Goal: Task Accomplishment & Management: Manage account settings

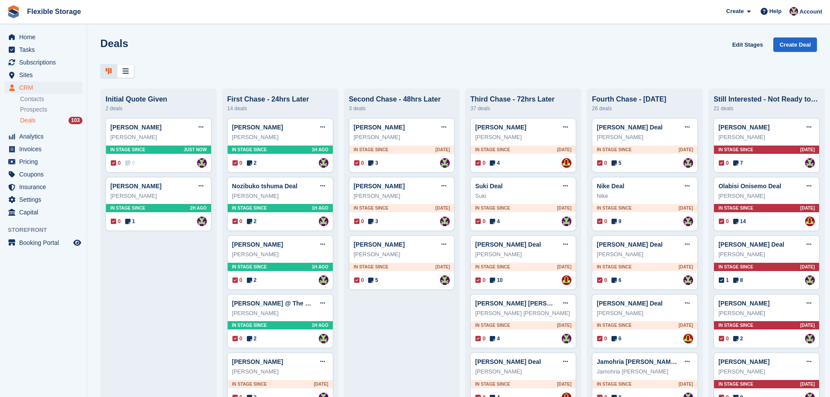
scroll to position [1900, 0]
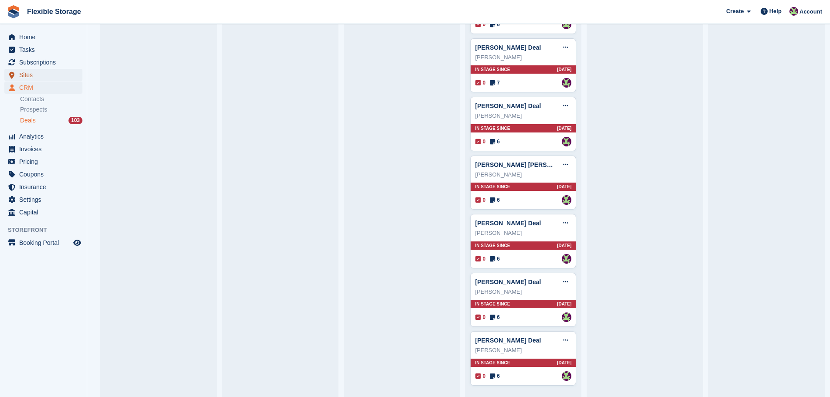
click at [50, 75] on span "Sites" at bounding box center [45, 75] width 52 height 12
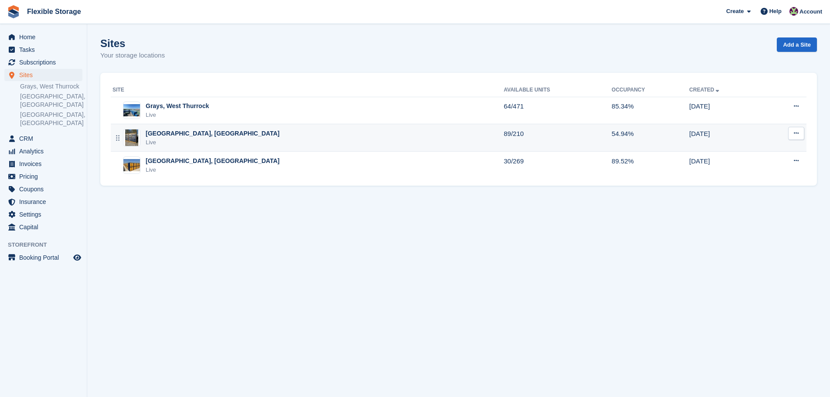
click at [200, 140] on div "Chelmsford, Essex Live" at bounding box center [308, 138] width 391 height 18
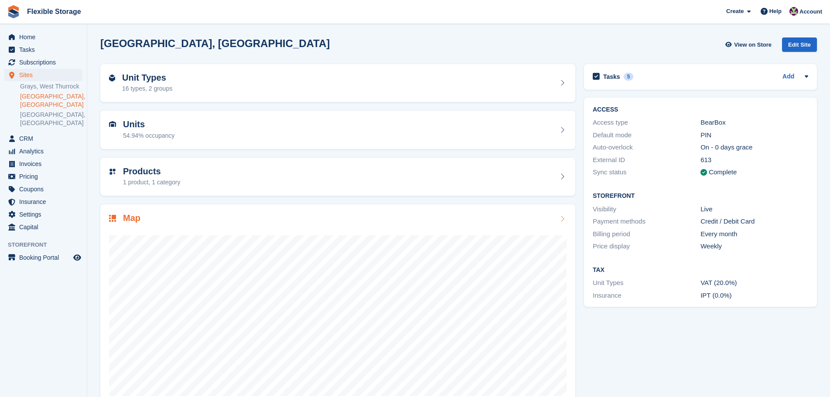
click at [206, 207] on div "Map" at bounding box center [337, 307] width 475 height 204
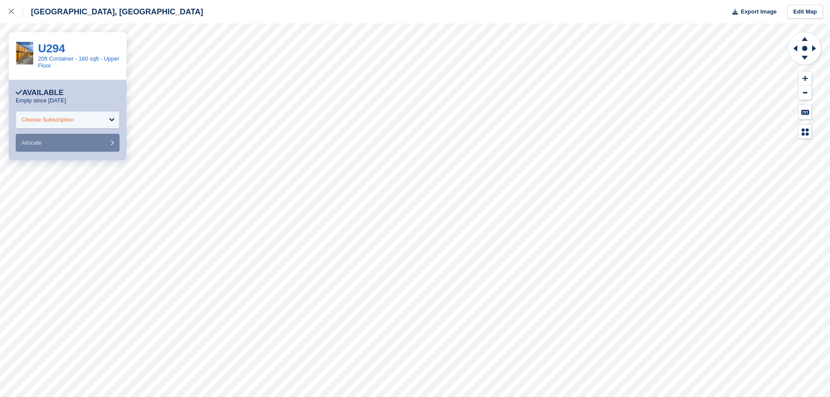
click at [59, 118] on div "Choose Subscription" at bounding box center [47, 120] width 52 height 9
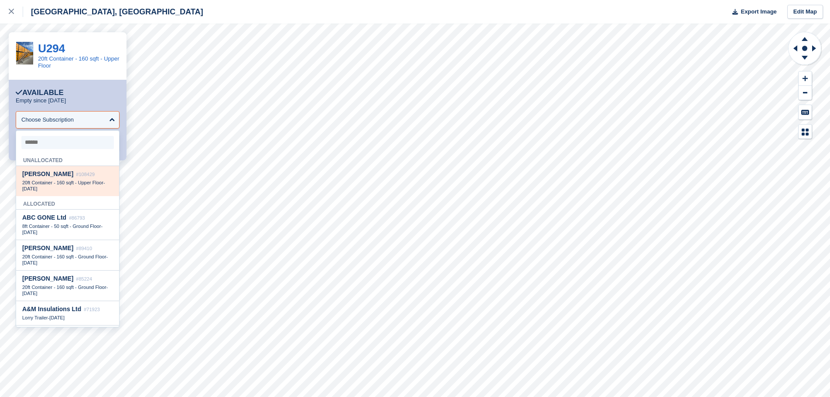
click at [75, 181] on span "20ft Container - 160 sqft - Upper Floor" at bounding box center [62, 182] width 81 height 5
select select "******"
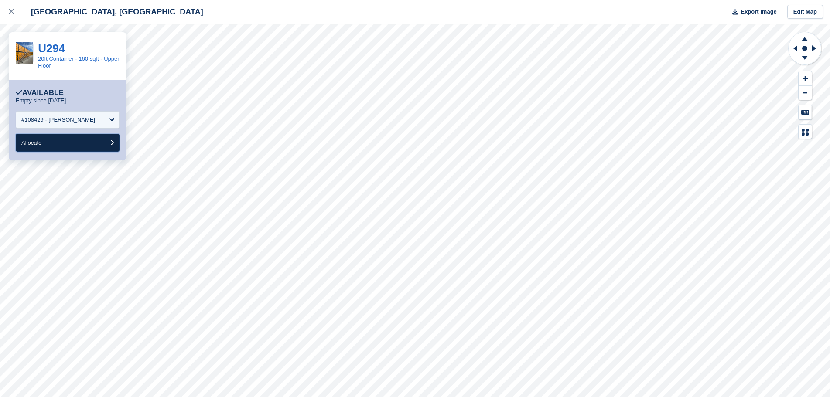
click at [58, 142] on button "Allocate" at bounding box center [68, 143] width 104 height 18
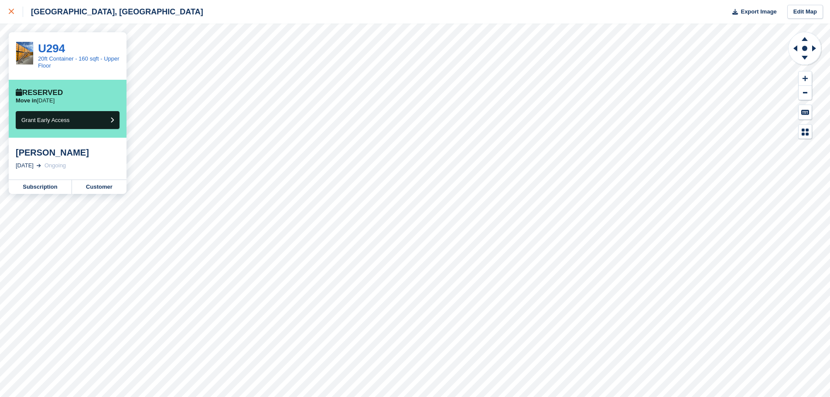
click at [10, 15] on div at bounding box center [16, 12] width 14 height 10
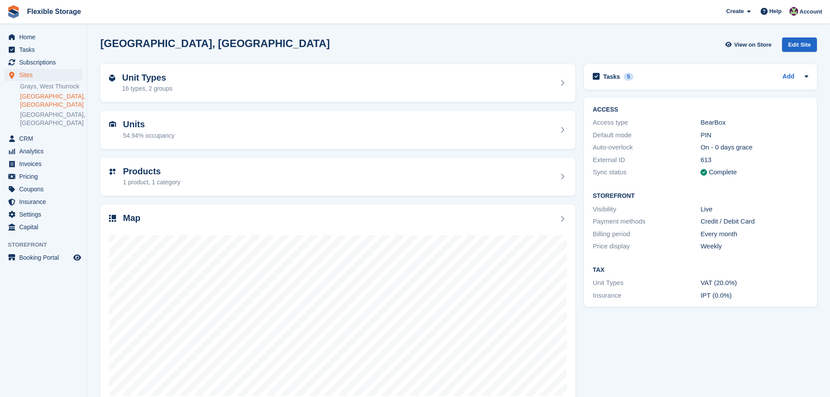
click at [558, 231] on div "Unit Types 16 types, 2 groups Units 54.94% occupancy Products 1 product, 1 cate…" at bounding box center [458, 236] width 725 height 352
click at [688, 376] on div "Tasks 5 Add CHECK IF INSURANCE POLICY HAS BEEN RENEWED 29 Sep" at bounding box center [701, 236] width 242 height 352
click at [28, 37] on span "Home" at bounding box center [45, 37] width 52 height 12
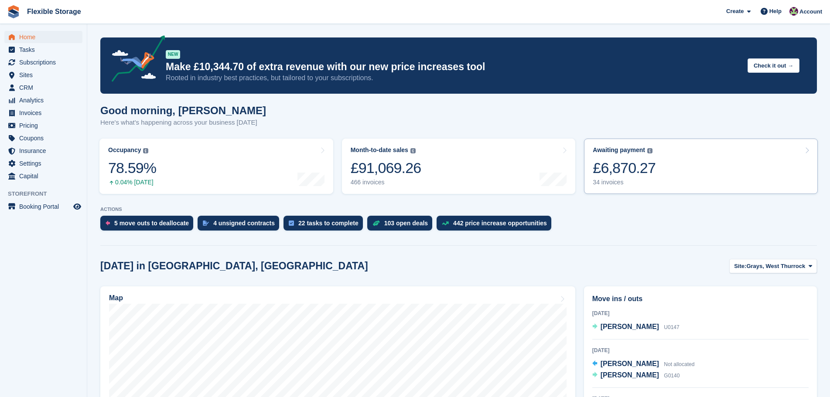
click at [688, 186] on link "Awaiting payment The total outstanding balance on all open invoices. £6,870.27 …" at bounding box center [701, 166] width 234 height 55
click at [636, 166] on div "£6,870.27" at bounding box center [624, 168] width 63 height 18
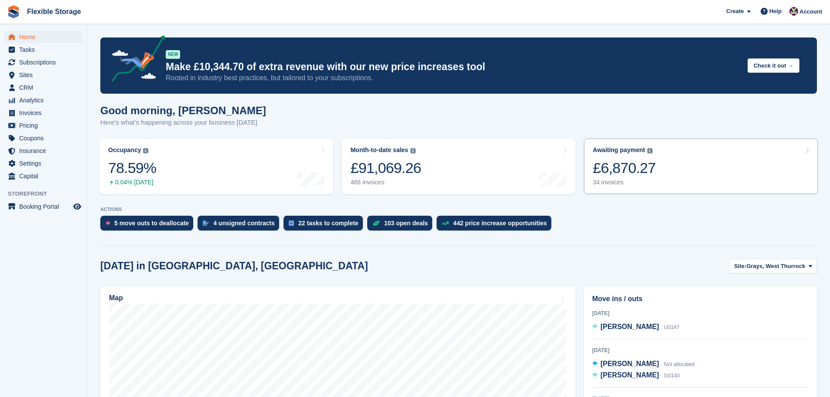
click at [636, 165] on div "£6,870.27" at bounding box center [624, 168] width 63 height 18
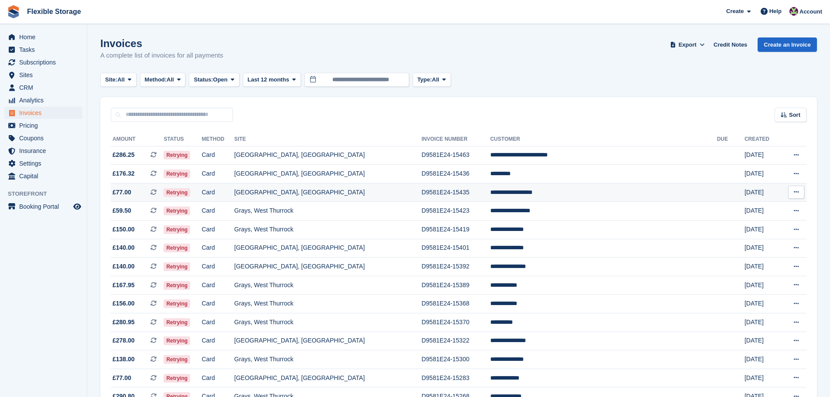
click at [570, 195] on td "**********" at bounding box center [603, 192] width 227 height 19
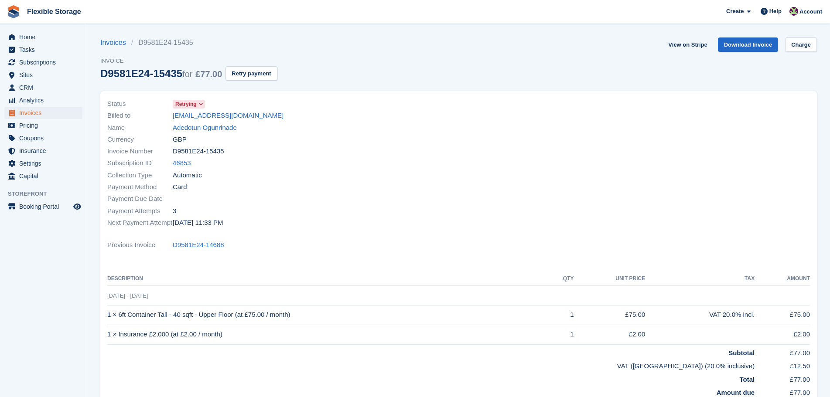
click at [208, 127] on link "Adedotun Ogunrinade" at bounding box center [205, 128] width 64 height 10
drag, startPoint x: 254, startPoint y: 226, endPoint x: 124, endPoint y: 119, distance: 168.8
click at [124, 119] on div "Status Retrying Billed to dotun.ogun@hotmail.co.uk Name Adedotun Ogunrinade Cur…" at bounding box center [280, 163] width 357 height 141
click at [334, 203] on div "Payment Due Date" at bounding box center [280, 199] width 346 height 12
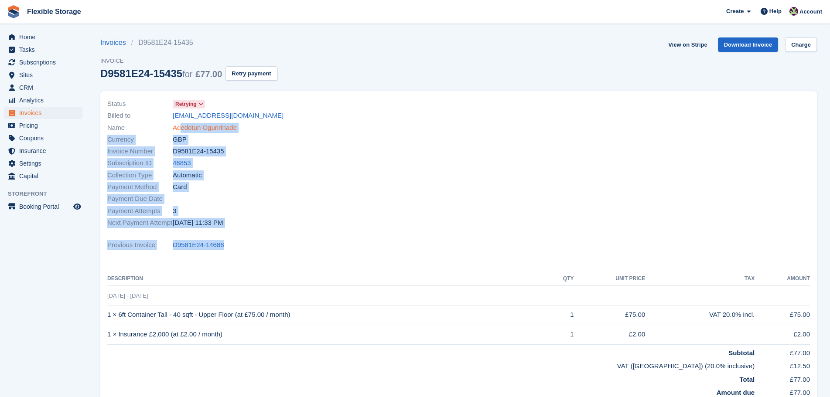
drag, startPoint x: 327, startPoint y: 240, endPoint x: 182, endPoint y: 128, distance: 183.4
click at [182, 128] on div "Status Retrying Billed to dotun.ogun@hotmail.co.uk Name Adedotun Ogunrinade Cur…" at bounding box center [458, 247] width 716 height 312
click at [287, 188] on div "Payment Method Card" at bounding box center [280, 187] width 346 height 12
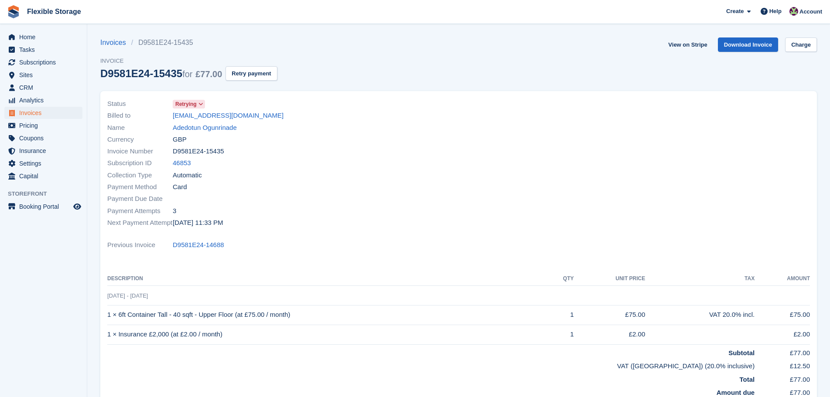
click at [367, 181] on div "Payment Method Card" at bounding box center [280, 187] width 346 height 12
click at [699, 246] on div "Previous Invoice D9581E24-14688" at bounding box center [458, 245] width 703 height 12
click at [666, 181] on div at bounding box center [637, 163] width 357 height 141
click at [321, 205] on div "Payment Due Date" at bounding box center [280, 199] width 346 height 12
click at [719, 238] on div "Status Retrying Billed to dotun.ogun@hotmail.co.uk Name Adedotun Ogunrinade Cur…" at bounding box center [458, 247] width 716 height 312
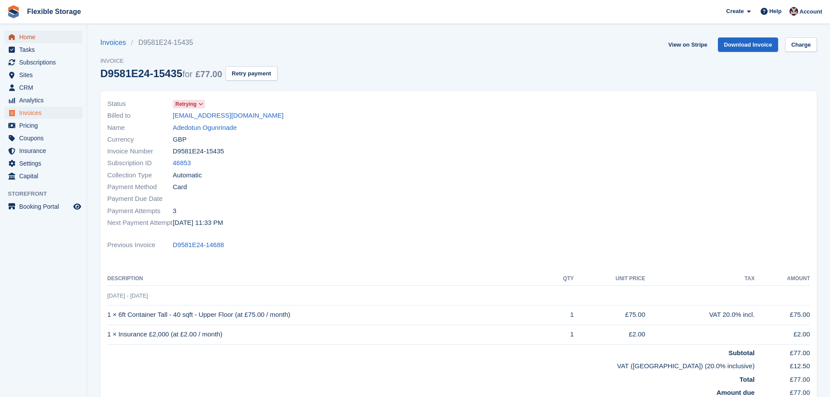
click at [58, 38] on span "Home" at bounding box center [45, 37] width 52 height 12
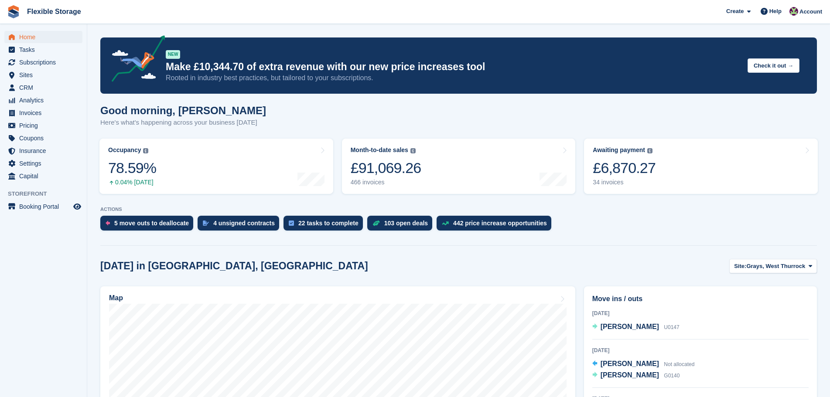
click at [311, 263] on div "[DATE] in [GEOGRAPHIC_DATA], [GEOGRAPHIC_DATA] Site: [GEOGRAPHIC_DATA], [GEOGRA…" at bounding box center [458, 266] width 716 height 14
click at [331, 119] on div "Good morning, [PERSON_NAME] Here's what's happening across your business [DATE]" at bounding box center [458, 122] width 716 height 34
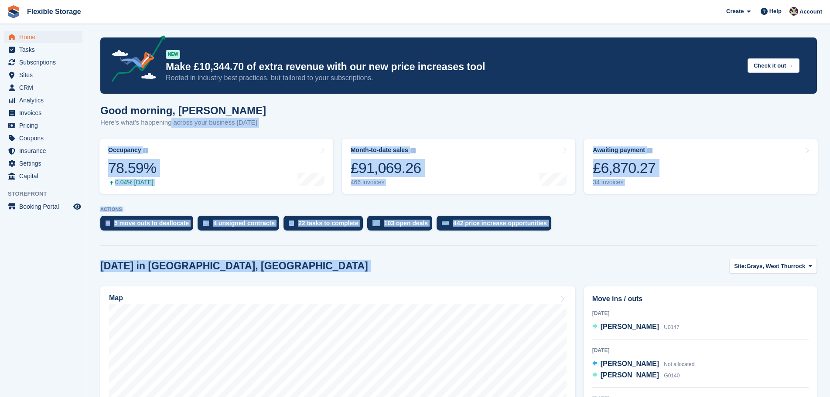
drag, startPoint x: 597, startPoint y: 268, endPoint x: 175, endPoint y: 125, distance: 444.9
click at [540, 261] on div "Today in Grays, West Thurrock Site: Grays, West Thurrock Grays, West Thurrock C…" at bounding box center [458, 266] width 716 height 14
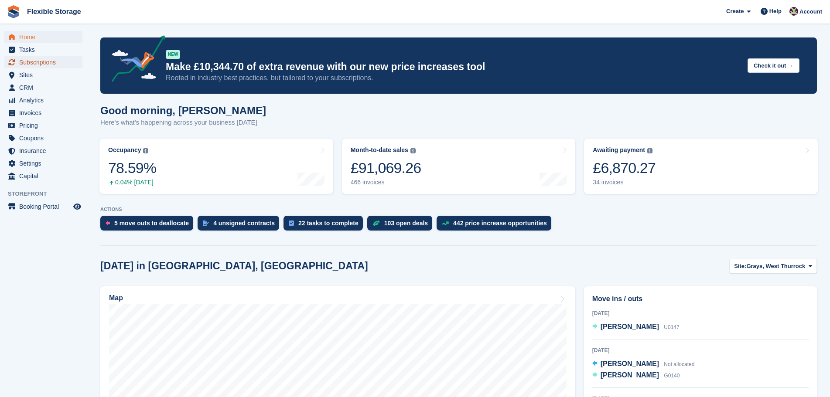
click at [55, 63] on span "Subscriptions" at bounding box center [45, 62] width 52 height 12
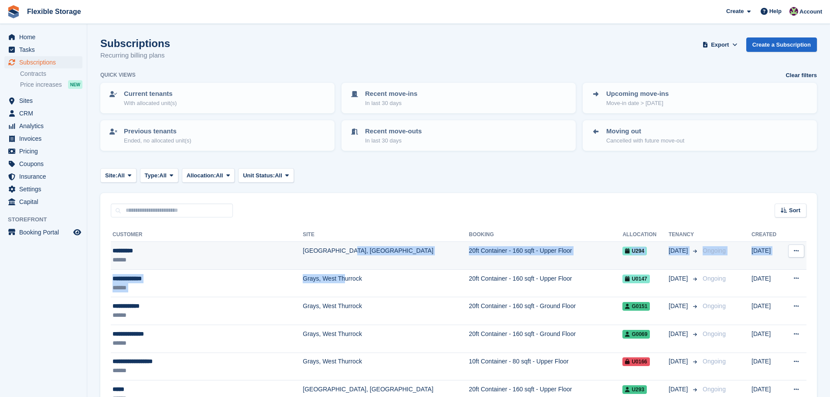
click at [306, 256] on td "[GEOGRAPHIC_DATA], [GEOGRAPHIC_DATA]" at bounding box center [386, 256] width 166 height 28
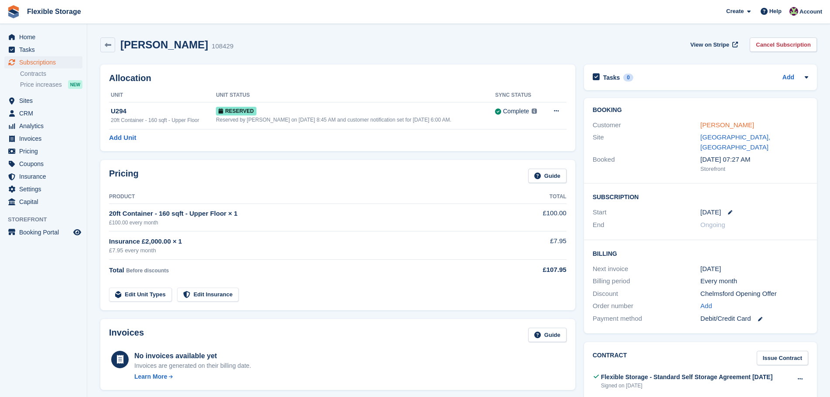
click at [712, 125] on link "[PERSON_NAME]" at bounding box center [727, 124] width 54 height 7
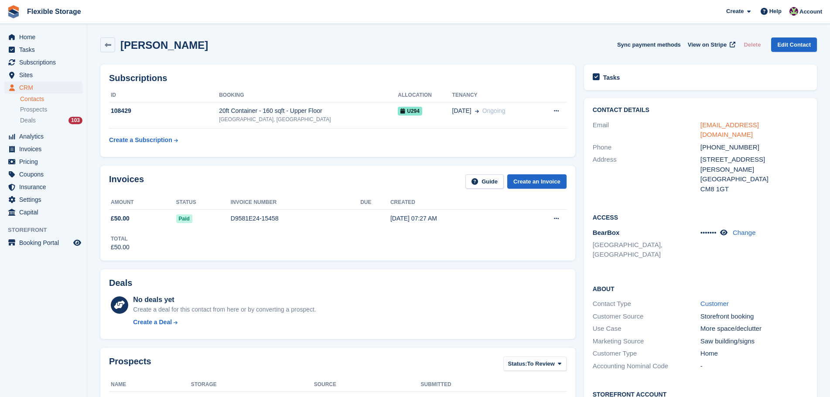
click at [716, 124] on link "[EMAIL_ADDRESS][DOMAIN_NAME]" at bounding box center [729, 129] width 58 height 17
click at [531, 36] on div "[PERSON_NAME] Sync payment methods View on Stripe Delete Edit Contact" at bounding box center [458, 46] width 725 height 27
click at [49, 34] on span "Home" at bounding box center [45, 37] width 52 height 12
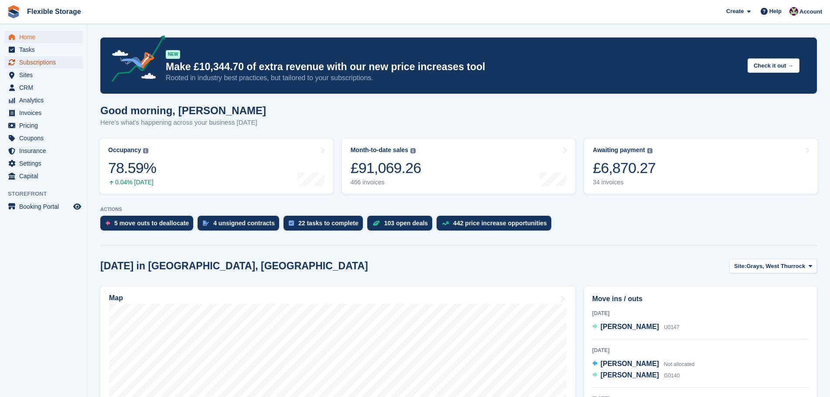
click at [51, 63] on span "Subscriptions" at bounding box center [45, 62] width 52 height 12
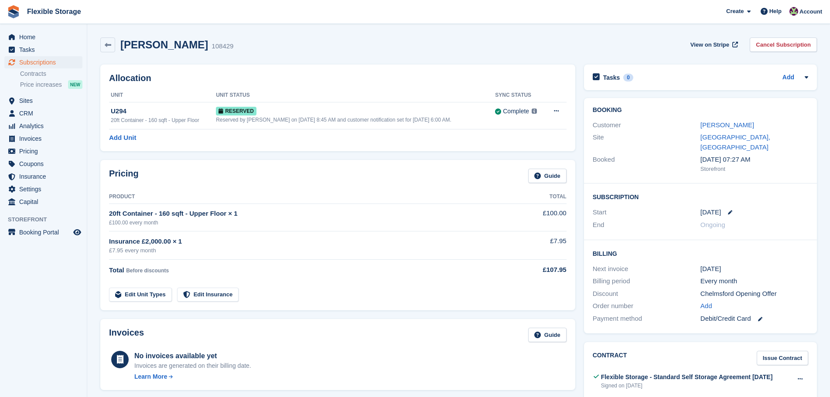
scroll to position [262, 0]
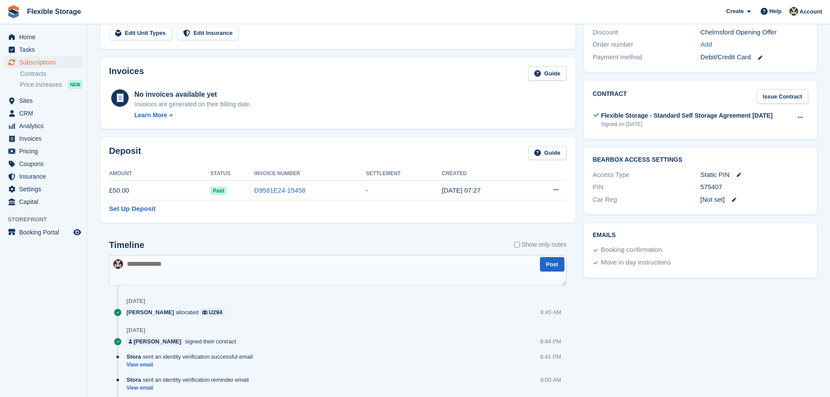
click at [208, 263] on textarea at bounding box center [337, 270] width 457 height 31
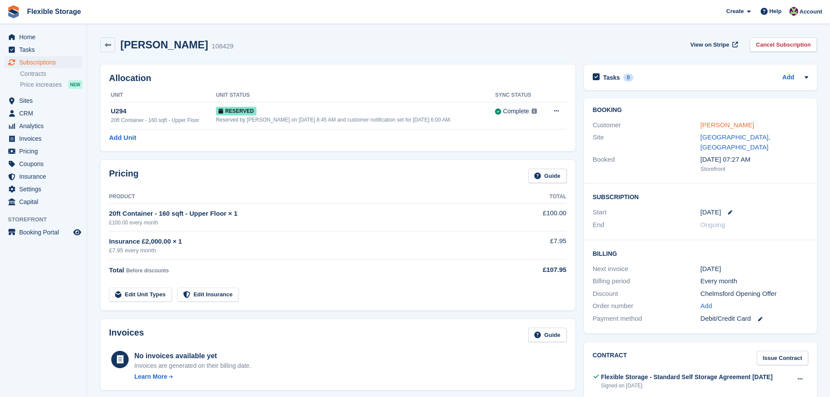
click at [724, 127] on link "[PERSON_NAME]" at bounding box center [727, 124] width 54 height 7
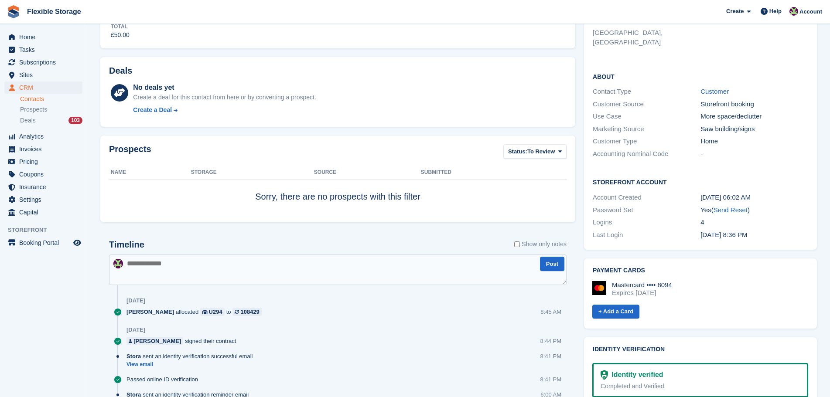
click at [234, 277] on textarea at bounding box center [337, 270] width 457 height 31
type textarea "*"
type textarea "**********"
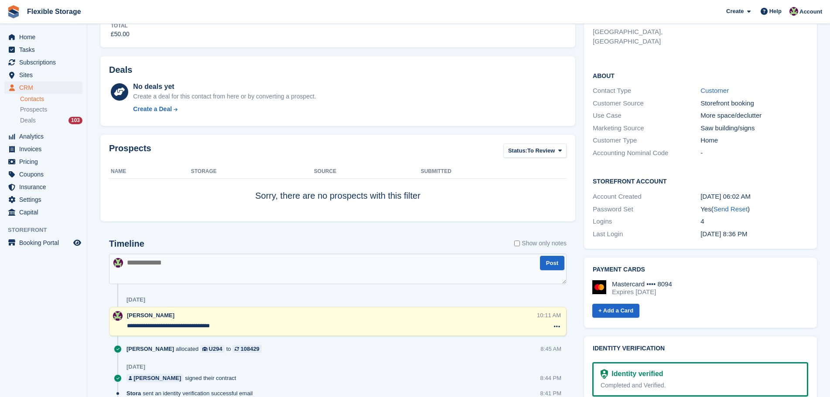
scroll to position [0, 0]
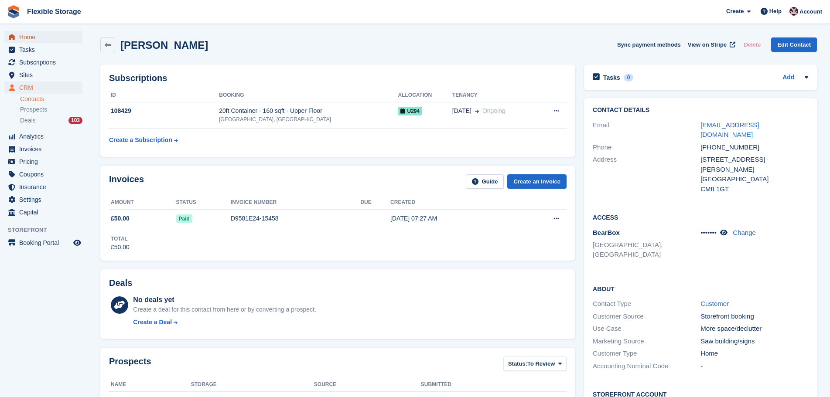
click at [49, 36] on span "Home" at bounding box center [45, 37] width 52 height 12
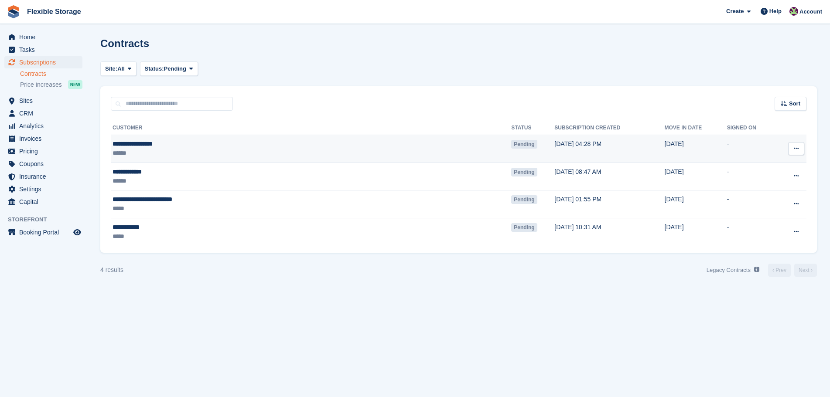
click at [795, 152] on button at bounding box center [796, 148] width 16 height 13
click at [761, 191] on p "Void contract" at bounding box center [762, 188] width 76 height 11
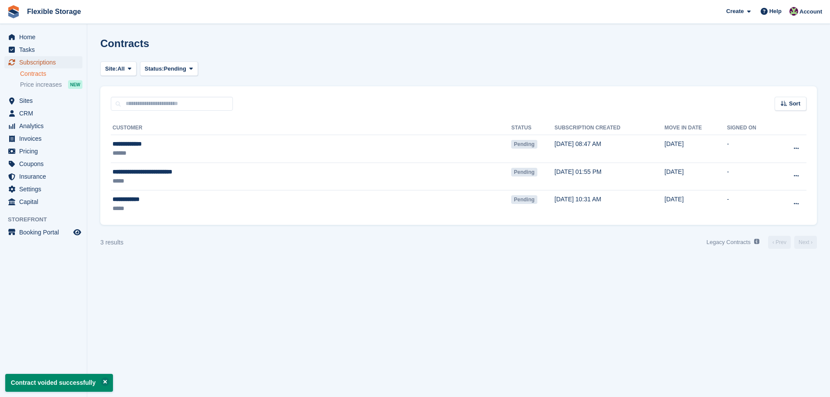
click at [72, 62] on link "Subscriptions" at bounding box center [43, 62] width 78 height 12
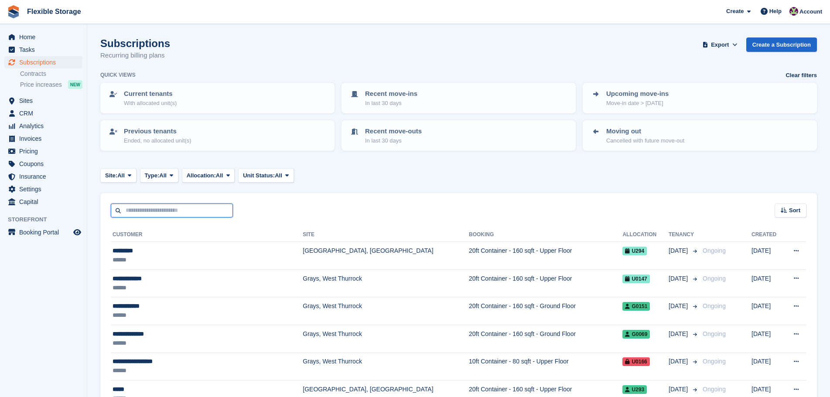
click at [199, 212] on input "text" at bounding box center [172, 211] width 122 height 14
type input "****"
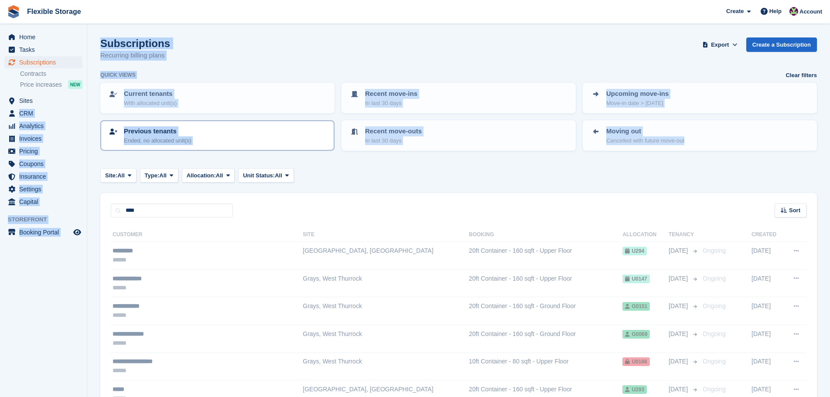
drag, startPoint x: 664, startPoint y: 203, endPoint x: 141, endPoint y: 140, distance: 527.1
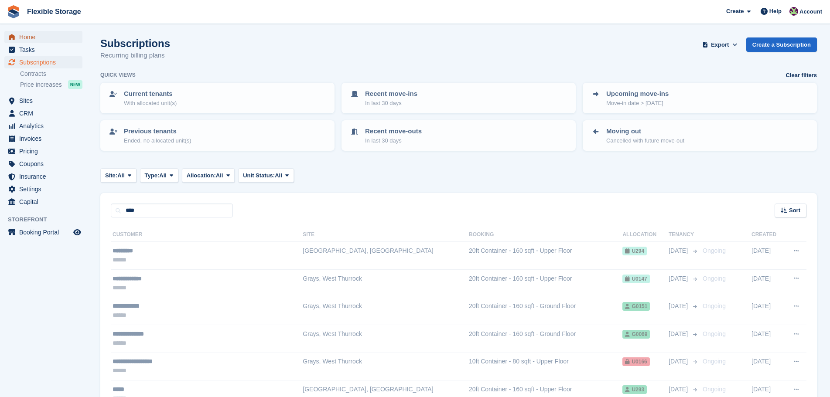
click at [37, 39] on span "Home" at bounding box center [45, 37] width 52 height 12
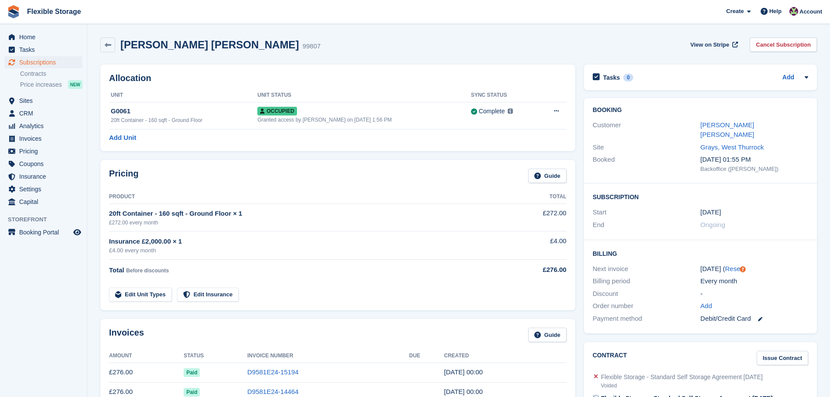
click at [741, 126] on link "[PERSON_NAME] [PERSON_NAME]" at bounding box center [727, 129] width 54 height 17
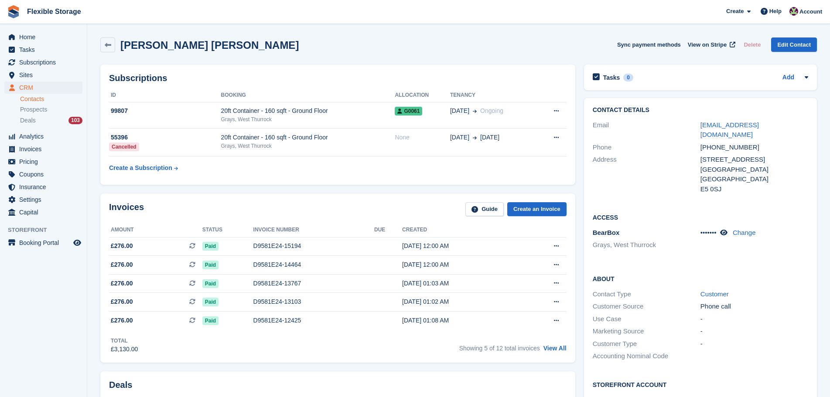
scroll to position [262, 0]
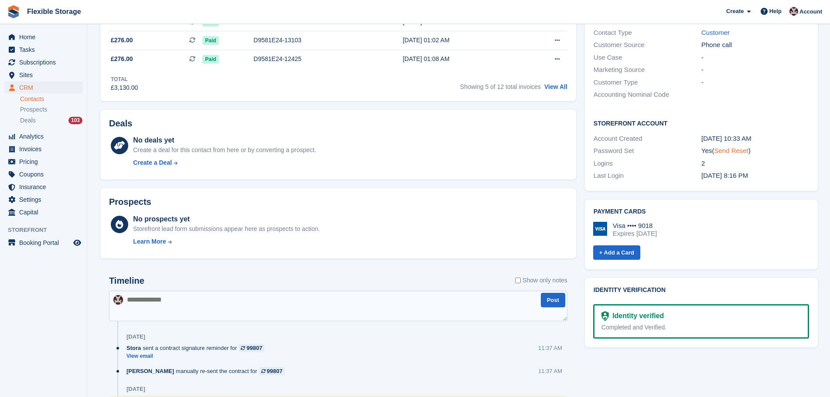
click at [731, 147] on link "Send Reset" at bounding box center [731, 150] width 34 height 7
drag, startPoint x: 761, startPoint y: 161, endPoint x: 621, endPoint y: 102, distance: 151.9
click at [601, 110] on div "Storefront Account Account Created [DATE] 10:33 AM Password Set Yes ( Send Rese…" at bounding box center [701, 150] width 233 height 81
click at [797, 119] on h2 "Storefront Account" at bounding box center [701, 123] width 215 height 9
drag, startPoint x: 791, startPoint y: 176, endPoint x: 653, endPoint y: 127, distance: 145.6
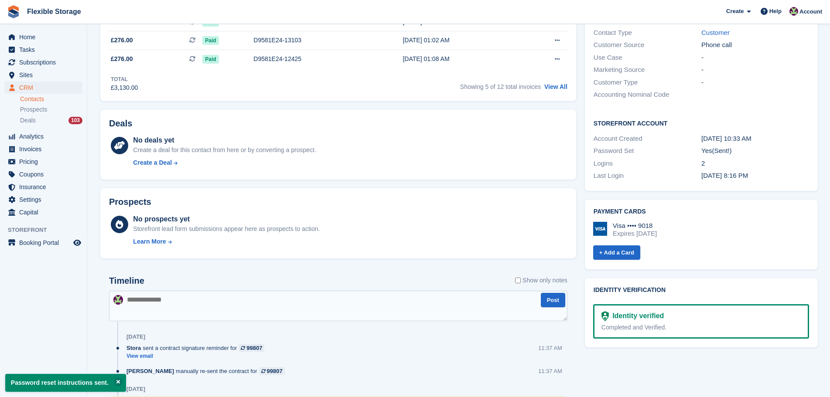
click at [653, 127] on div "Storefront Account Account Created [DATE] 10:33 AM Password Set Yes (Sent!) Log…" at bounding box center [701, 150] width 233 height 81
click at [659, 157] on div "Logins 2" at bounding box center [701, 163] width 215 height 13
click at [794, 159] on div "2" at bounding box center [755, 164] width 108 height 10
drag, startPoint x: 791, startPoint y: 172, endPoint x: 664, endPoint y: 122, distance: 136.3
click at [664, 122] on div "Storefront Account Account Created [DATE] 10:33 AM Password Set Yes (Sent!) Log…" at bounding box center [701, 150] width 233 height 81
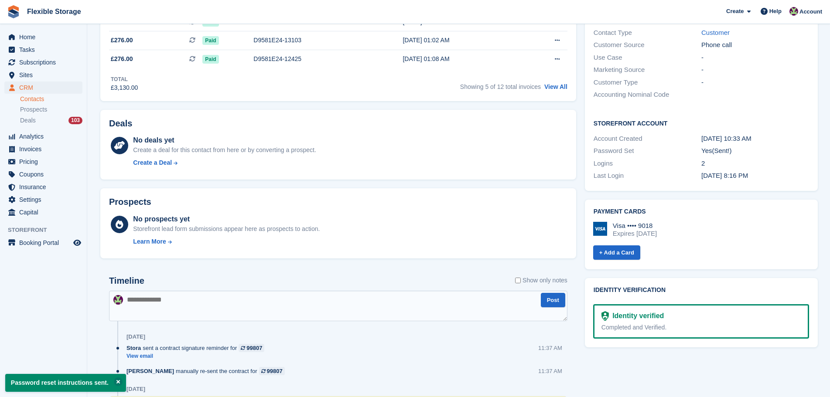
click at [724, 110] on div "Storefront Account Account Created 02 Oct, 10:33 AM Password Set Yes (Sent!) Lo…" at bounding box center [701, 150] width 233 height 81
drag, startPoint x: 782, startPoint y: 171, endPoint x: 672, endPoint y: 103, distance: 129.5
click at [672, 110] on div "Storefront Account Account Created 02 Oct, 10:33 AM Password Set Yes (Sent!) Lo…" at bounding box center [701, 150] width 233 height 81
click at [763, 119] on h2 "Storefront Account" at bounding box center [701, 123] width 215 height 9
drag, startPoint x: 785, startPoint y: 175, endPoint x: 730, endPoint y: 108, distance: 86.8
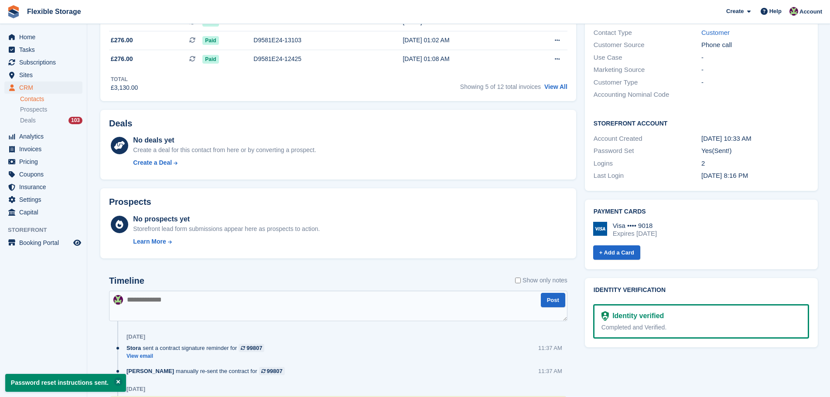
click at [650, 111] on div "Storefront Account Account Created 02 Oct, 10:33 AM Password Set Yes (Sent!) Lo…" at bounding box center [701, 150] width 233 height 81
click at [730, 110] on div "Storefront Account Account Created 02 Oct, 10:33 AM Password Set Yes (Sent!) Lo…" at bounding box center [701, 150] width 233 height 81
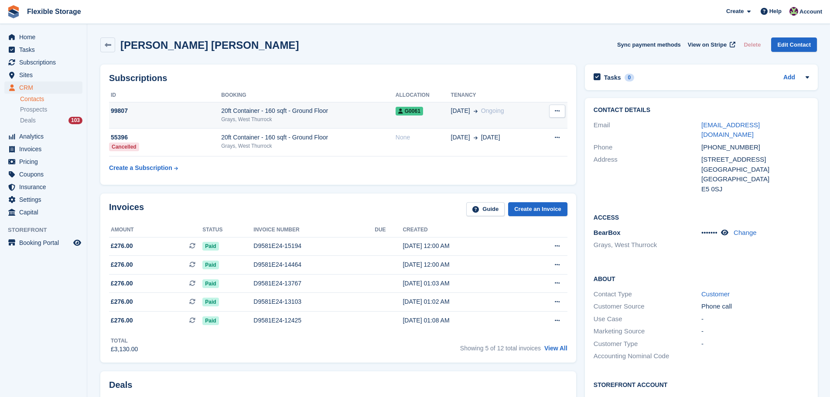
click at [317, 110] on div "20ft Container - 160 sqft - Ground Floor" at bounding box center [308, 110] width 174 height 9
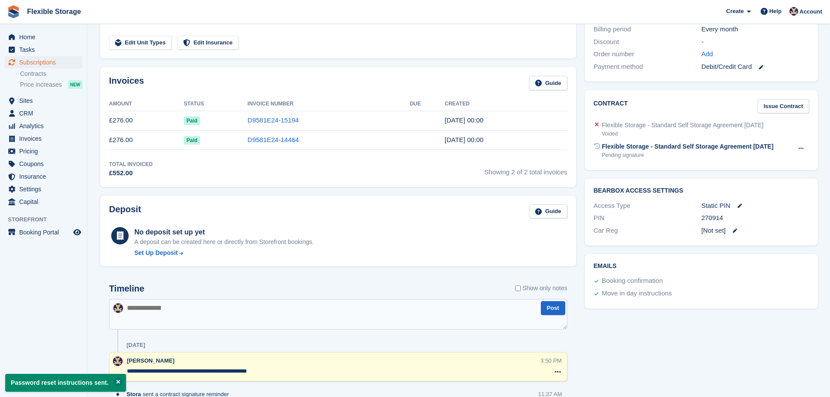
scroll to position [252, 0]
click at [799, 146] on icon at bounding box center [800, 149] width 5 height 6
click at [761, 160] on p "Void contract" at bounding box center [767, 165] width 76 height 11
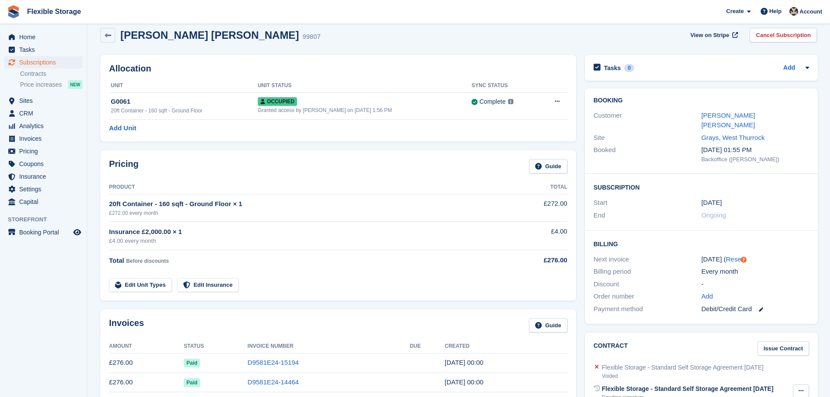
scroll to position [262, 0]
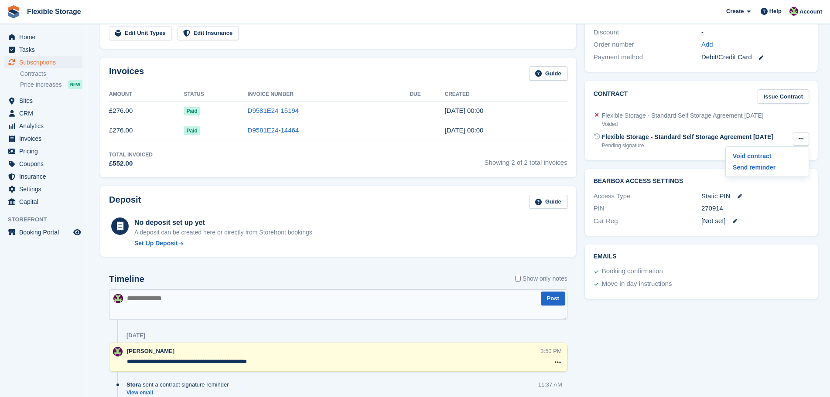
click at [753, 395] on div "Tasks 0 Add No tasks related to Subscription #99807 Booking Customer Nkrumah Ch…" at bounding box center [701, 396] width 242 height 1194
click at [750, 362] on div "Tasks 0 Add No tasks related to Subscription #99807 Booking Customer Nkrumah Ch…" at bounding box center [701, 396] width 242 height 1194
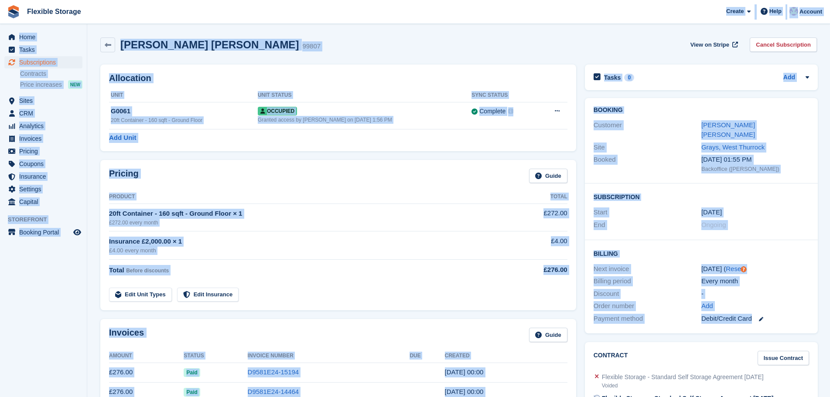
drag, startPoint x: 651, startPoint y: 18, endPoint x: 770, endPoint y: 327, distance: 331.9
click at [788, 301] on div "Add" at bounding box center [755, 306] width 108 height 10
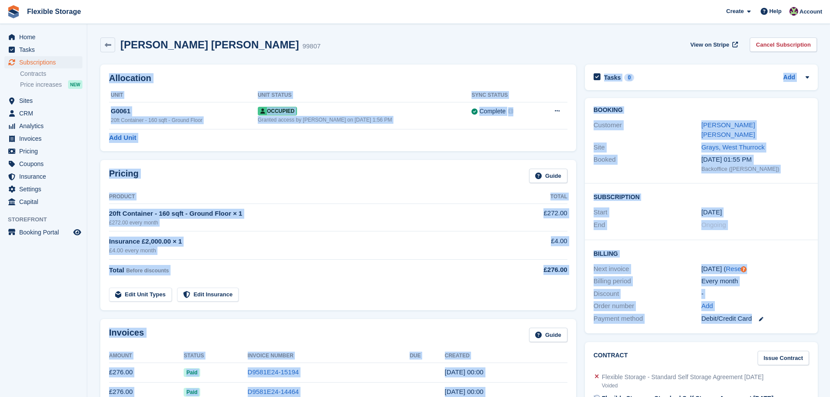
drag, startPoint x: 788, startPoint y: 310, endPoint x: 537, endPoint y: -2, distance: 400.7
click at [537, 0] on html "Flexible Storage Create Subscription Invoice Contact Deal Discount Page Help Ch…" at bounding box center [415, 198] width 830 height 397
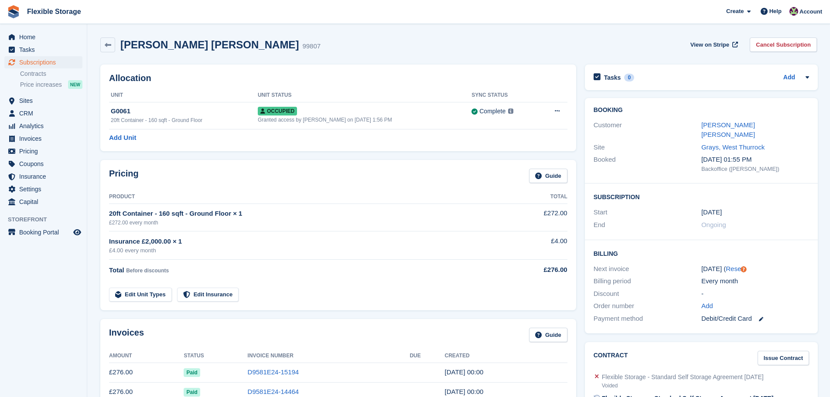
click at [644, 38] on div "Nkrumah Charlesworth Warren 99807 View on Stripe Cancel Subscription" at bounding box center [458, 45] width 716 height 15
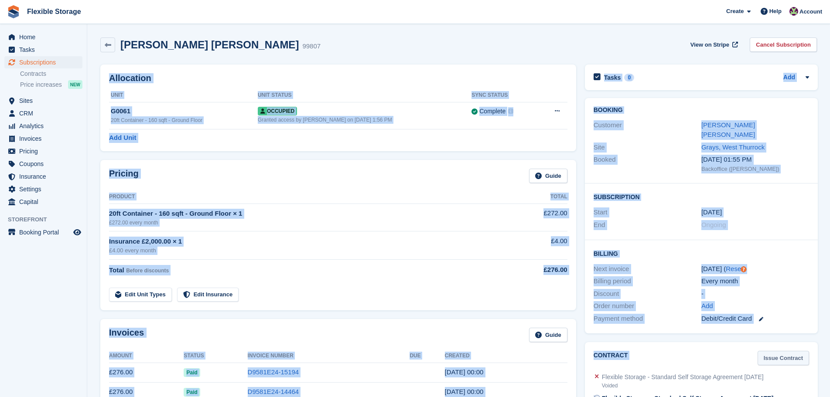
drag, startPoint x: 653, startPoint y: 42, endPoint x: 795, endPoint y: 343, distance: 332.8
click at [790, 289] on div "-" at bounding box center [755, 294] width 108 height 10
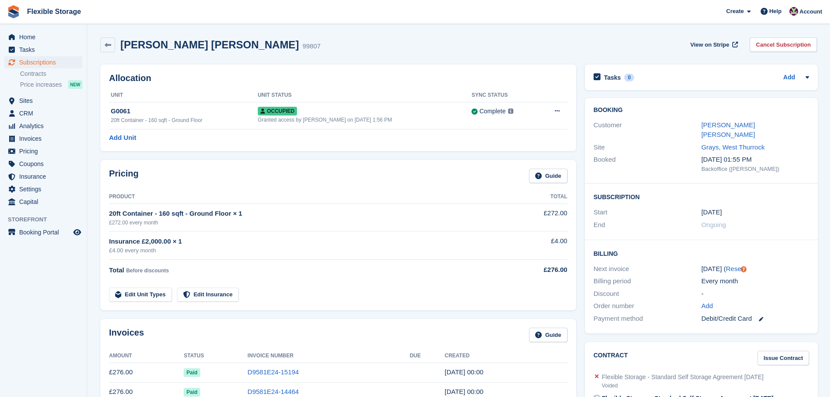
scroll to position [262, 0]
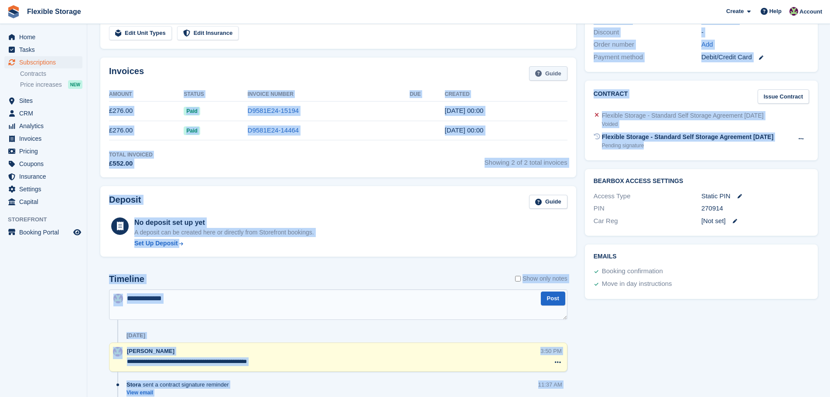
drag, startPoint x: 740, startPoint y: 130, endPoint x: 557, endPoint y: 74, distance: 190.6
click at [556, 74] on div "Allocation Unit Unit Status Sync Status G0061 20ft Container - 160 sqft - Groun…" at bounding box center [458, 396] width 725 height 1194
click at [713, 133] on div "Flexible Storage - Standard Self Storage Agreement Aug 2025" at bounding box center [688, 137] width 172 height 9
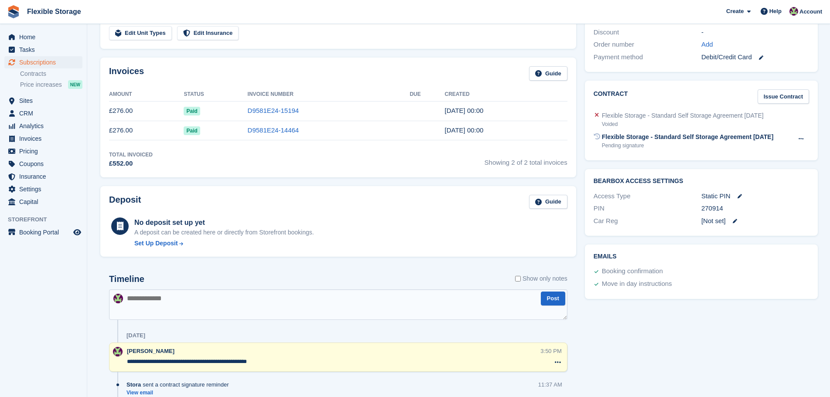
scroll to position [0, 0]
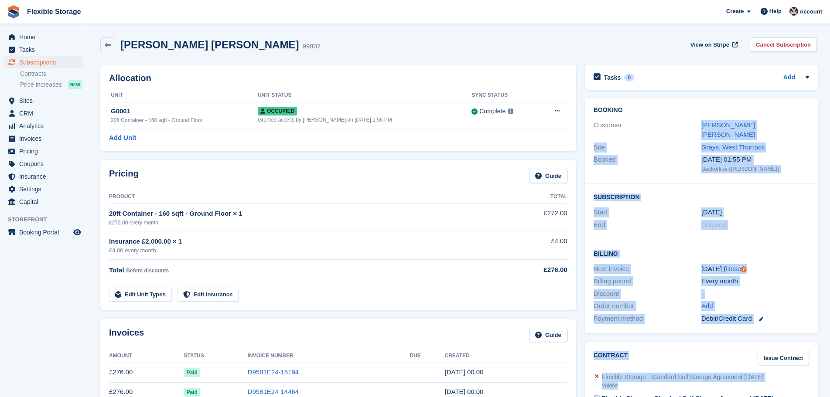
drag, startPoint x: 669, startPoint y: 117, endPoint x: 785, endPoint y: 389, distance: 294.8
click at [791, 276] on div "Every month" at bounding box center [755, 281] width 108 height 10
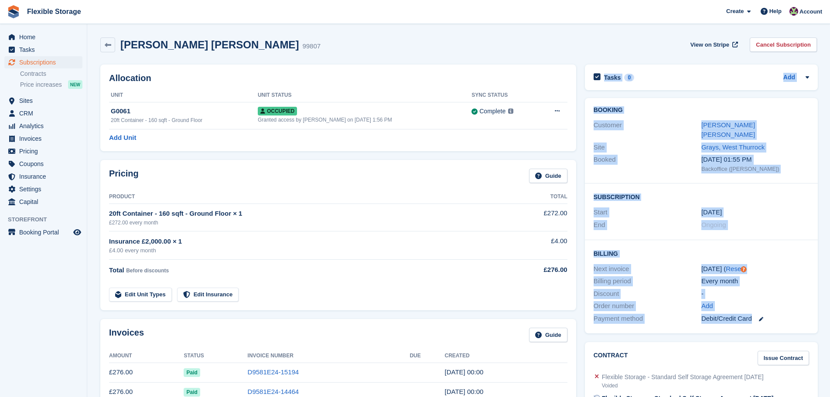
drag, startPoint x: 795, startPoint y: 309, endPoint x: 597, endPoint y: 84, distance: 299.7
click at [671, 104] on div "Booking Customer Nkrumah Charlesworth Warren Site Grays, West Thurrock Booked 4…" at bounding box center [701, 140] width 233 height 85
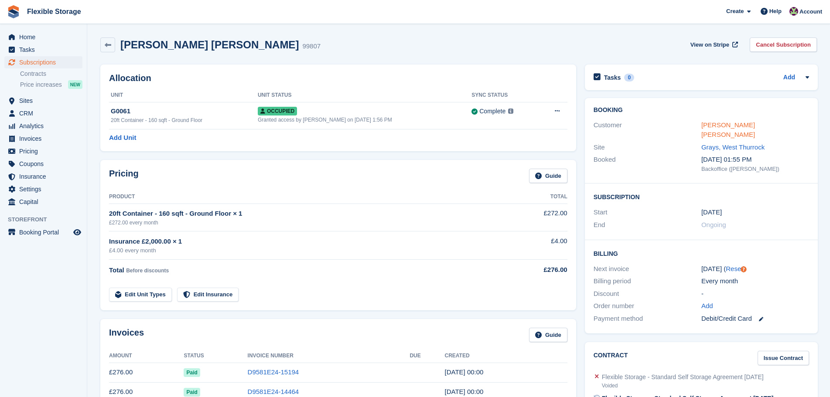
click at [744, 126] on link "Nkrumah Charlesworth Warren" at bounding box center [728, 129] width 54 height 17
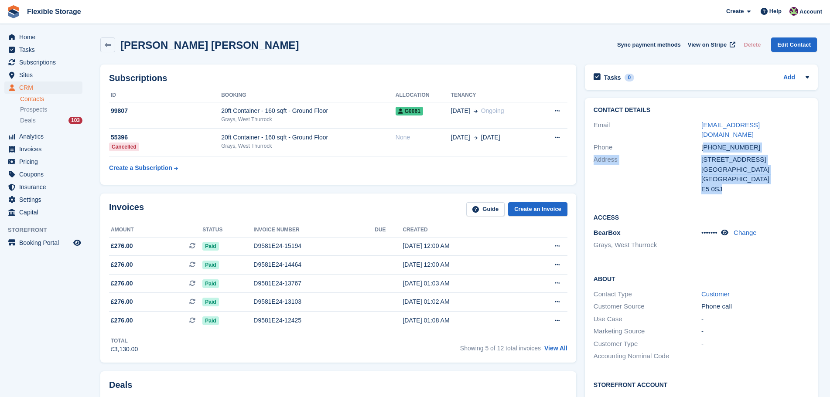
drag, startPoint x: 748, startPoint y: 188, endPoint x: 703, endPoint y: 137, distance: 67.3
click at [703, 137] on div "Contact Details Email warrennkrumah25@gmail.com Phone +447405459772 Address 3 S…" at bounding box center [701, 151] width 233 height 106
click at [725, 165] on div "London" at bounding box center [755, 170] width 108 height 10
drag, startPoint x: 730, startPoint y: 181, endPoint x: 723, endPoint y: 153, distance: 29.2
click at [703, 140] on div "Contact Details Email warrennkrumah25@gmail.com Phone +447405459772 Address 3 S…" at bounding box center [701, 151] width 233 height 106
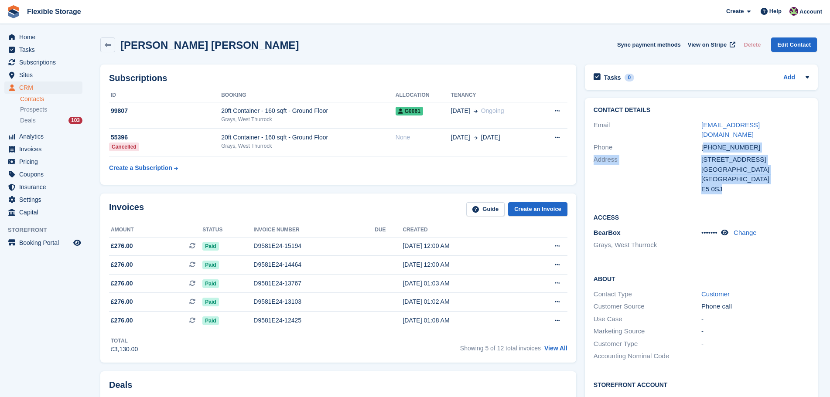
click at [730, 155] on div "3 Saratoga Road" at bounding box center [755, 160] width 108 height 10
drag, startPoint x: 741, startPoint y: 177, endPoint x: 703, endPoint y: 136, distance: 55.2
click at [703, 136] on div "Contact Details Email warrennkrumah25@gmail.com Phone +447405459772 Address 3 S…" at bounding box center [701, 151] width 233 height 106
click at [729, 155] on div "3 Saratoga Road" at bounding box center [755, 160] width 108 height 10
click at [747, 247] on div "Access BearBox Grays, West Thurrock ••••••• Change" at bounding box center [701, 234] width 233 height 61
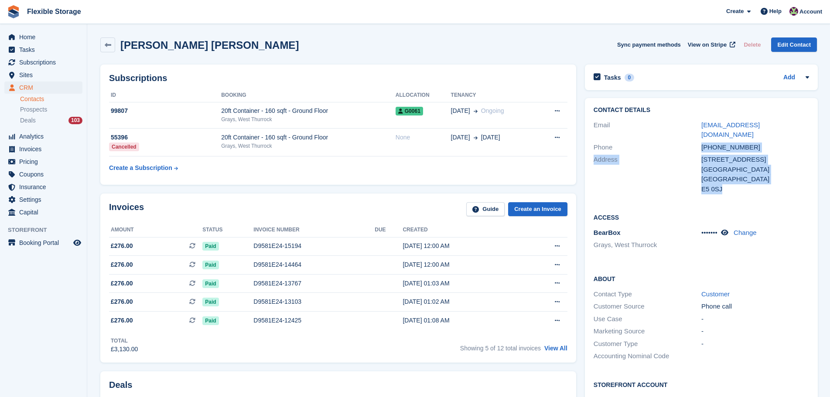
drag, startPoint x: 769, startPoint y: 184, endPoint x: 665, endPoint y: 134, distance: 114.5
click at [665, 134] on div "Contact Details Email warrennkrumah25@gmail.com Phone +447405459772 Address 3 S…" at bounding box center [701, 151] width 233 height 106
click at [742, 165] on div "London" at bounding box center [755, 170] width 108 height 10
drag, startPoint x: 737, startPoint y: 184, endPoint x: 590, endPoint y: 120, distance: 160.2
click at [590, 120] on div "Contact Details Email warrennkrumah25@gmail.com Phone +447405459772 Address 3 S…" at bounding box center [701, 151] width 233 height 106
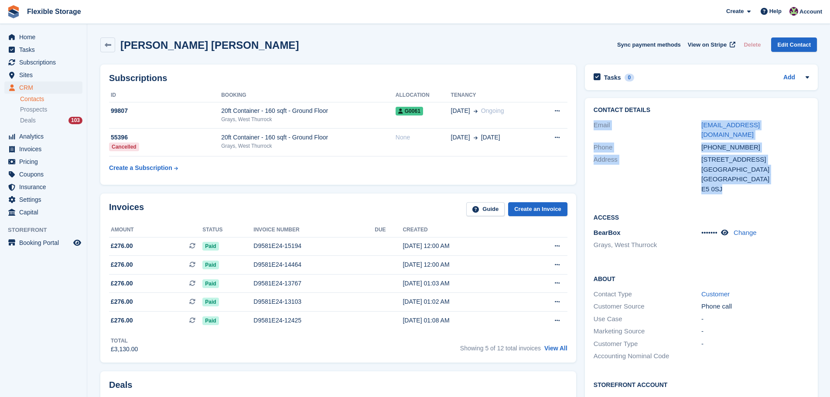
click at [675, 155] on div "Address" at bounding box center [648, 174] width 108 height 39
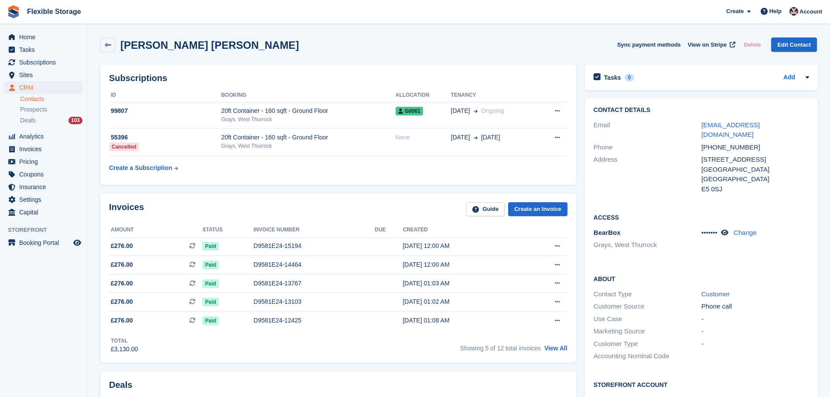
scroll to position [262, 0]
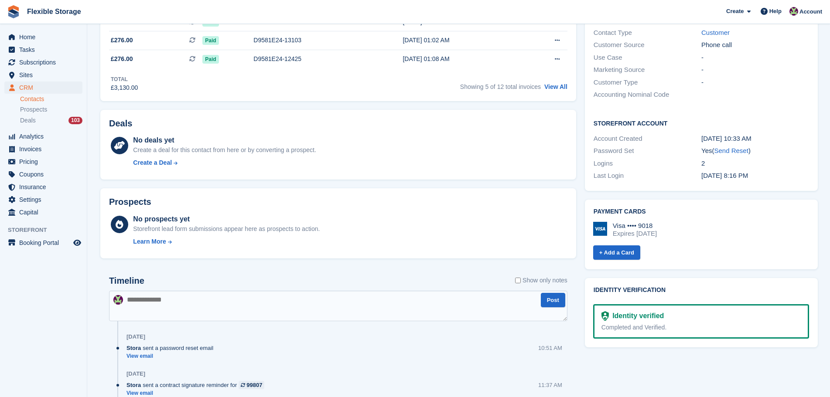
drag, startPoint x: 740, startPoint y: 223, endPoint x: 607, endPoint y: 198, distance: 135.8
click at [607, 200] on div "Payment cards Visa •••• 9018 Expires December 2029 + Add a Card" at bounding box center [701, 235] width 233 height 70
click at [707, 222] on div "Visa •••• 9018 Expires December 2029" at bounding box center [701, 230] width 216 height 16
drag, startPoint x: 725, startPoint y: 230, endPoint x: 607, endPoint y: 211, distance: 119.2
click at [607, 215] on div "Visa •••• 9018 Expires December 2029 + Add a Card" at bounding box center [700, 238] width 218 height 46
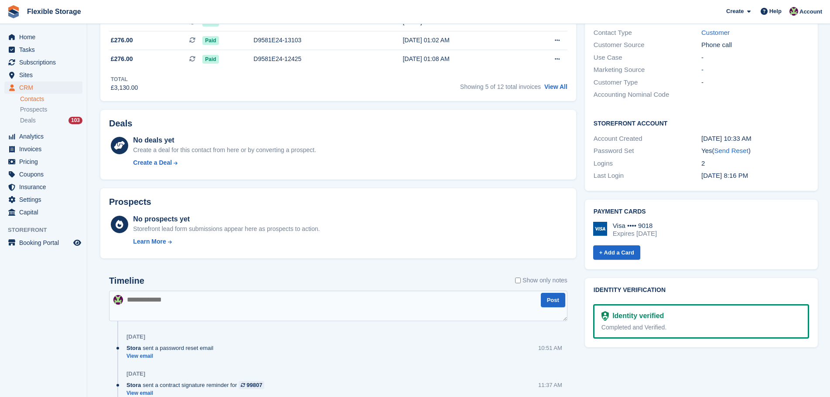
click at [698, 222] on div "Visa •••• 9018 Expires December 2029" at bounding box center [701, 230] width 216 height 16
drag, startPoint x: 703, startPoint y: 227, endPoint x: 597, endPoint y: 211, distance: 107.6
click at [596, 215] on div "Visa •••• 9018 Expires December 2029 + Add a Card" at bounding box center [700, 238] width 218 height 46
click at [683, 222] on div "Visa •••• 9018 Expires December 2029" at bounding box center [701, 230] width 216 height 16
drag, startPoint x: 723, startPoint y: 225, endPoint x: 667, endPoint y: 210, distance: 58.2
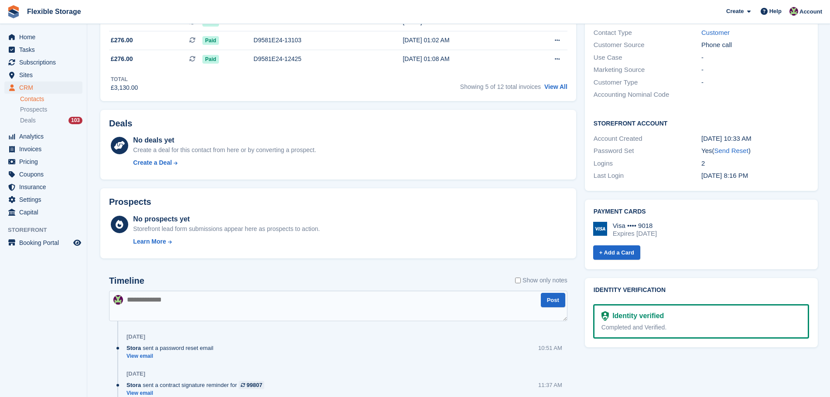
click at [610, 215] on div "Visa •••• 9018 Expires December 2029 + Add a Card" at bounding box center [700, 238] width 218 height 46
click at [684, 215] on div "Visa •••• 9018 Expires December 2029 + Add a Card" at bounding box center [700, 238] width 218 height 46
drag, startPoint x: 713, startPoint y: 224, endPoint x: 598, endPoint y: 205, distance: 115.7
click at [597, 205] on div "Payment cards Visa •••• 9018 Expires December 2029 + Add a Card" at bounding box center [701, 235] width 233 height 70
click at [679, 215] on div "Visa •••• 9018 Expires December 2029 + Add a Card" at bounding box center [700, 238] width 218 height 46
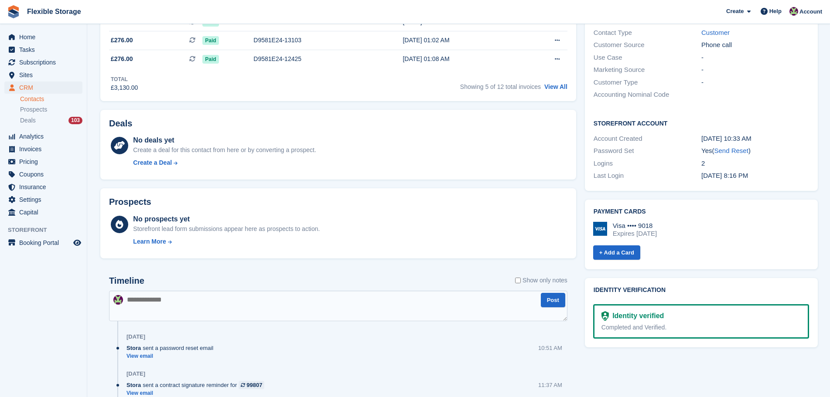
drag, startPoint x: 706, startPoint y: 227, endPoint x: 604, endPoint y: 208, distance: 103.8
click at [604, 215] on div "Visa •••• 9018 Expires December 2029 + Add a Card" at bounding box center [700, 238] width 218 height 46
click at [683, 222] on div "Visa •••• 9018 Expires December 2029" at bounding box center [701, 230] width 216 height 16
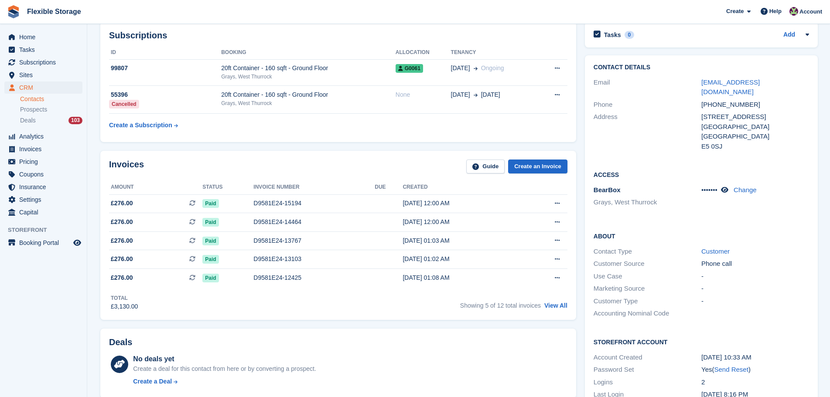
scroll to position [0, 0]
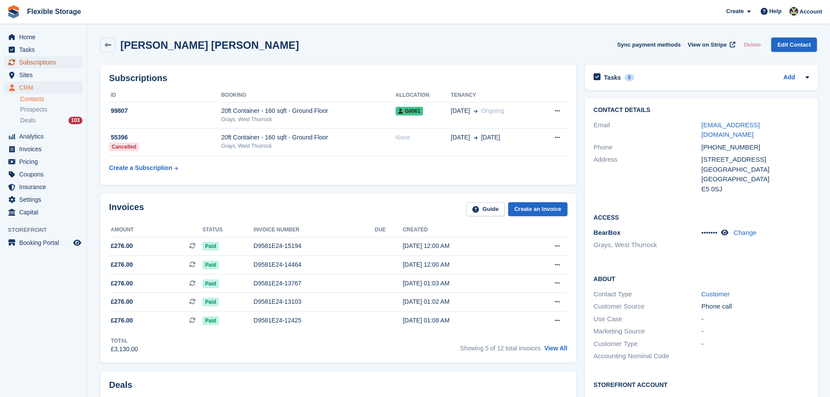
click at [70, 63] on span "Subscriptions" at bounding box center [45, 62] width 52 height 12
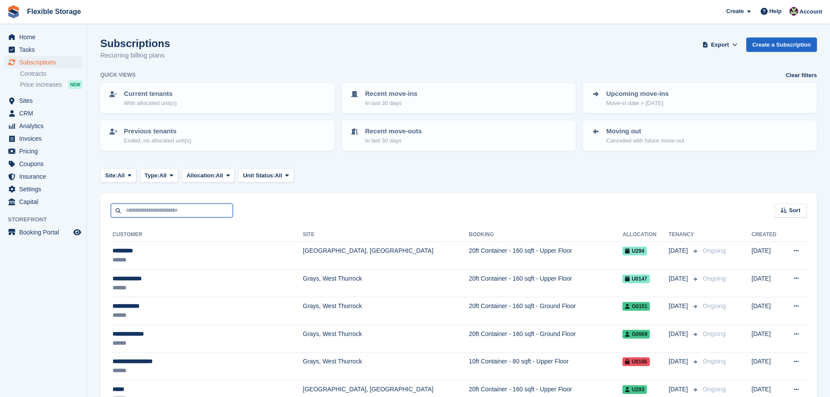
click at [160, 206] on input "text" at bounding box center [172, 211] width 122 height 14
type input "*****"
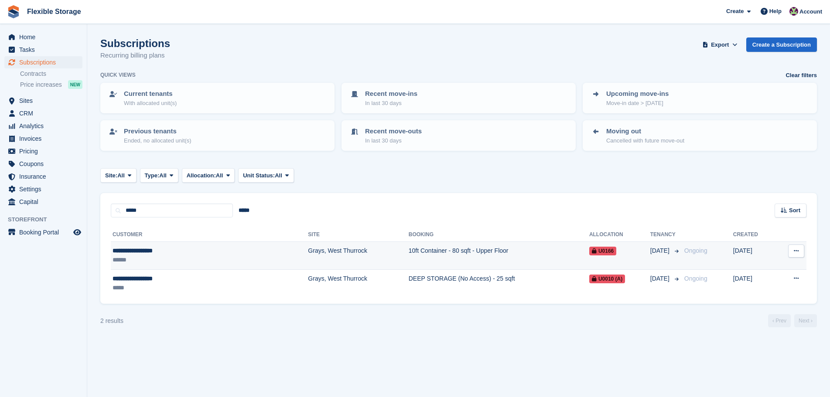
click at [200, 247] on div "**********" at bounding box center [170, 250] width 114 height 9
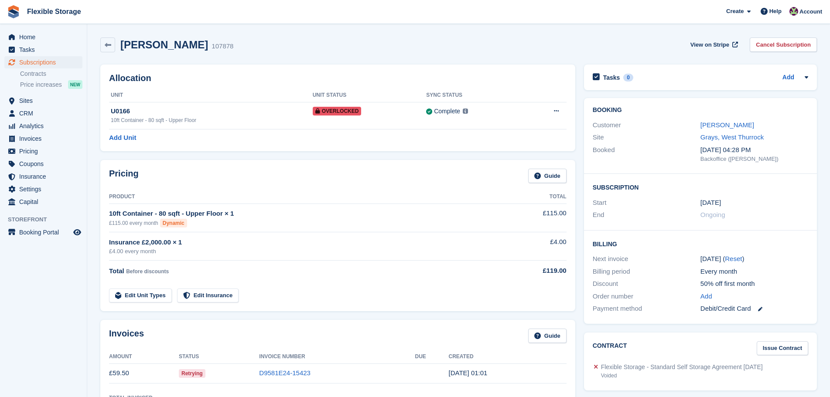
click at [783, 348] on link "Issue Contract" at bounding box center [782, 348] width 51 height 14
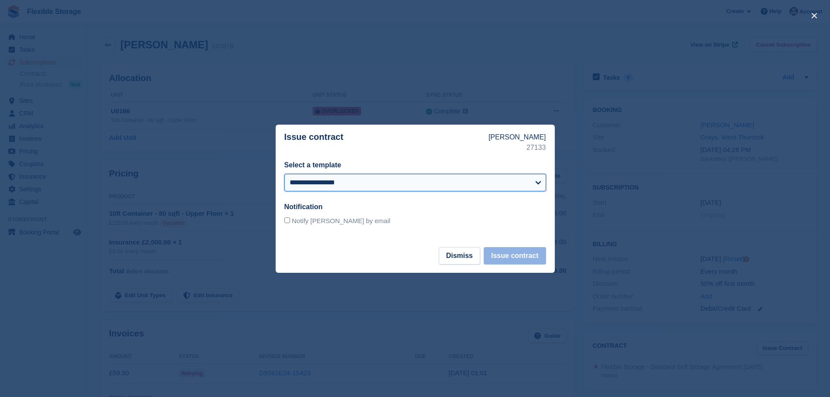
click at [439, 186] on select "**********" at bounding box center [415, 182] width 262 height 17
select select "***"
click at [284, 174] on select "**********" at bounding box center [415, 182] width 262 height 17
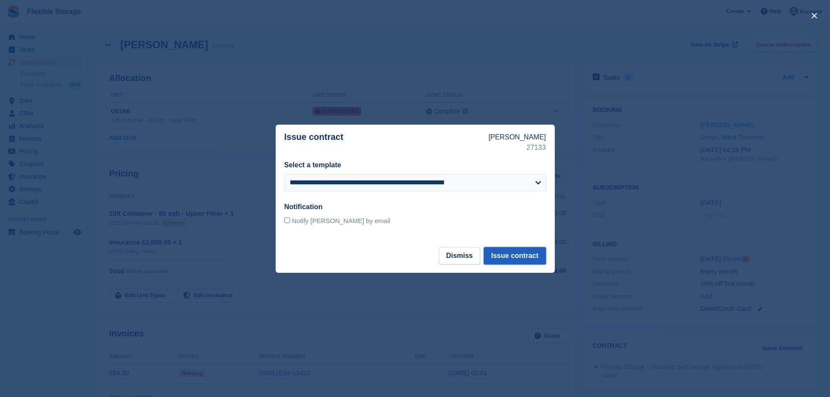
click at [534, 253] on button "Issue contract" at bounding box center [515, 255] width 62 height 17
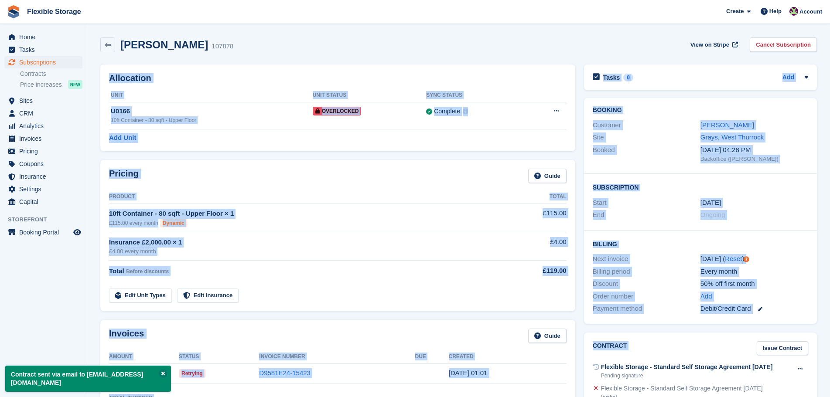
drag, startPoint x: 750, startPoint y: 250, endPoint x: 803, endPoint y: 329, distance: 95.2
click at [794, 284] on div "50% off first month" at bounding box center [754, 284] width 108 height 10
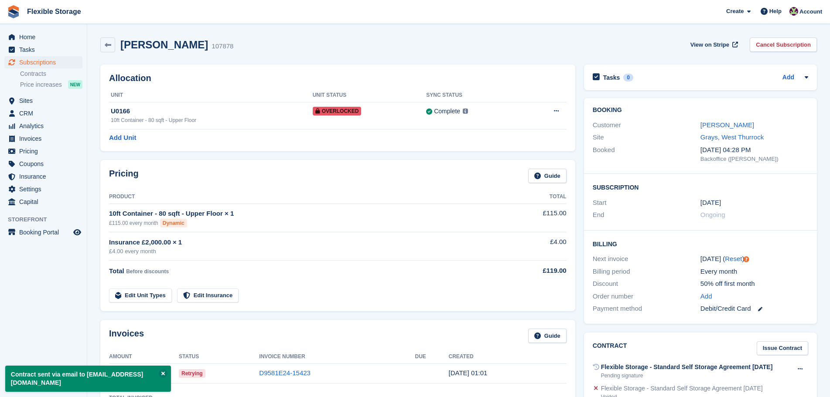
scroll to position [262, 0]
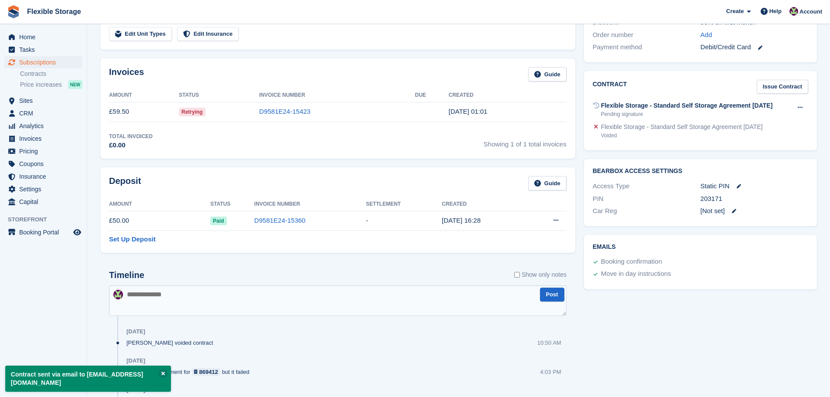
drag, startPoint x: 791, startPoint y: 300, endPoint x: 545, endPoint y: 123, distance: 302.4
click at [545, 123] on div "Allocation Unit Unit Status Sync Status U0166 10ft Container - 80 sqft - Upper …" at bounding box center [458, 217] width 725 height 837
click at [739, 324] on div "Tasks 0 Add No tasks related to Subscription #107878 Booking Customer Babatunde…" at bounding box center [701, 217] width 242 height 837
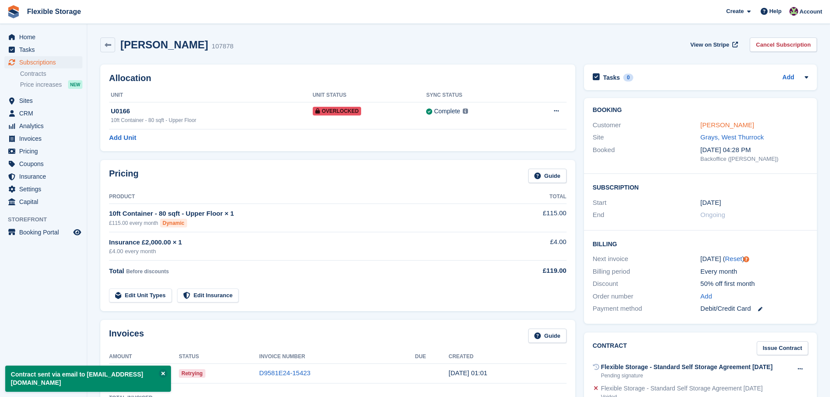
click at [727, 127] on link "[PERSON_NAME]" at bounding box center [727, 124] width 54 height 7
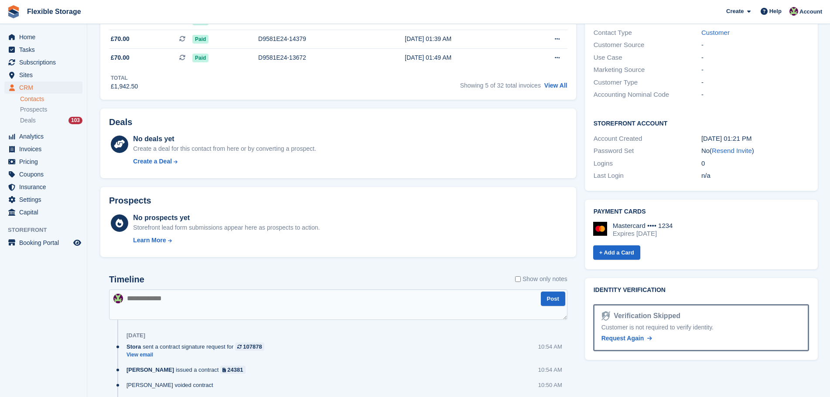
scroll to position [523, 0]
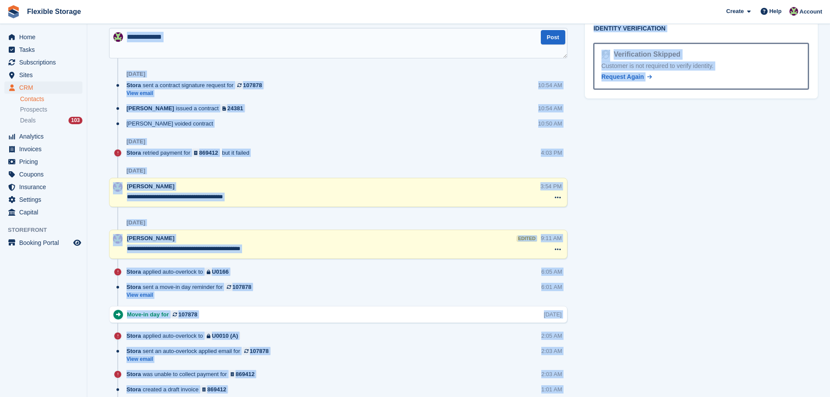
drag, startPoint x: 637, startPoint y: 204, endPoint x: 252, endPoint y: 65, distance: 409.1
click at [216, 50] on div "Subscriptions ID Booking Allocation Tenancy 107878 10ft Container - 80 sqft - U…" at bounding box center [458, 123] width 725 height 1173
click at [628, 208] on div "Tasks 0 Add No tasks related to Babatunde Ogunlesi Contact Details Email tunde.…" at bounding box center [701, 123] width 242 height 1173
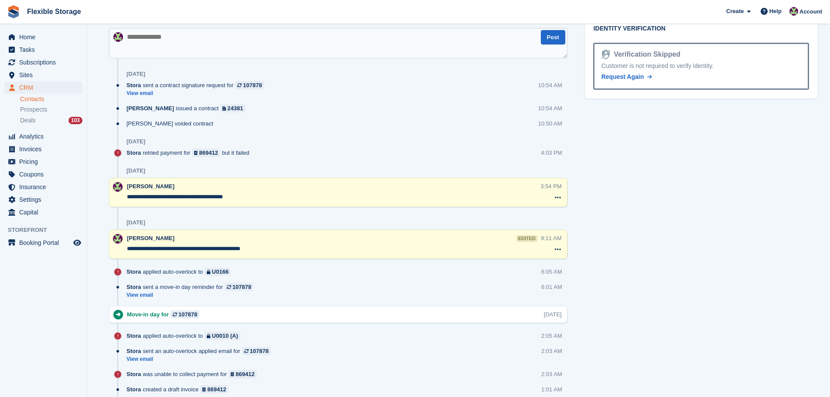
scroll to position [0, 0]
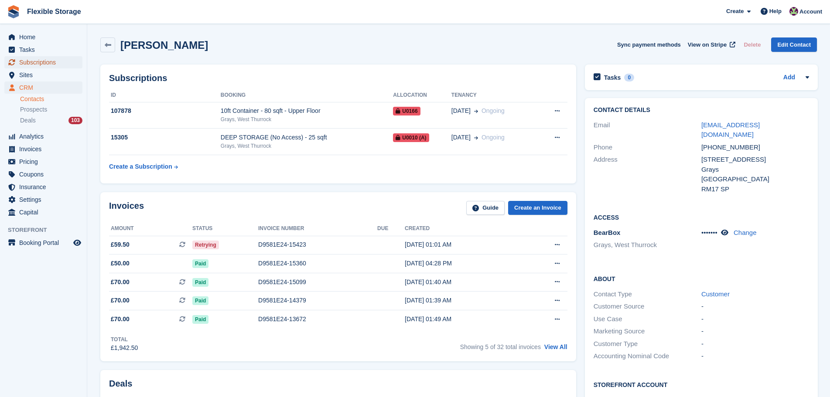
click at [46, 58] on span "Subscriptions" at bounding box center [45, 62] width 52 height 12
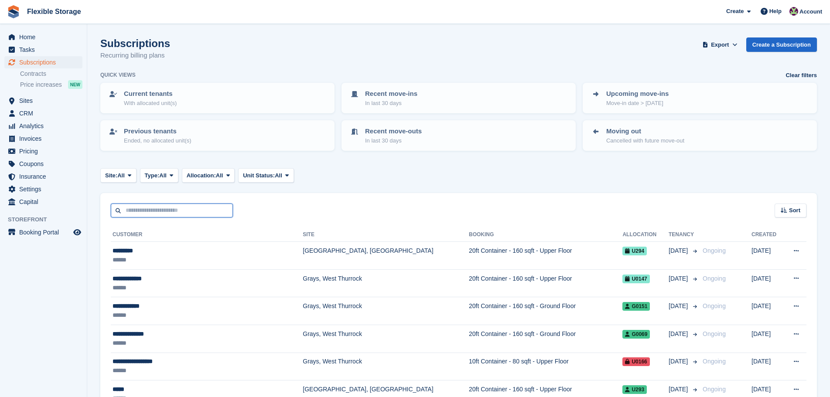
click at [208, 215] on input "text" at bounding box center [172, 211] width 122 height 14
type input "*****"
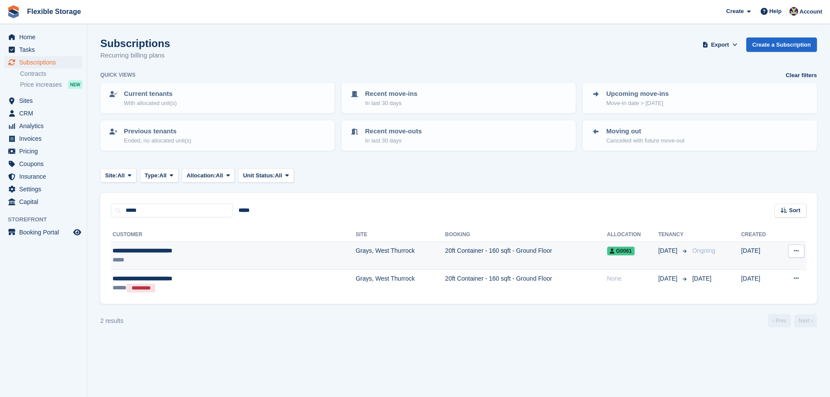
click at [355, 252] on td "Grays, West Thurrock" at bounding box center [399, 256] width 89 height 28
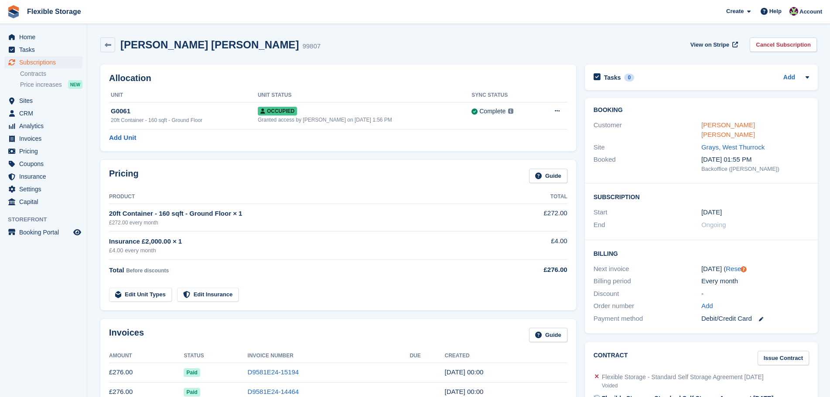
click at [742, 122] on link "Nkrumah Charlesworth Warren" at bounding box center [728, 129] width 54 height 17
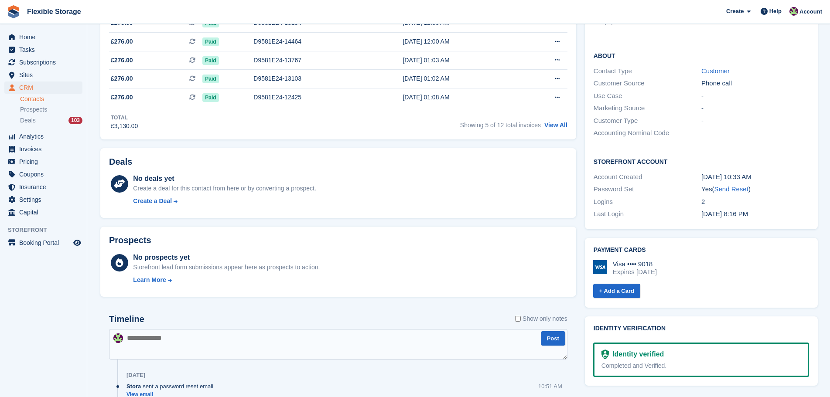
scroll to position [475, 0]
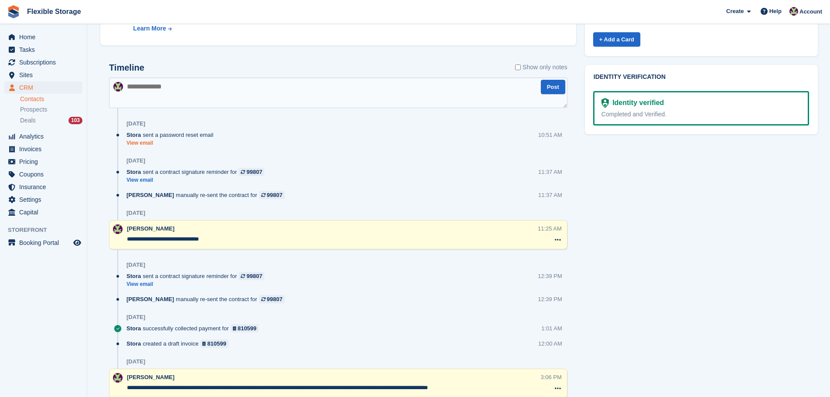
click at [149, 144] on link "View email" at bounding box center [171, 143] width 91 height 7
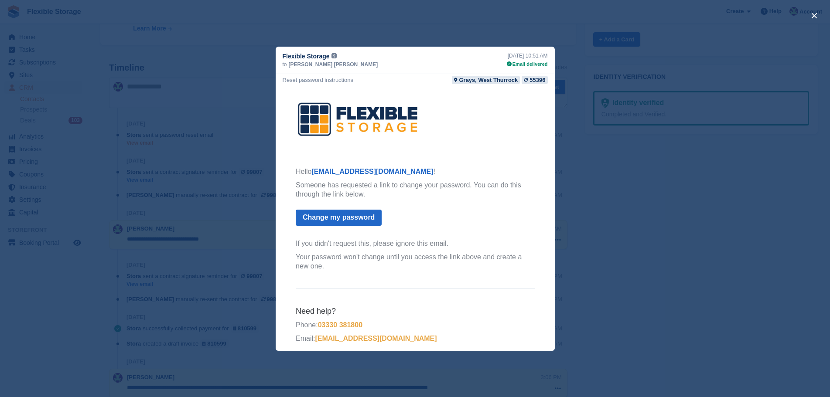
scroll to position [0, 0]
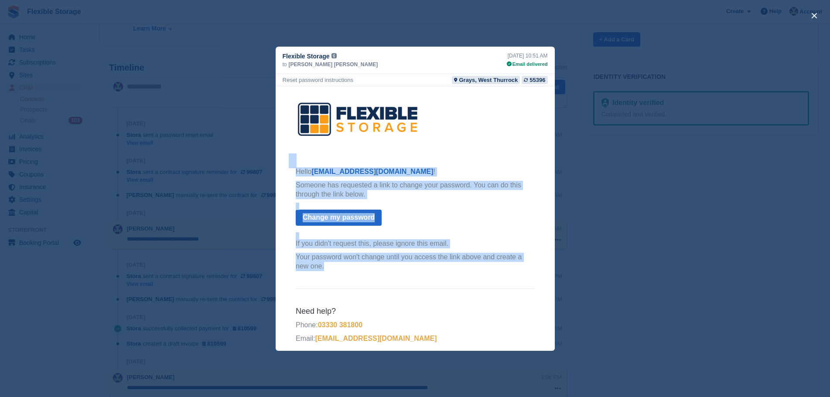
drag, startPoint x: 467, startPoint y: 214, endPoint x: 247, endPoint y: 101, distance: 247.7
click at [275, 101] on html "Hello warrennkrumah25@gmail.com ! Someone has requested a link to change your p…" at bounding box center [414, 220] width 279 height 269
click at [498, 167] on th "Hello warrennkrumah25@gmail.com ! Someone has requested a link to change your p…" at bounding box center [414, 221] width 239 height 108
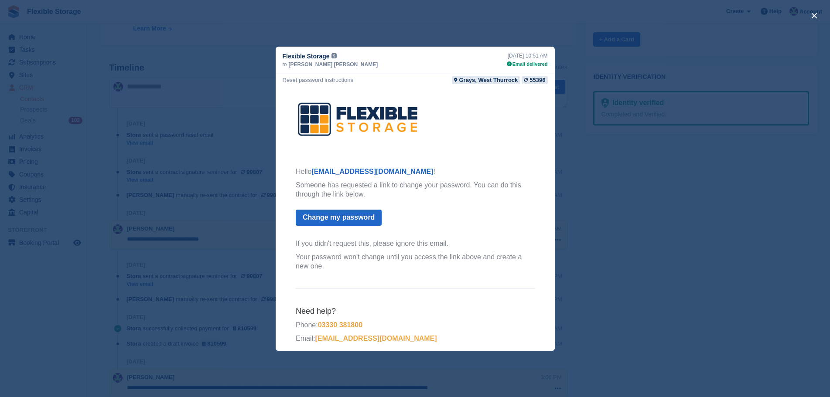
scroll to position [213, 0]
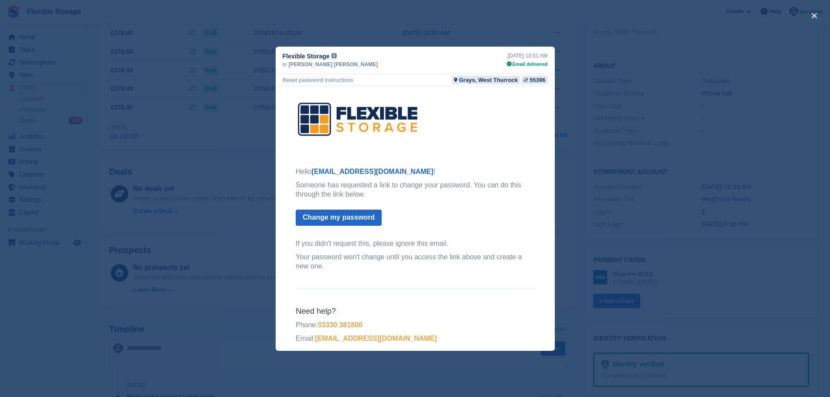
click at [763, 141] on div "close" at bounding box center [415, 198] width 830 height 397
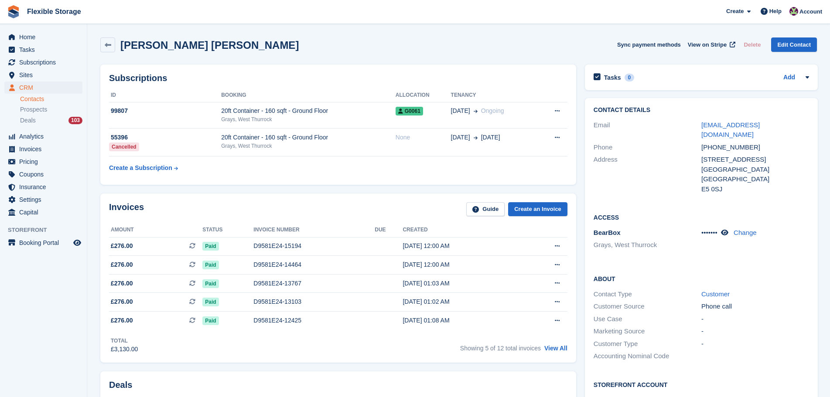
scroll to position [262, 0]
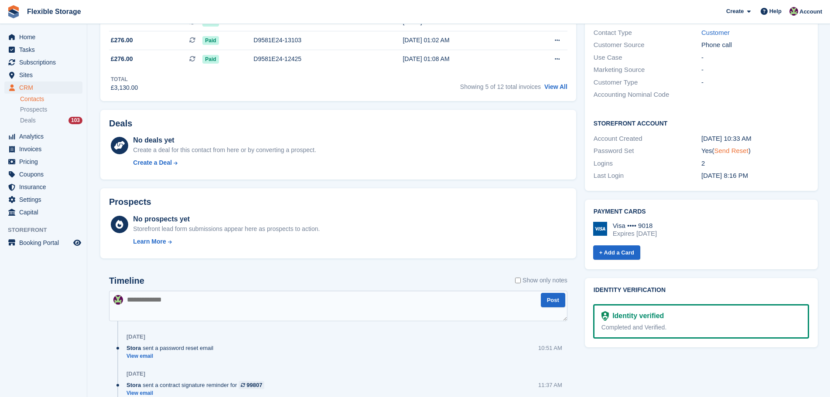
click at [728, 147] on link "Send Reset" at bounding box center [731, 150] width 34 height 7
drag, startPoint x: 465, startPoint y: 270, endPoint x: 699, endPoint y: 344, distance: 245.9
click at [37, 98] on link "Contacts" at bounding box center [51, 99] width 62 height 8
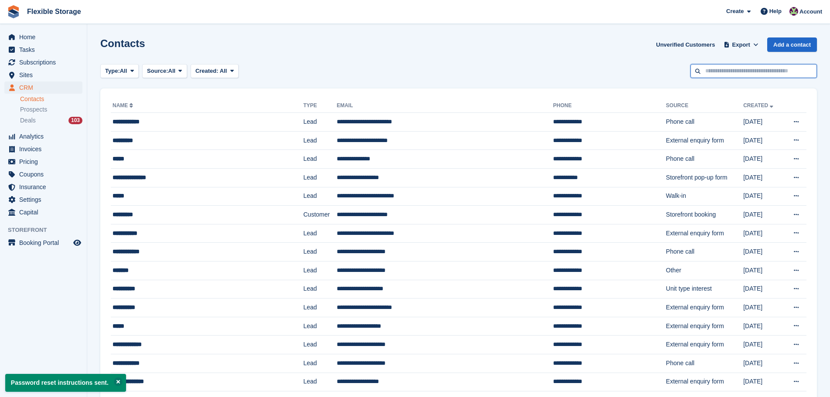
click at [718, 68] on input "text" at bounding box center [753, 71] width 126 height 14
type input "******"
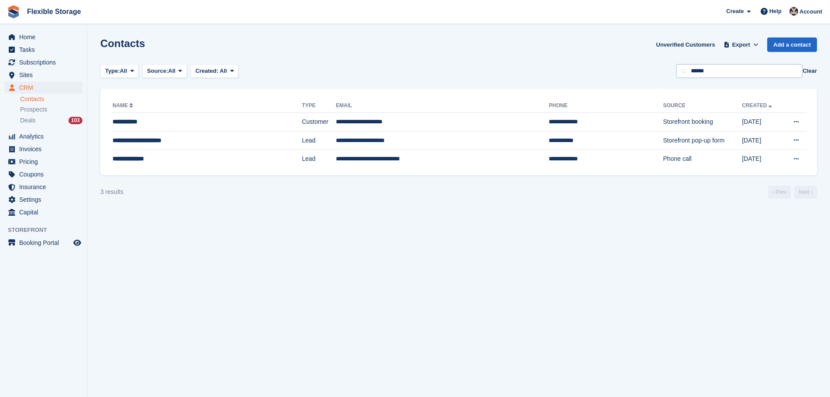
drag, startPoint x: 713, startPoint y: 63, endPoint x: 689, endPoint y: 75, distance: 26.7
click at [689, 75] on section "Contacts Unverified Customers Export Export Contacts Export a CSV of all Contac…" at bounding box center [458, 198] width 743 height 397
click at [699, 67] on input "******" at bounding box center [739, 71] width 126 height 14
type input "*****"
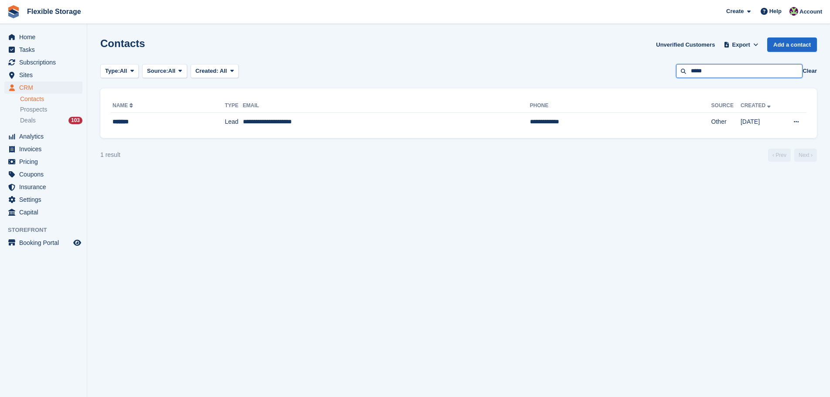
drag, startPoint x: 723, startPoint y: 72, endPoint x: 574, endPoint y: 72, distance: 148.3
click at [574, 72] on div "Type: All All Lead Customer Source: All All Storefront Backoffice Pre-Opening i…" at bounding box center [458, 71] width 716 height 14
type input "*****"
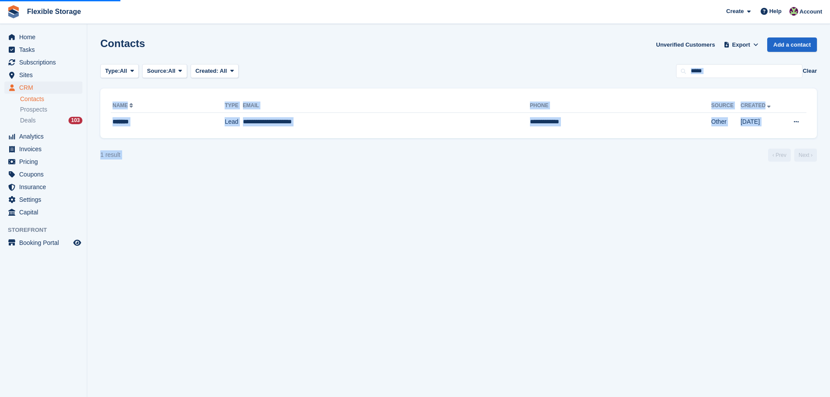
drag, startPoint x: 548, startPoint y: 76, endPoint x: 565, endPoint y: 268, distance: 192.2
click at [565, 268] on section "Contacts Unverified Customers Export Export Contacts Export a CSV of all Contac…" at bounding box center [458, 198] width 743 height 397
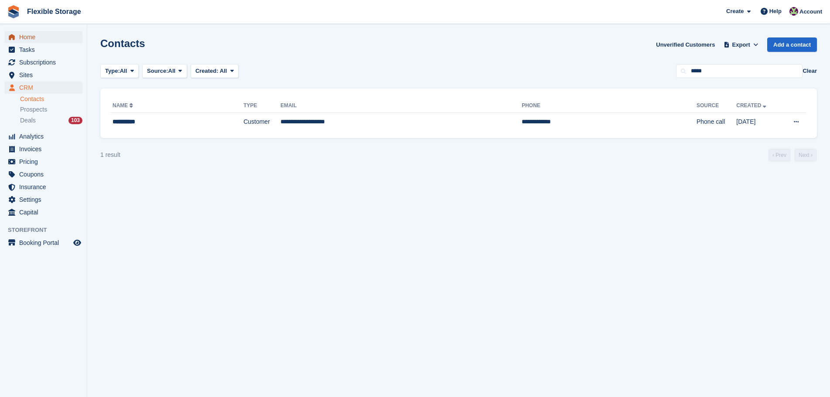
click at [40, 38] on span "Home" at bounding box center [45, 37] width 52 height 12
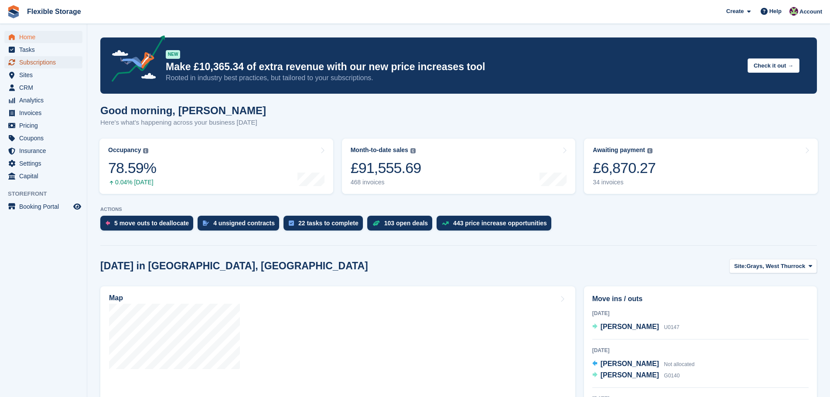
click at [56, 62] on span "Subscriptions" at bounding box center [45, 62] width 52 height 12
click at [235, 225] on div "4 unsigned contracts" at bounding box center [243, 223] width 61 height 7
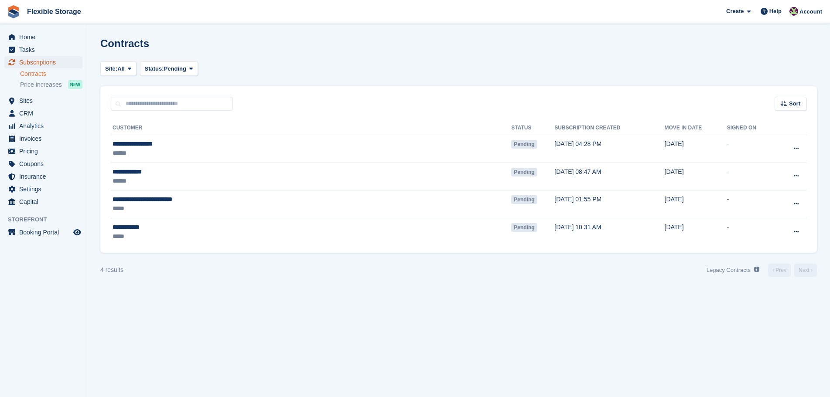
click at [58, 61] on span "Subscriptions" at bounding box center [45, 62] width 52 height 12
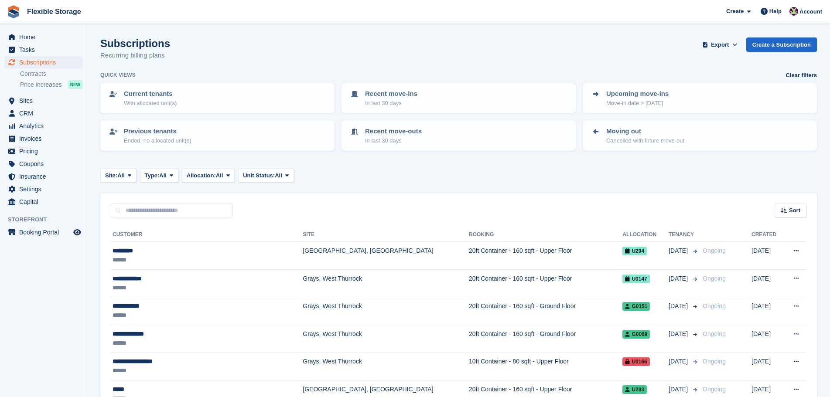
drag, startPoint x: 547, startPoint y: 160, endPoint x: 597, endPoint y: 418, distance: 262.9
click at [597, 397] on html "Flexible Storage Create Subscription Invoice Contact Deal Discount Page Help Ch…" at bounding box center [415, 198] width 830 height 397
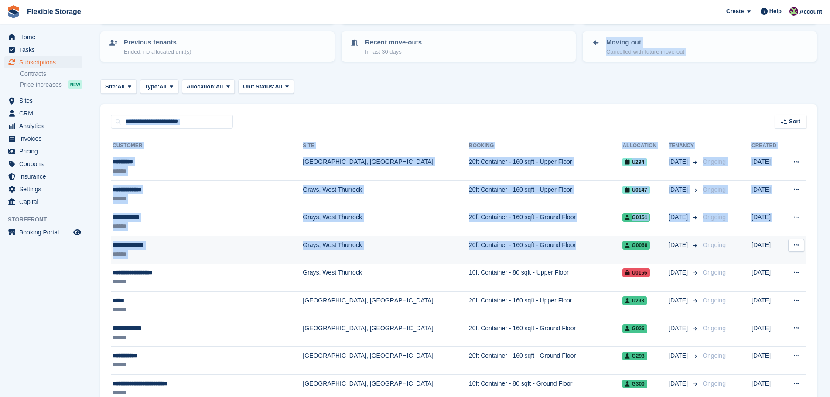
drag, startPoint x: 553, startPoint y: 106, endPoint x: 528, endPoint y: 252, distance: 149.0
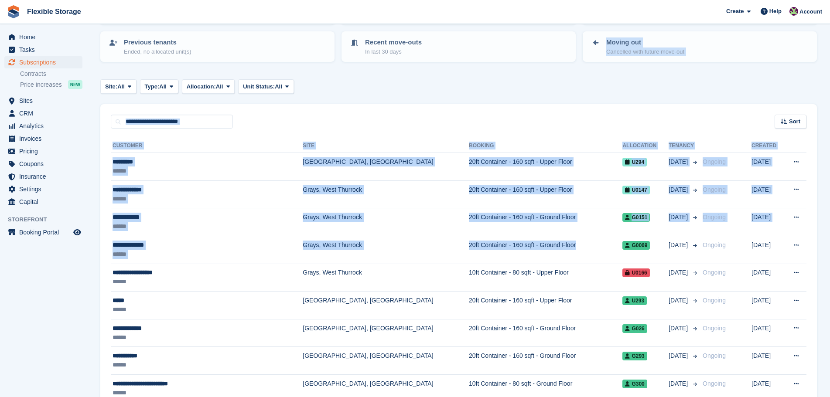
click at [515, 122] on div "Sort Sort by Customer name Date created Move in date Move out date Created (old…" at bounding box center [458, 116] width 716 height 25
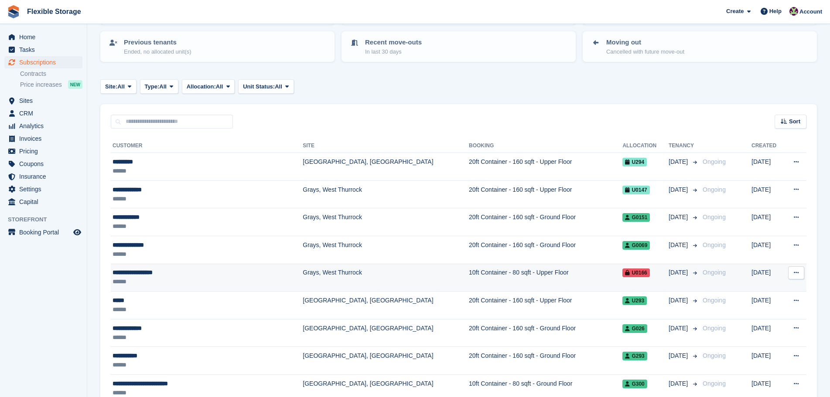
click at [253, 274] on div "**********" at bounding box center [187, 272] width 149 height 9
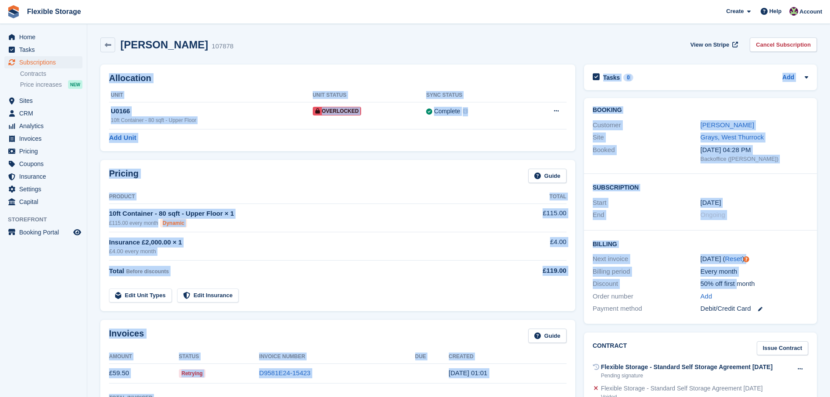
drag, startPoint x: 628, startPoint y: 54, endPoint x: 740, endPoint y: 276, distance: 249.0
click at [774, 256] on div "[DATE] ( Reset )" at bounding box center [754, 259] width 108 height 10
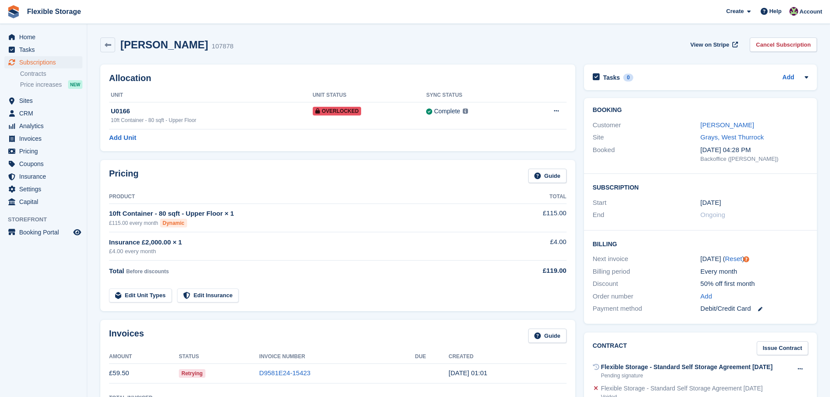
click at [786, 311] on div "Debit/Credit Card" at bounding box center [754, 309] width 108 height 10
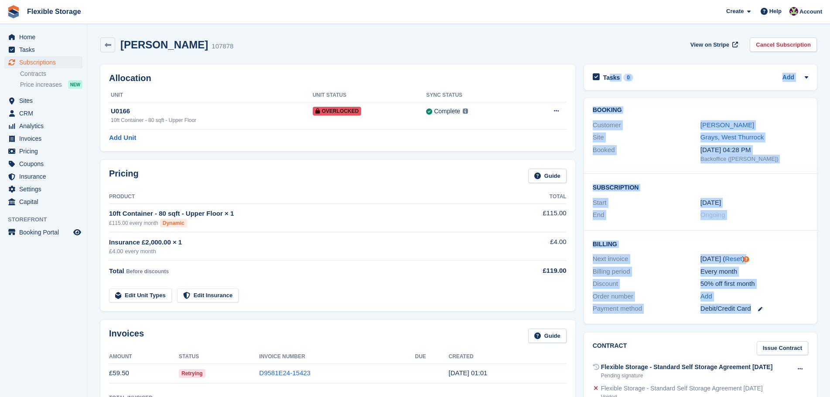
drag, startPoint x: 795, startPoint y: 312, endPoint x: 606, endPoint y: 64, distance: 311.8
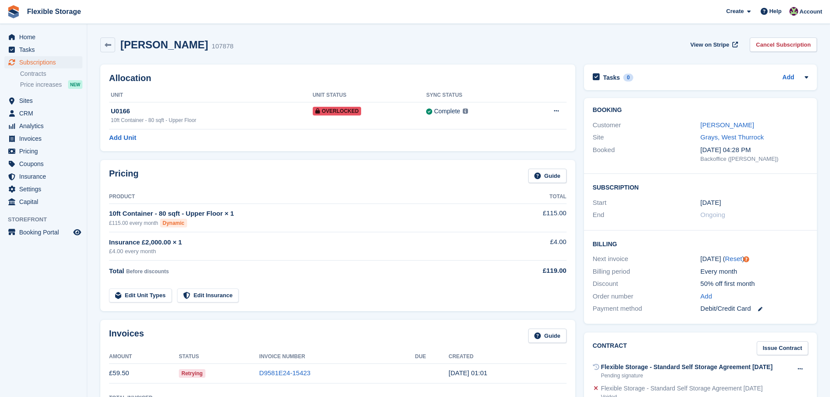
click at [607, 58] on div "[PERSON_NAME] 107878 View on Stripe Cancel Subscription" at bounding box center [458, 46] width 725 height 27
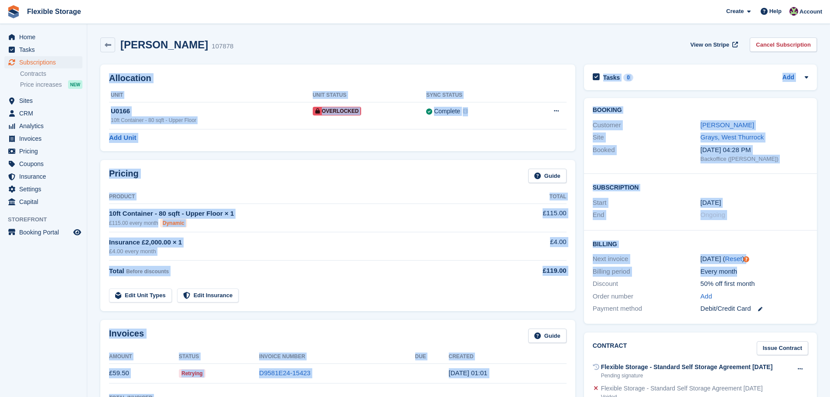
drag, startPoint x: 636, startPoint y: 58, endPoint x: 772, endPoint y: 279, distance: 259.0
click at [776, 266] on div "Billing period Every month" at bounding box center [700, 272] width 215 height 13
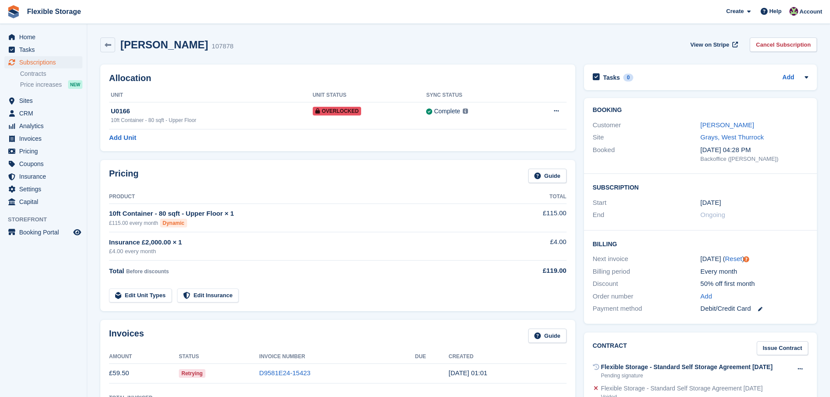
click at [779, 294] on div "Add" at bounding box center [754, 297] width 108 height 10
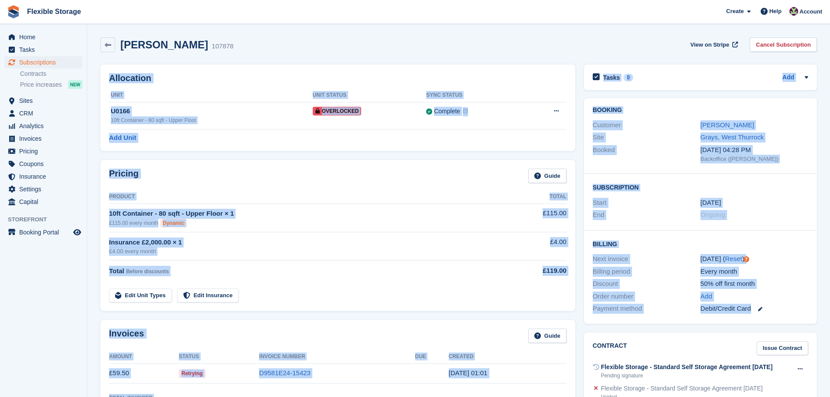
drag, startPoint x: 782, startPoint y: 307, endPoint x: 572, endPoint y: 46, distance: 335.9
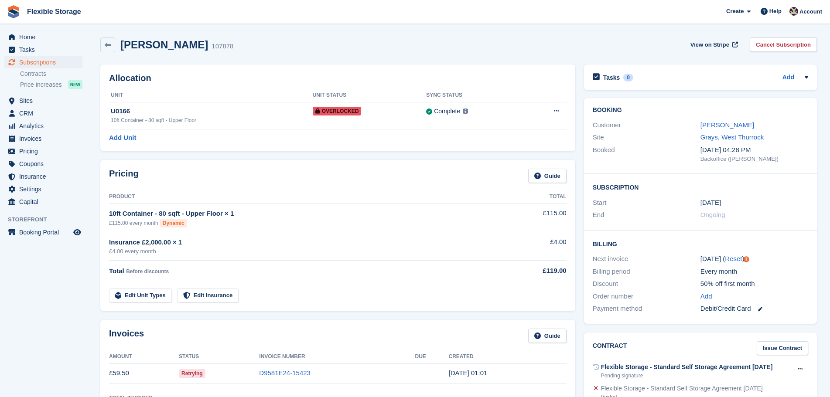
click at [574, 43] on div "Babatunde Ogunlesi 107878 View on Stripe Cancel Subscription" at bounding box center [458, 45] width 716 height 15
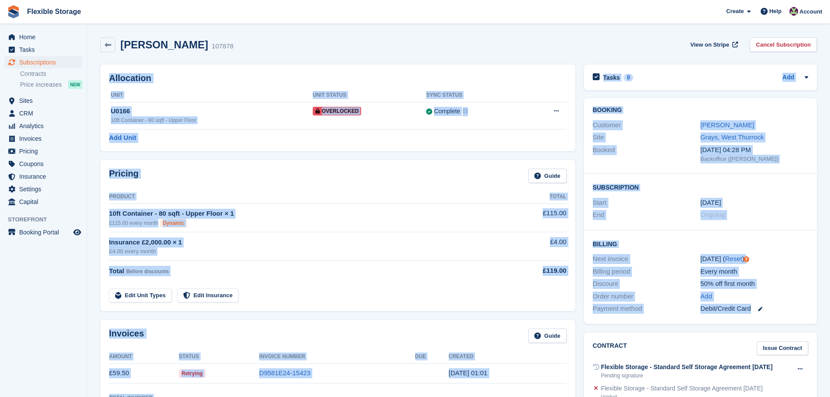
drag, startPoint x: 755, startPoint y: 306, endPoint x: 761, endPoint y: 307, distance: 5.3
click at [768, 267] on div "Every month" at bounding box center [754, 272] width 108 height 10
click at [778, 304] on div "Payment method Debit/Credit Card" at bounding box center [700, 309] width 215 height 13
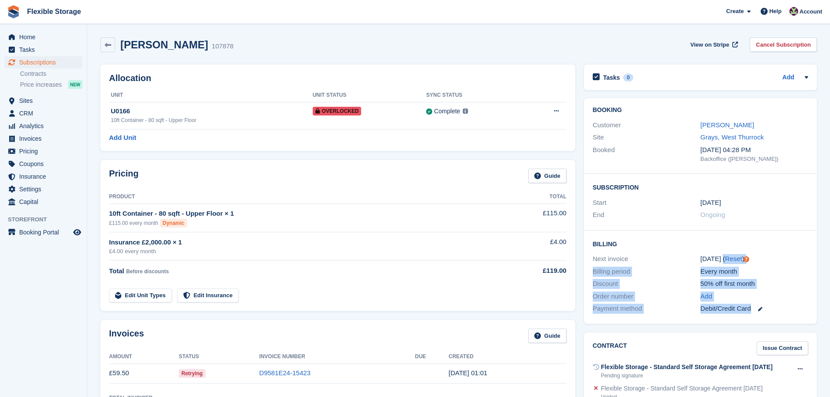
drag, startPoint x: 790, startPoint y: 307, endPoint x: 707, endPoint y: 258, distance: 96.0
click at [708, 259] on div "Billing Next invoice 16 Oct ( Reset ) Billing period Every month Discount 50% o…" at bounding box center [700, 277] width 233 height 93
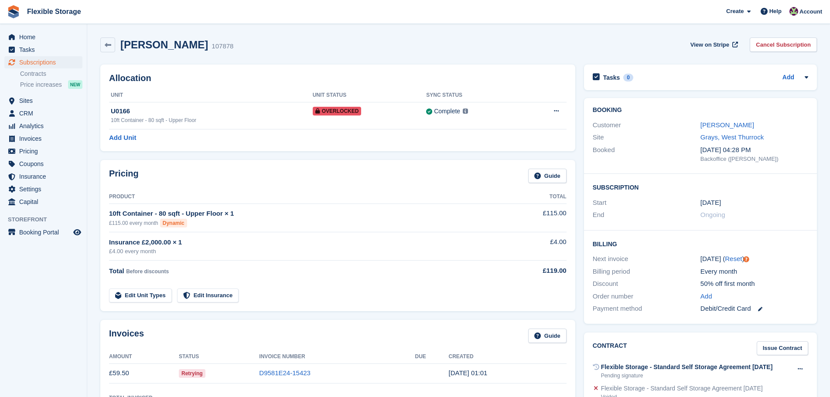
click at [712, 241] on h2 "Billing" at bounding box center [700, 243] width 215 height 9
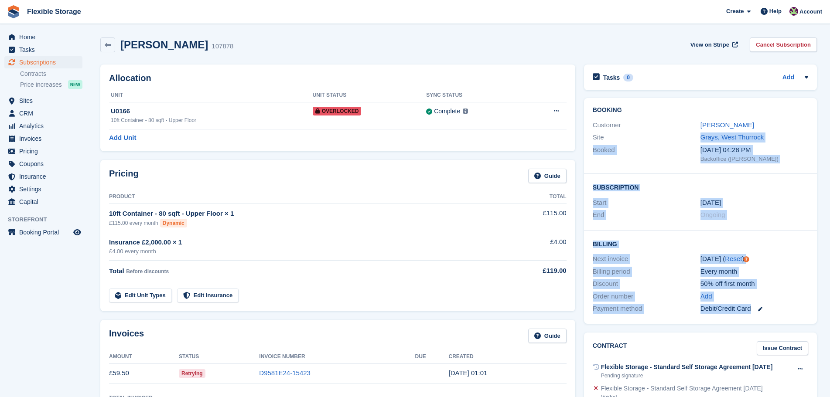
drag, startPoint x: 784, startPoint y: 307, endPoint x: 610, endPoint y: 107, distance: 264.9
click at [610, 110] on div "Booking Customer Babatunde Ogunlesi Site Grays, West Thurrock Booked 12 Sep, 04…" at bounding box center [700, 211] width 233 height 226
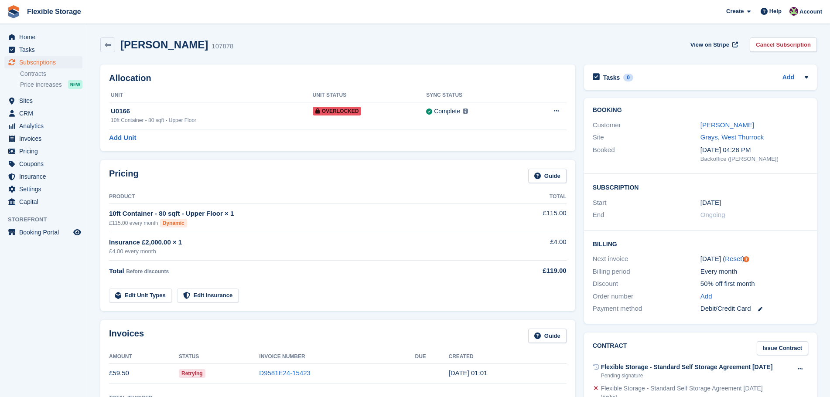
click at [634, 48] on div "Babatunde Ogunlesi 107878 View on Stripe Cancel Subscription" at bounding box center [458, 45] width 716 height 15
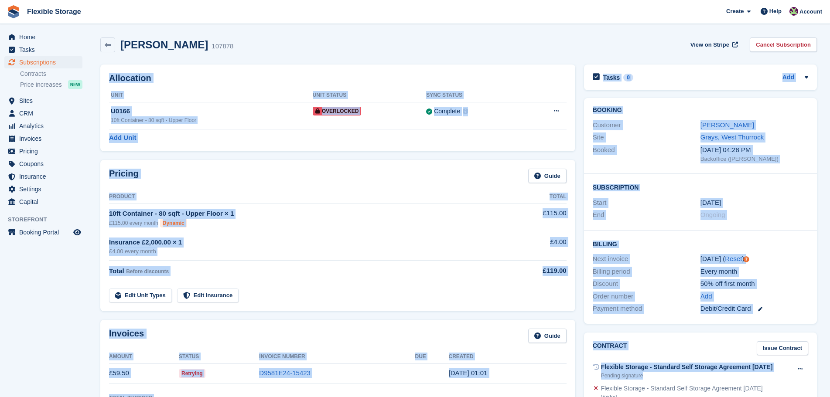
drag, startPoint x: 664, startPoint y: 37, endPoint x: 788, endPoint y: 279, distance: 271.5
click at [788, 278] on div "Discount 50% off first month" at bounding box center [700, 284] width 215 height 13
drag, startPoint x: 634, startPoint y: 36, endPoint x: 779, endPoint y: 333, distance: 331.2
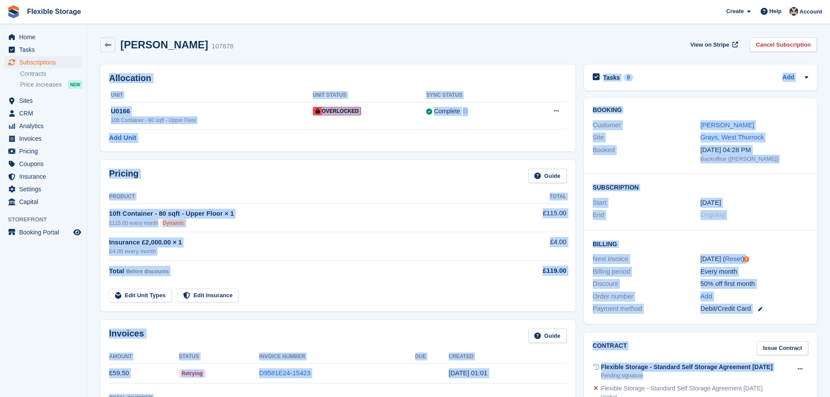
click at [785, 297] on div "Add" at bounding box center [754, 297] width 108 height 10
drag, startPoint x: 787, startPoint y: 313, endPoint x: 423, endPoint y: 24, distance: 464.4
click at [585, 35] on div "Babatunde Ogunlesi 107878 View on Stripe Cancel Subscription" at bounding box center [458, 46] width 725 height 27
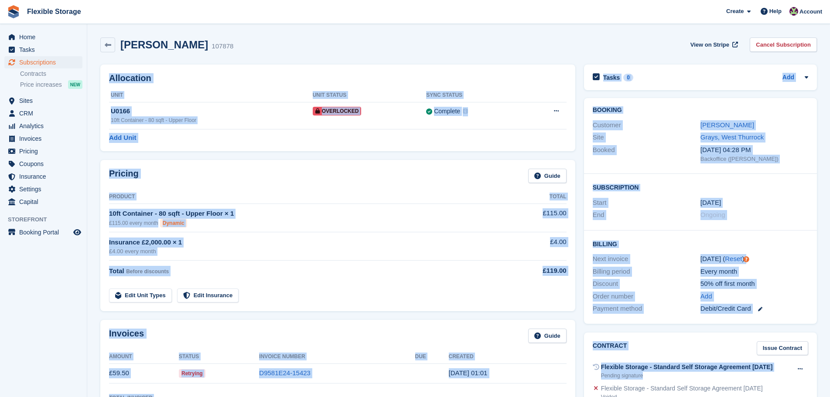
click at [791, 278] on div "Discount 50% off first month" at bounding box center [700, 284] width 215 height 13
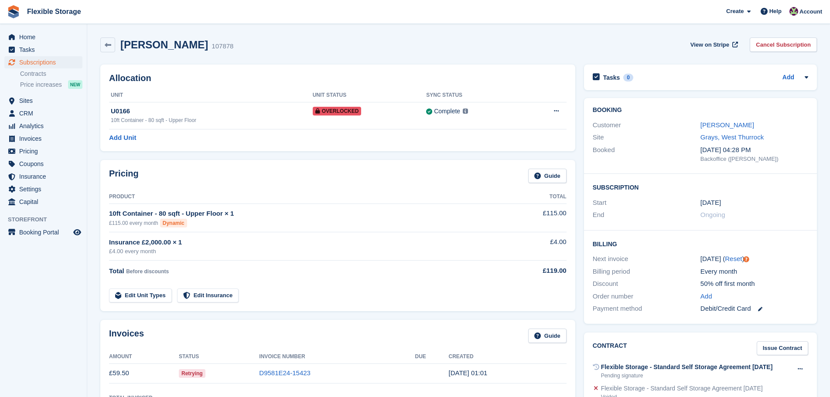
drag, startPoint x: 790, startPoint y: 390, endPoint x: 478, endPoint y: 200, distance: 365.2
drag, startPoint x: 813, startPoint y: 282, endPoint x: 808, endPoint y: 280, distance: 5.8
click at [812, 282] on div "Billing Next invoice 16 Oct ( Reset ) Billing period Every month Discount 50% o…" at bounding box center [700, 277] width 233 height 93
click at [800, 309] on div "Debit/Credit Card" at bounding box center [754, 309] width 108 height 10
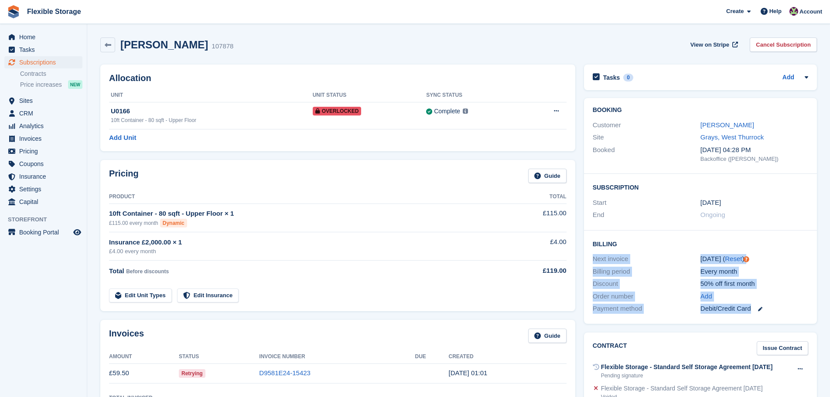
drag, startPoint x: 795, startPoint y: 320, endPoint x: 689, endPoint y: 242, distance: 131.5
click at [660, 244] on div "Billing Next invoice 16 Oct ( Reset ) Billing period Every month Discount 50% o…" at bounding box center [700, 277] width 233 height 93
click at [764, 242] on h2 "Billing" at bounding box center [700, 243] width 215 height 9
drag, startPoint x: 763, startPoint y: 277, endPoint x: 768, endPoint y: 307, distance: 30.2
click at [768, 306] on div "Billing Next invoice 16 Oct ( Reset ) Billing period Every month Discount 50% o…" at bounding box center [700, 277] width 233 height 93
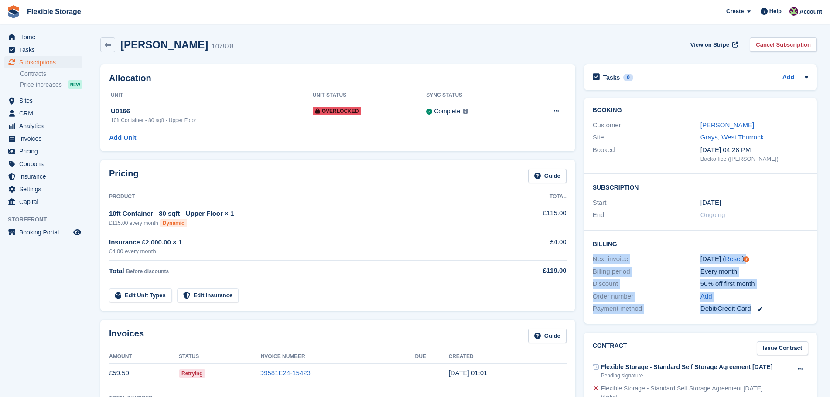
click at [781, 301] on div "Add" at bounding box center [754, 297] width 108 height 10
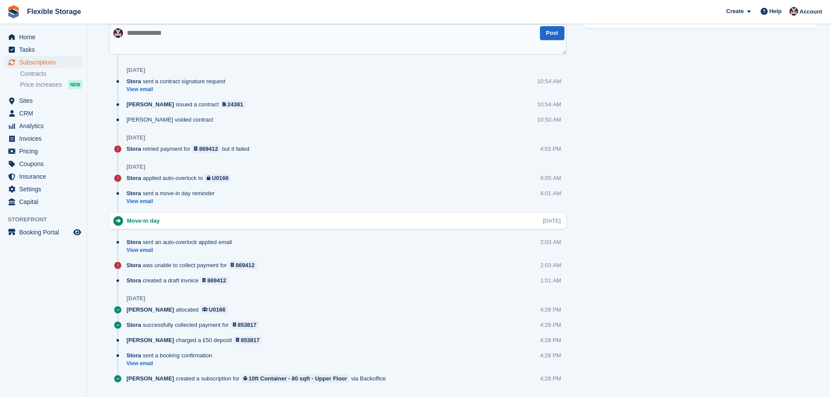
scroll to position [262, 0]
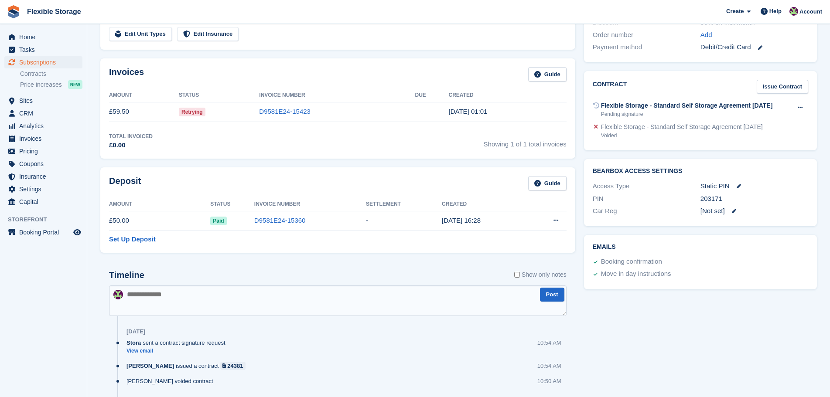
drag, startPoint x: 731, startPoint y: 316, endPoint x: 404, endPoint y: 139, distance: 371.7
click at [404, 139] on div "Allocation Unit Unit Status Sync Status U0166 10ft Container - 80 sqft - Upper …" at bounding box center [458, 237] width 725 height 876
click at [692, 345] on div "Tasks 0 Add No tasks related to Subscription #107878 Booking Customer Babatunde…" at bounding box center [701, 237] width 242 height 876
drag, startPoint x: 737, startPoint y: 339, endPoint x: 779, endPoint y: 318, distance: 46.6
click at [556, 225] on div "Allocation Unit Unit Status Sync Status U0166 10ft Container - 80 sqft - Upper …" at bounding box center [458, 237] width 725 height 876
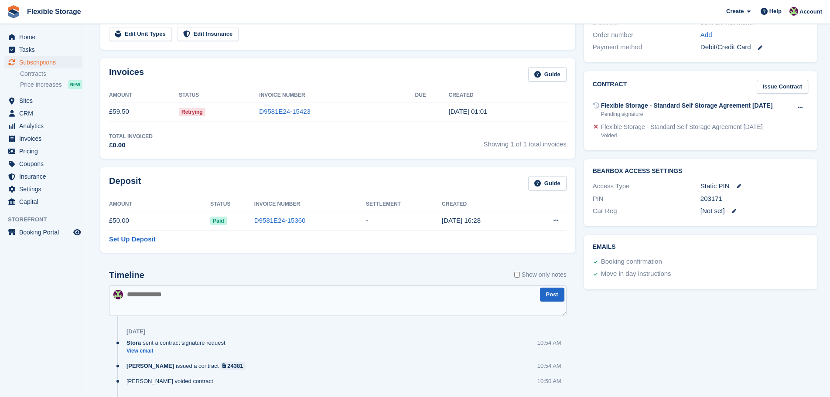
click at [801, 324] on div "Tasks 0 Add No tasks related to Subscription #107878 Booking Customer Babatunde…" at bounding box center [701, 237] width 242 height 876
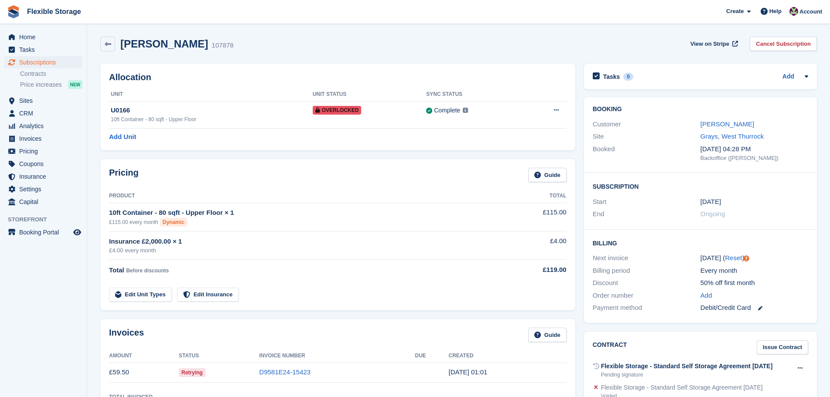
scroll to position [0, 0]
click at [786, 43] on link "Cancel Subscription" at bounding box center [783, 45] width 67 height 14
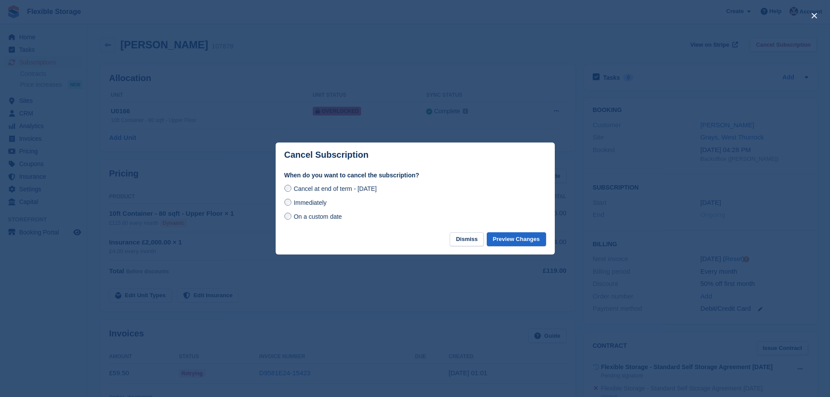
click at [364, 188] on span "Cancel at end of term - Thursday, 16th October, 2025" at bounding box center [334, 188] width 83 height 7
click at [321, 209] on div "Cancel at end of term - Thursday, 16th October, 2025 Immediately On a custom da…" at bounding box center [415, 203] width 262 height 38
click at [319, 204] on span "Immediately" at bounding box center [309, 202] width 33 height 7
click at [528, 247] on button "Preview Changes" at bounding box center [516, 239] width 59 height 14
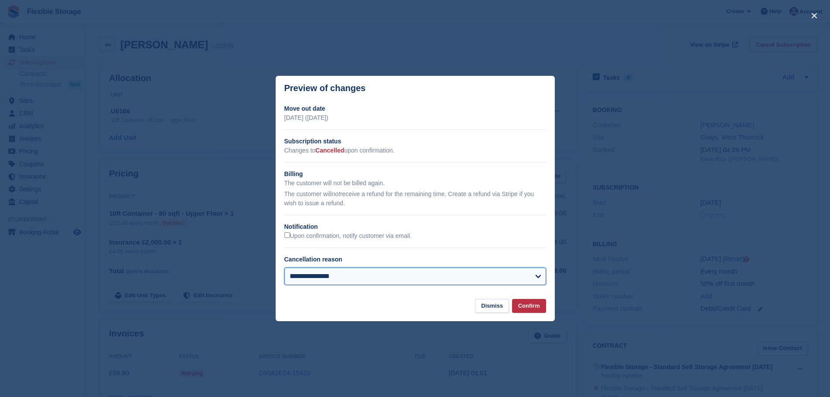
click at [402, 272] on select "**********" at bounding box center [415, 276] width 262 height 17
select select "**********"
click at [284, 268] on select "**********" at bounding box center [415, 276] width 262 height 17
click at [535, 307] on button "Confirm" at bounding box center [529, 306] width 34 height 14
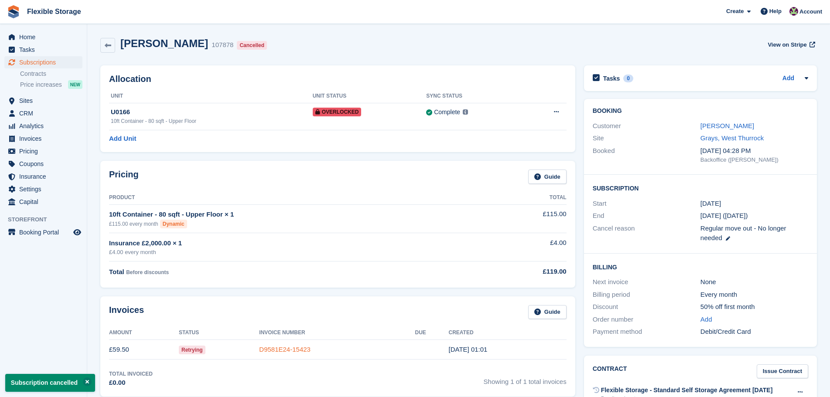
click at [287, 350] on link "D9581E24-15423" at bounding box center [284, 349] width 51 height 7
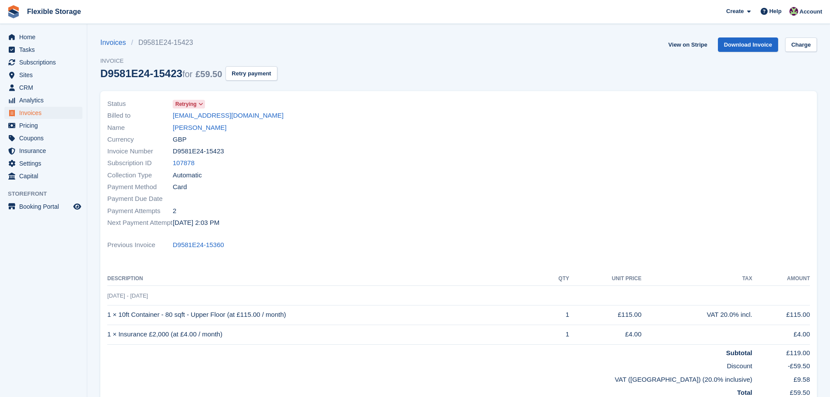
click at [196, 103] on span "Retrying" at bounding box center [185, 104] width 21 height 8
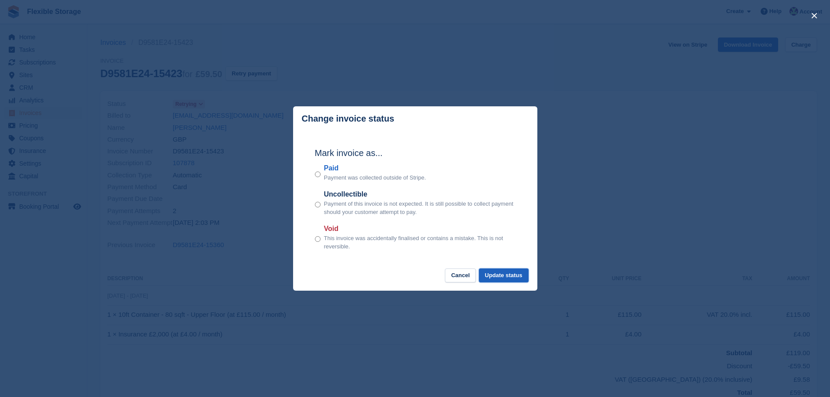
click at [516, 279] on button "Update status" at bounding box center [504, 276] width 50 height 14
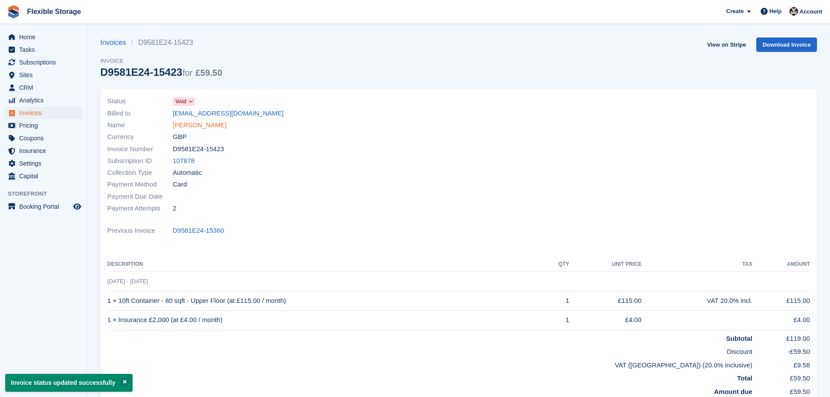
click at [174, 126] on link "[PERSON_NAME]" at bounding box center [200, 125] width 54 height 10
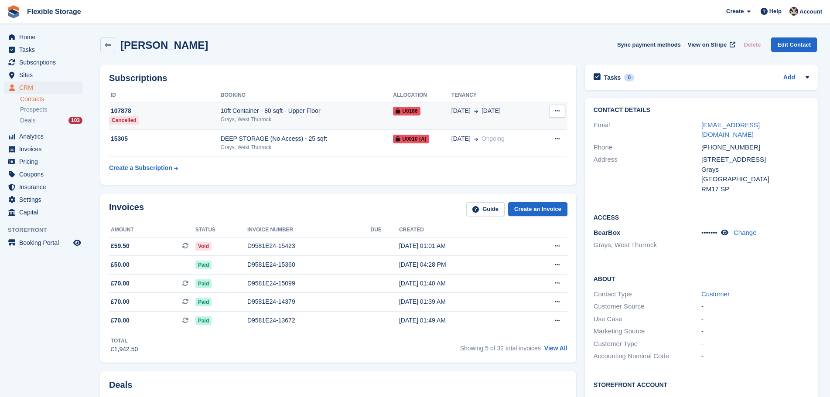
click at [328, 116] on div "Grays, West Thurrock" at bounding box center [307, 120] width 172 height 8
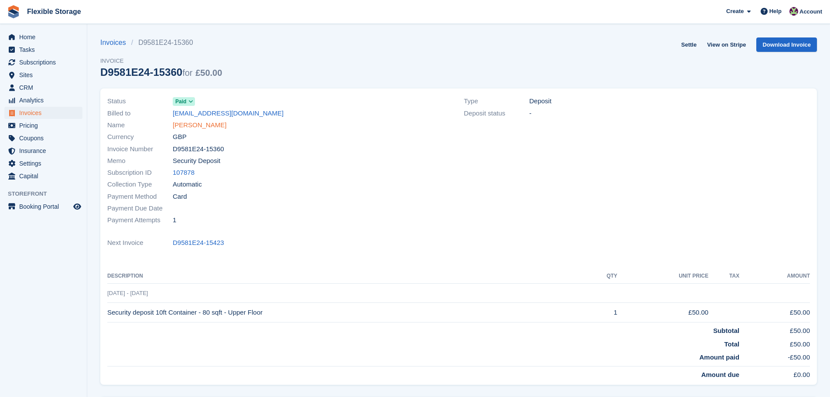
click at [202, 127] on link "[PERSON_NAME]" at bounding box center [200, 125] width 54 height 10
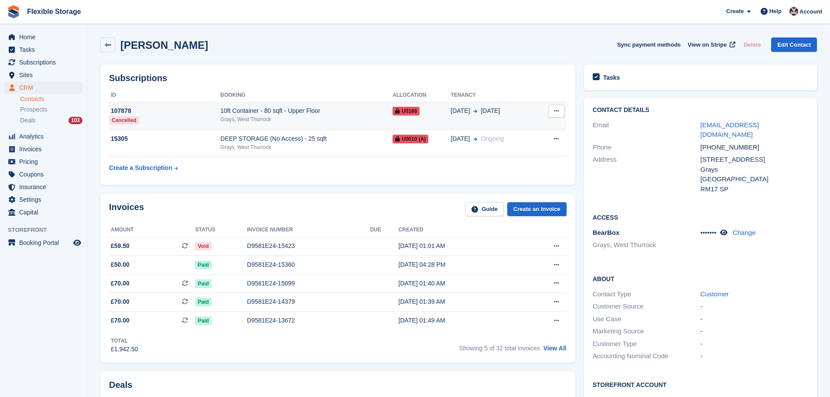
click at [295, 111] on div "10ft Container - 80 sqft - Upper Floor" at bounding box center [306, 110] width 172 height 9
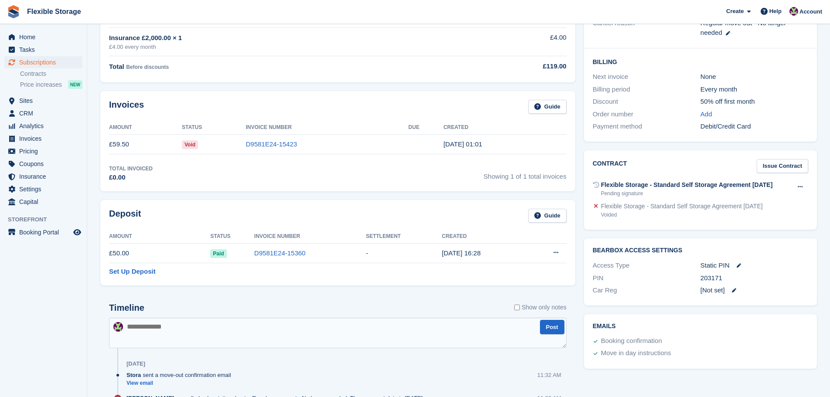
scroll to position [262, 0]
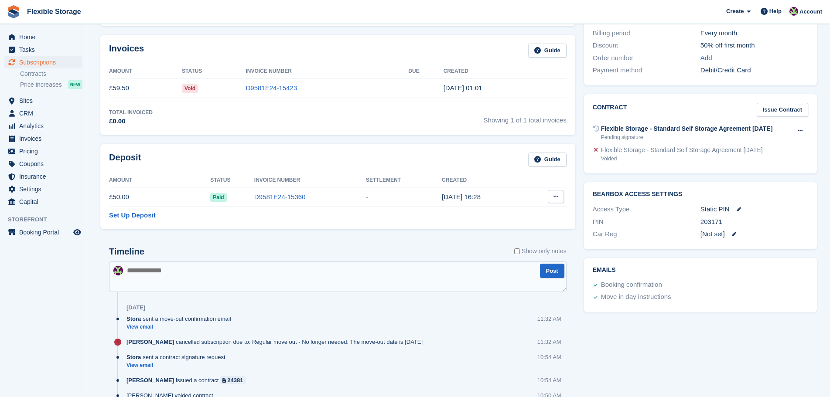
click at [563, 197] on button at bounding box center [556, 196] width 16 height 13
click at [542, 214] on p "Settle deposit" at bounding box center [522, 213] width 76 height 11
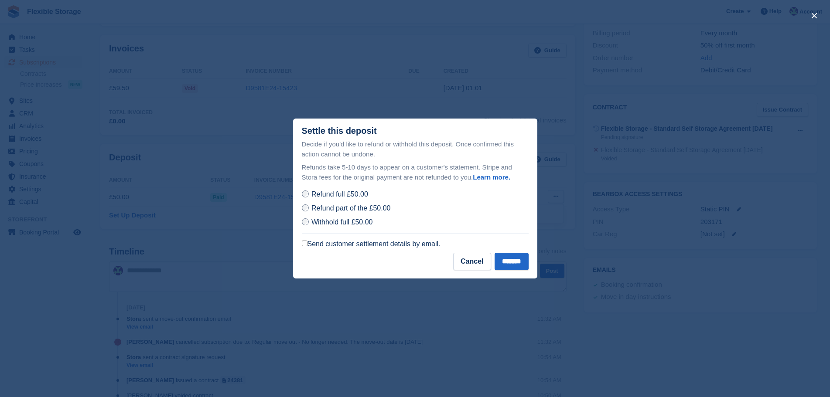
click at [347, 211] on span "Refund part of the £50.00" at bounding box center [350, 208] width 79 height 7
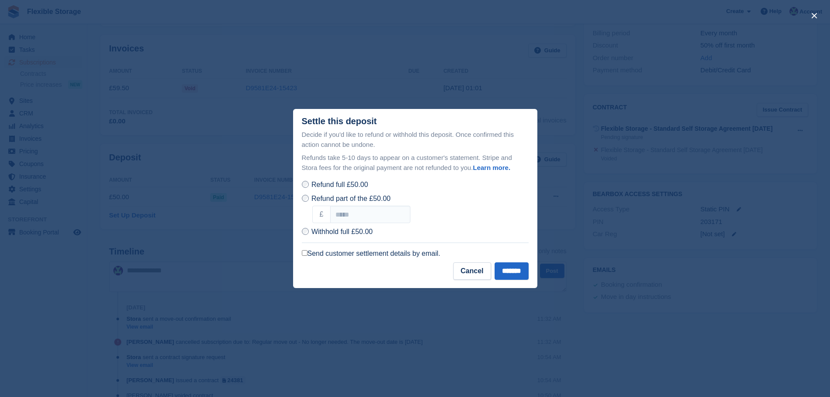
click at [336, 186] on span "Refund full £50.00" at bounding box center [339, 184] width 57 height 7
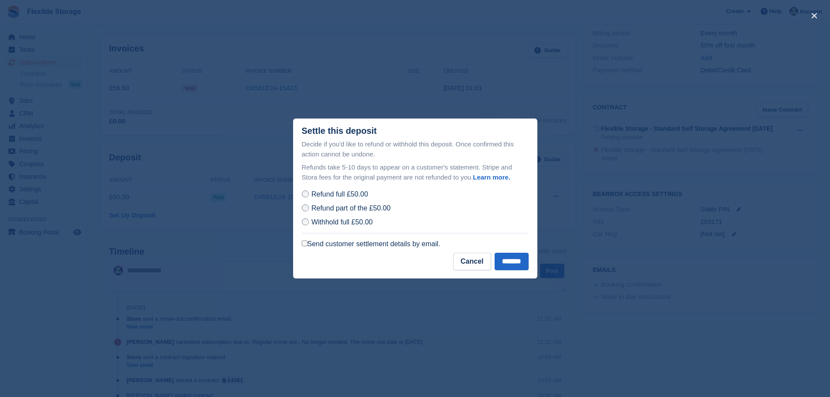
click at [337, 244] on label "Send customer settlement details by email." at bounding box center [371, 244] width 139 height 9
click at [498, 266] on input "*******" at bounding box center [512, 261] width 34 height 17
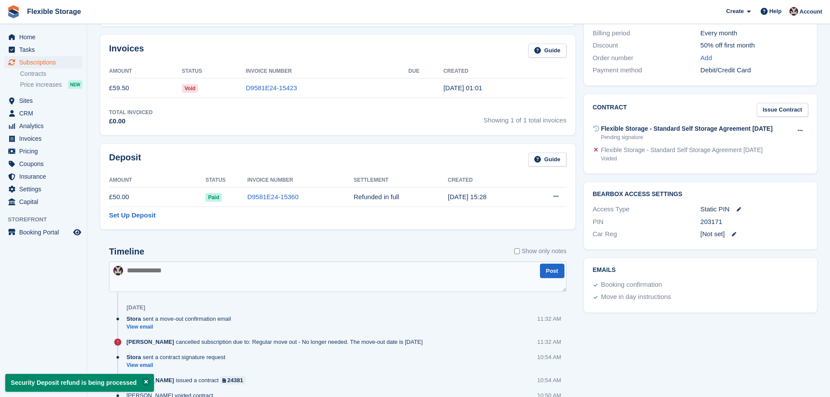
drag, startPoint x: 697, startPoint y: 351, endPoint x: 618, endPoint y: 305, distance: 91.0
click at [426, 245] on div "Allocation Unit Unit Status Sync Status U0166 10ft Container - 80 sqft - Upper …" at bounding box center [458, 243] width 725 height 889
click at [619, 306] on div "Emails Booking confirmation Move in day instructions" at bounding box center [700, 285] width 233 height 55
click at [798, 133] on icon at bounding box center [800, 131] width 5 height 6
click at [743, 148] on p "Void contract" at bounding box center [766, 147] width 76 height 11
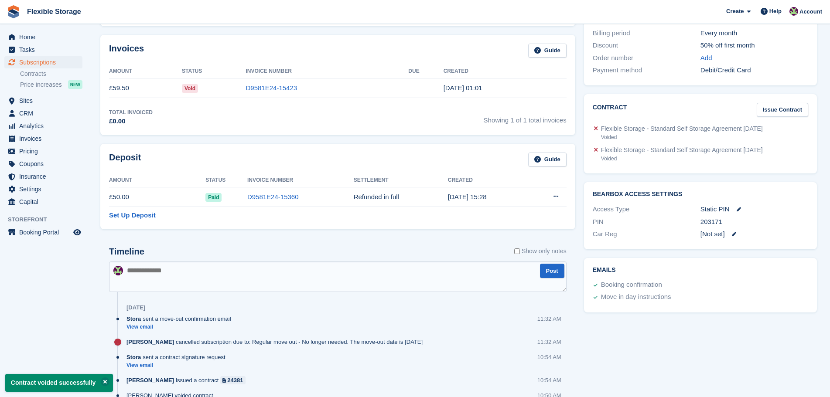
drag, startPoint x: 592, startPoint y: 277, endPoint x: 400, endPoint y: 217, distance: 200.7
click at [400, 217] on div "Allocation Unit Unit Status Sync Status U0166 10ft Container - 80 sqft - Upper …" at bounding box center [458, 243] width 725 height 889
click at [628, 349] on div "Tasks 0 Add No tasks related to Subscription #107878 Booking Customer [PERSON_N…" at bounding box center [701, 243] width 242 height 889
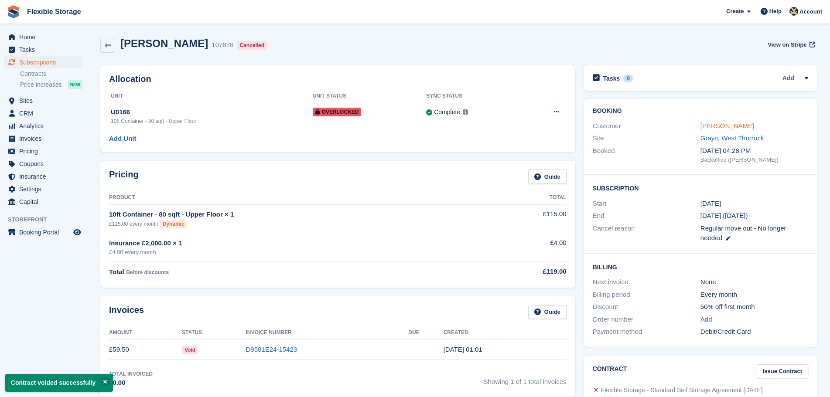
click at [723, 129] on link "[PERSON_NAME]" at bounding box center [727, 125] width 54 height 7
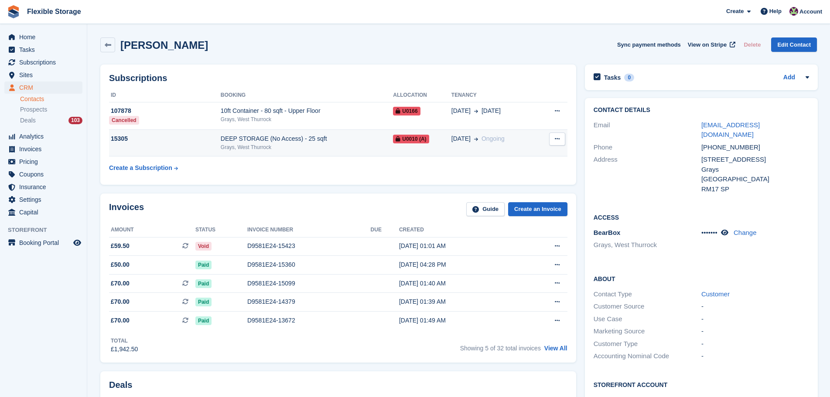
click at [325, 147] on div "Grays, West Thurrock" at bounding box center [307, 147] width 172 height 8
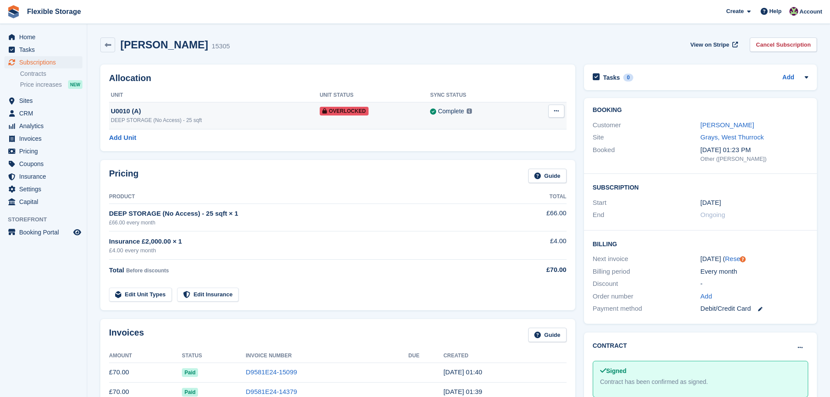
click at [560, 109] on button at bounding box center [556, 111] width 16 height 13
click at [532, 128] on p "Remove Overlock" at bounding box center [522, 128] width 76 height 11
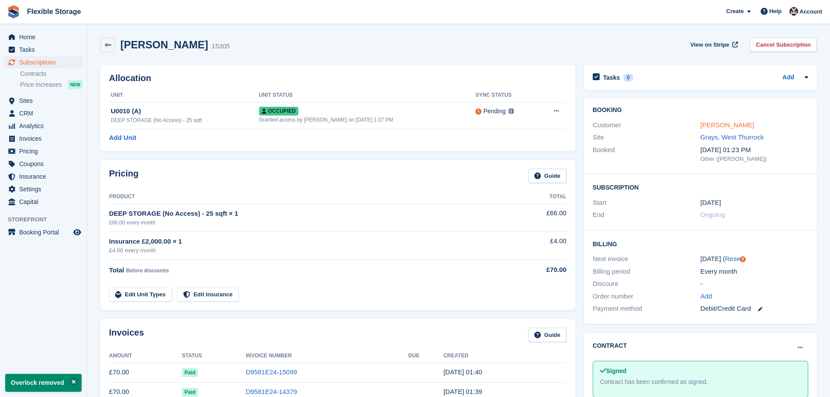
click at [707, 125] on link "[PERSON_NAME]" at bounding box center [727, 124] width 54 height 7
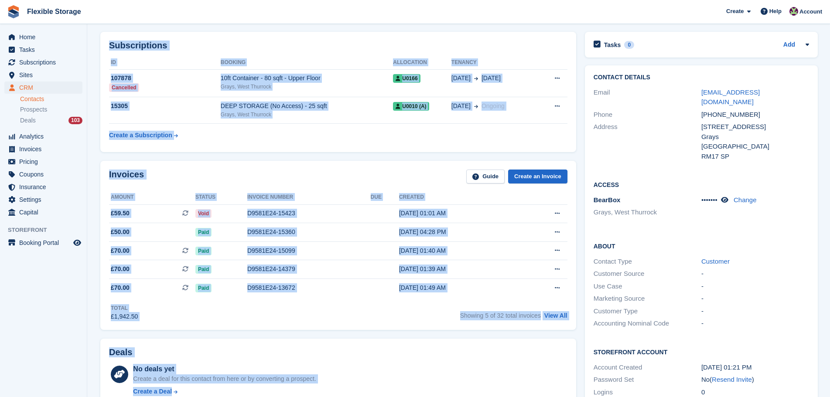
drag, startPoint x: 437, startPoint y: 47, endPoint x: 408, endPoint y: 401, distance: 355.3
click at [408, 365] on html "Flexible Storage Create Subscription Invoice Contact Deal Discount Page Help Ch…" at bounding box center [415, 165] width 830 height 397
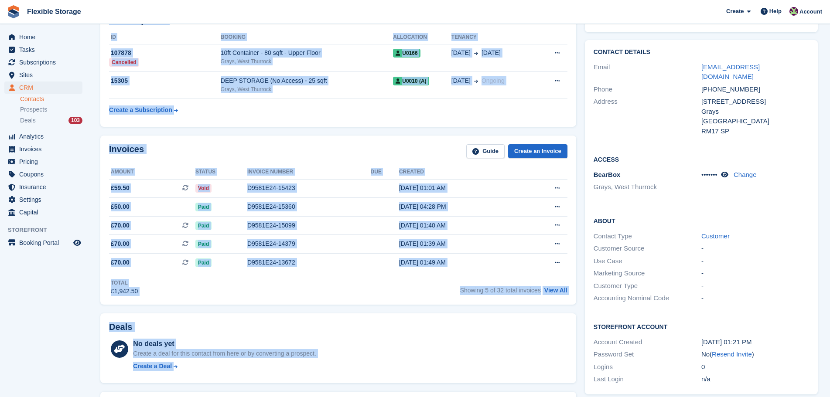
click at [377, 357] on div "No deals yet Create a deal for this contact from here or by converting a prospe…" at bounding box center [350, 357] width 434 height 36
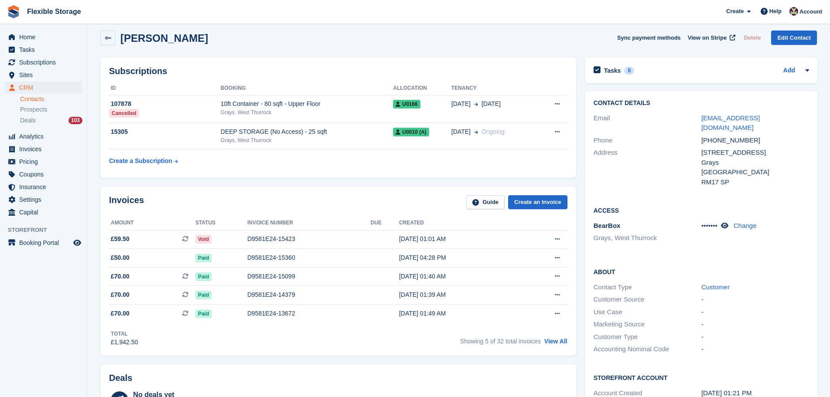
scroll to position [0, 0]
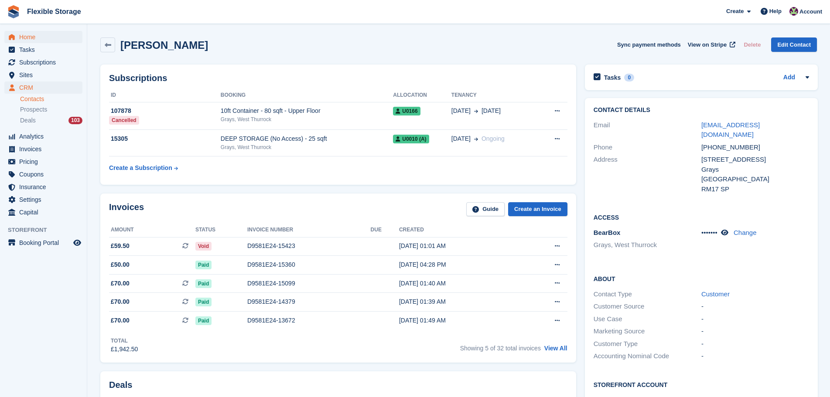
drag, startPoint x: 332, startPoint y: 50, endPoint x: 82, endPoint y: 40, distance: 250.1
click at [318, 44] on div "[PERSON_NAME] Sync payment methods View on Stripe Delete Edit Contact" at bounding box center [458, 45] width 716 height 15
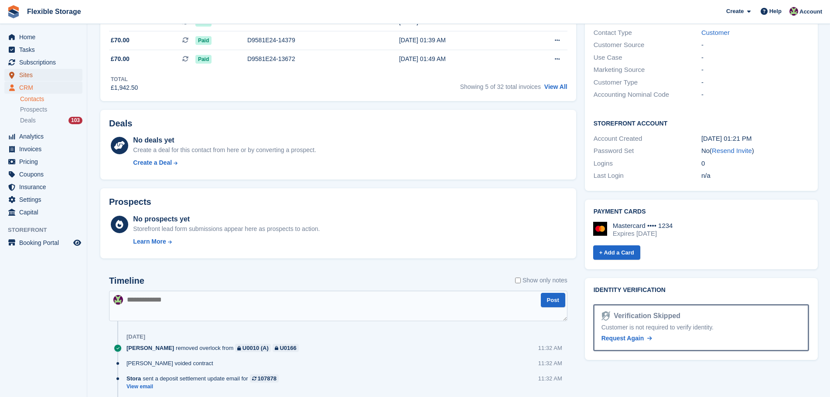
click at [33, 75] on span "Sites" at bounding box center [45, 75] width 52 height 12
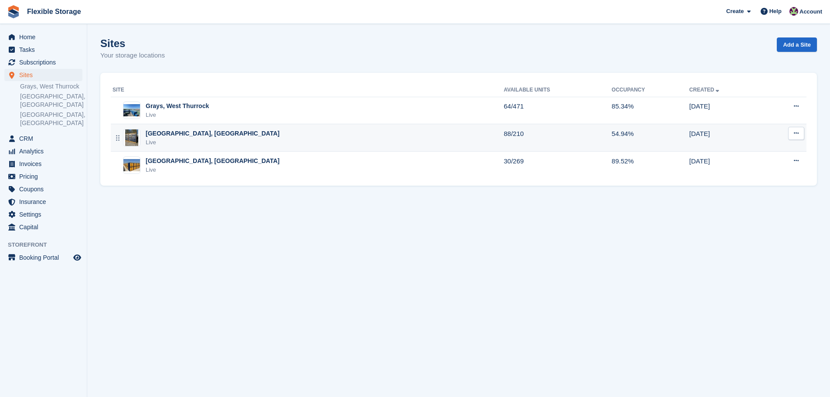
click at [198, 133] on div "[GEOGRAPHIC_DATA], [GEOGRAPHIC_DATA] Live" at bounding box center [308, 138] width 391 height 18
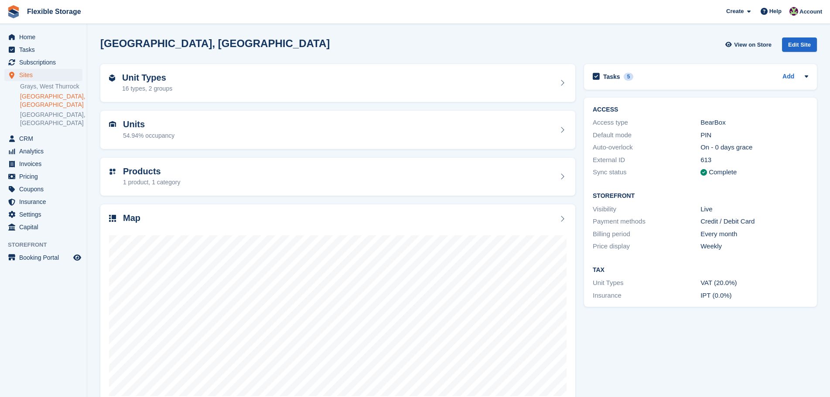
click at [353, 80] on div "Unit Types 16 types, 2 groups" at bounding box center [337, 83] width 457 height 21
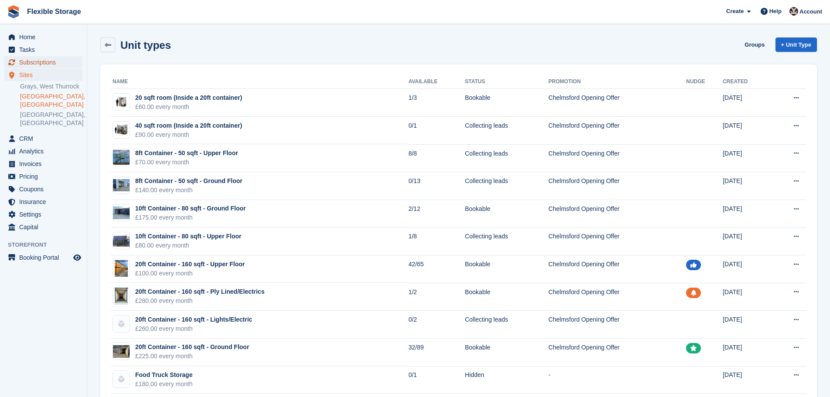
click at [28, 67] on span "Subscriptions" at bounding box center [45, 62] width 52 height 12
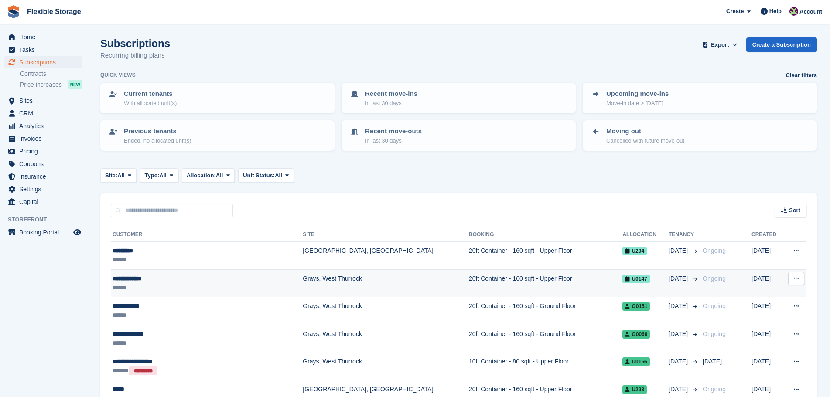
click at [469, 275] on td "20ft Container - 160 sqft - Upper Floor" at bounding box center [546, 283] width 154 height 28
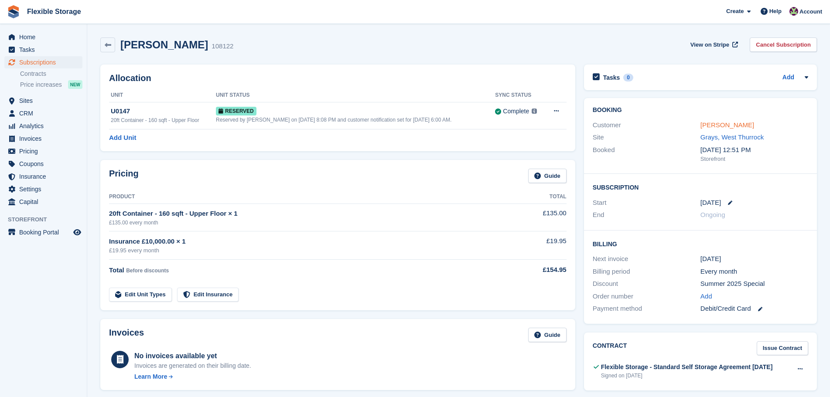
click at [714, 126] on link "[PERSON_NAME]" at bounding box center [727, 124] width 54 height 7
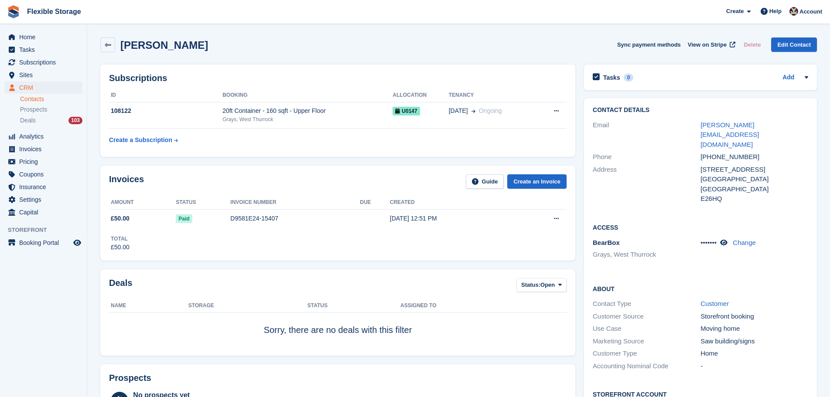
scroll to position [413, 0]
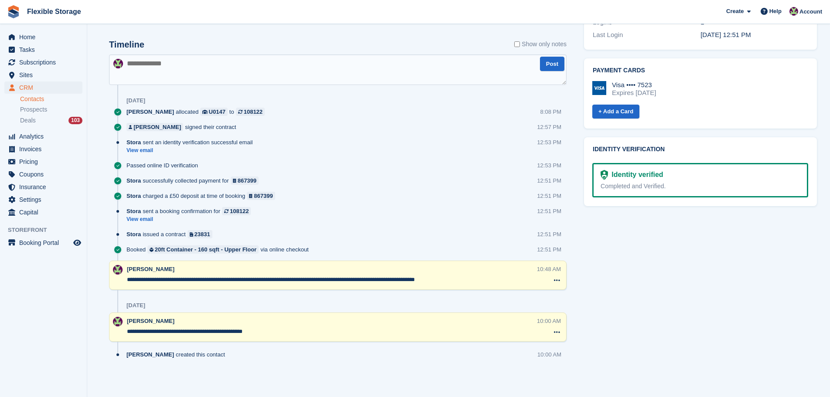
click at [295, 64] on textarea at bounding box center [337, 70] width 457 height 31
type textarea "**********"
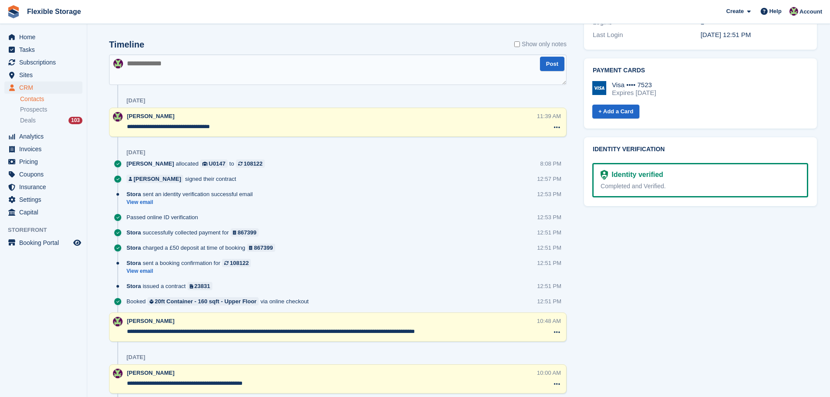
scroll to position [0, 0]
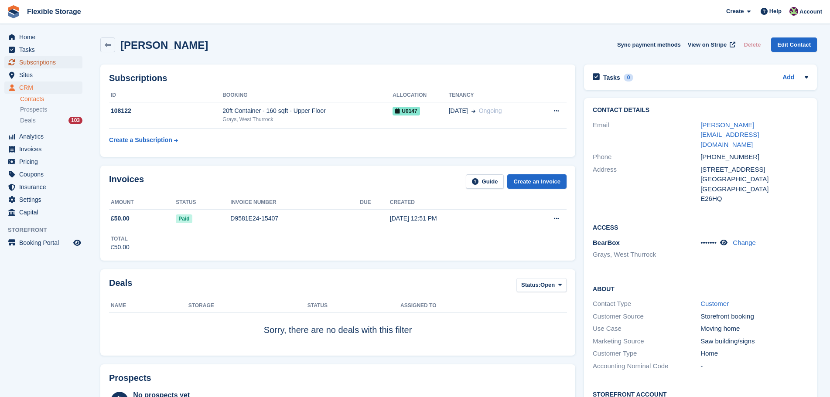
click at [14, 66] on span "menu" at bounding box center [12, 62] width 10 height 10
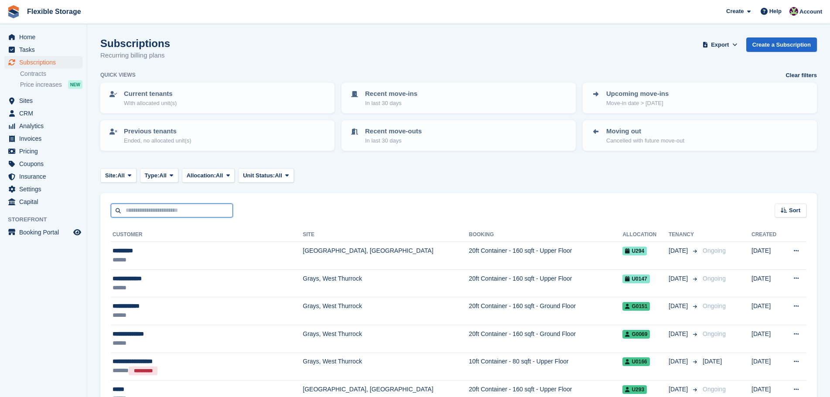
click at [200, 207] on input "text" at bounding box center [172, 211] width 122 height 14
type input "****"
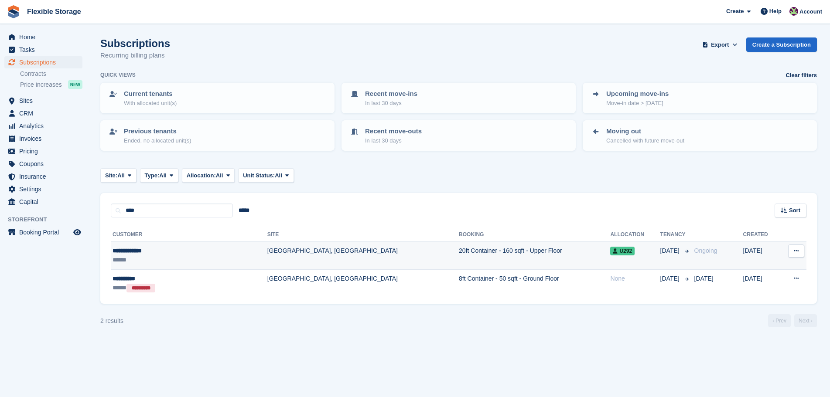
click at [208, 252] on div "**********" at bounding box center [165, 250] width 105 height 9
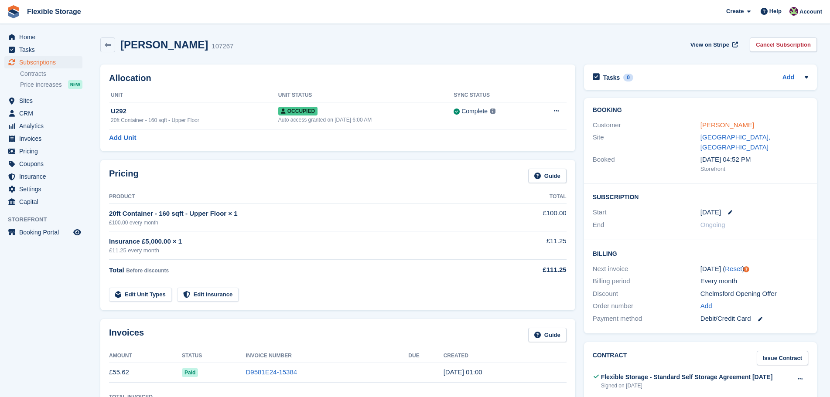
click at [713, 126] on link "[PERSON_NAME]" at bounding box center [727, 124] width 54 height 7
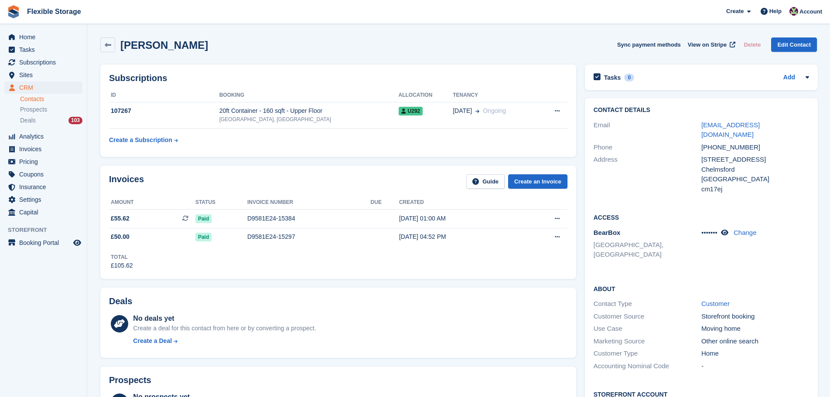
scroll to position [262, 0]
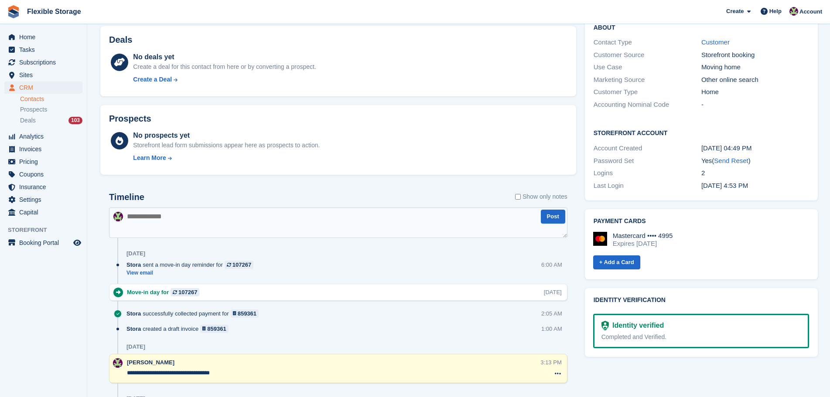
click at [236, 224] on textarea at bounding box center [338, 223] width 458 height 31
type textarea "**********"
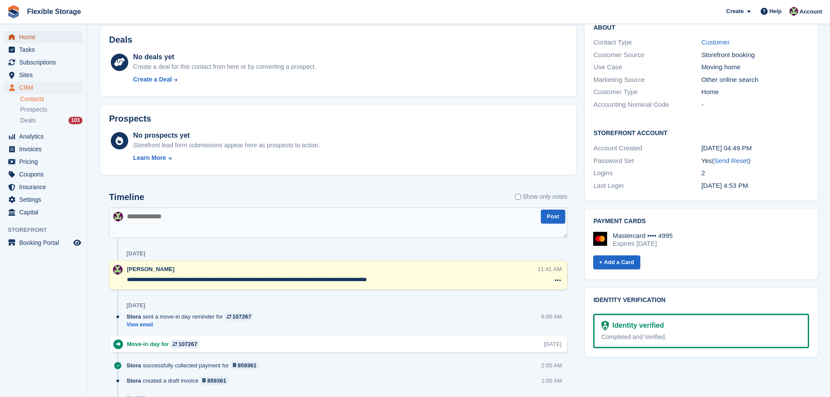
click at [27, 36] on span "Home" at bounding box center [45, 37] width 52 height 12
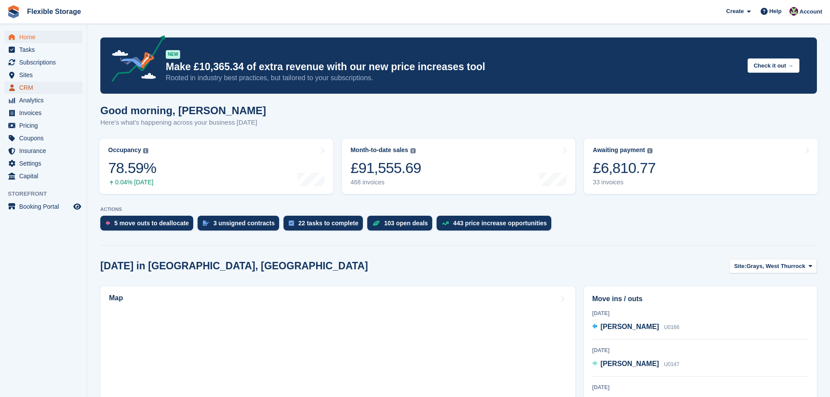
click at [40, 84] on span "CRM" at bounding box center [45, 88] width 52 height 12
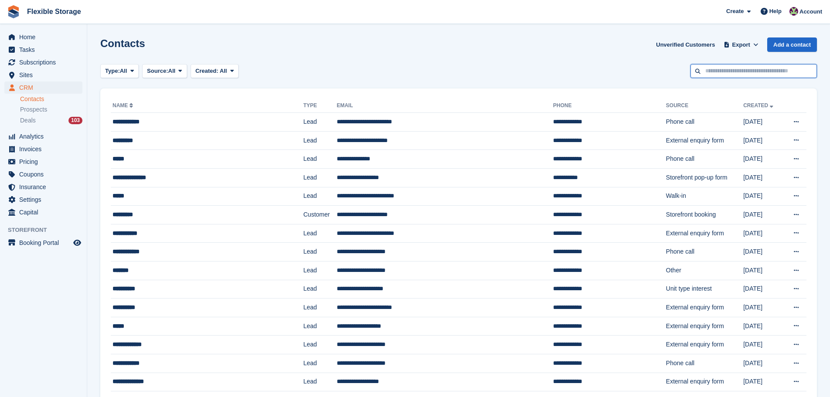
click at [720, 68] on input "text" at bounding box center [753, 71] width 126 height 14
type input "******"
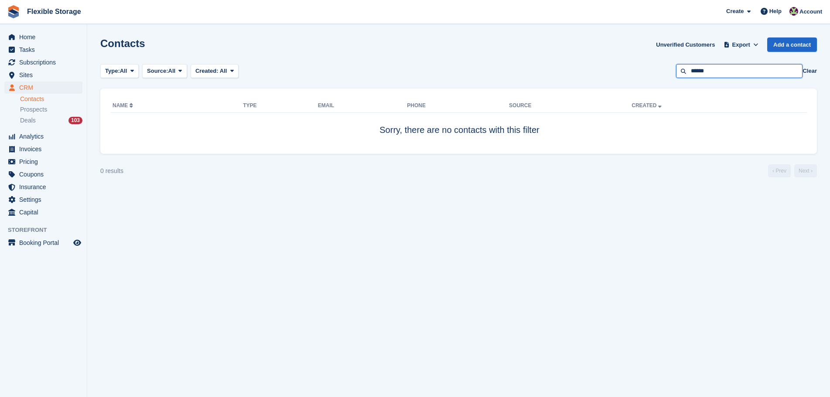
drag, startPoint x: 724, startPoint y: 72, endPoint x: 602, endPoint y: 76, distance: 122.6
click at [602, 76] on div "Type: All All Lead Customer Source: All All Storefront Backoffice Pre-Opening i…" at bounding box center [458, 71] width 716 height 14
type input "******"
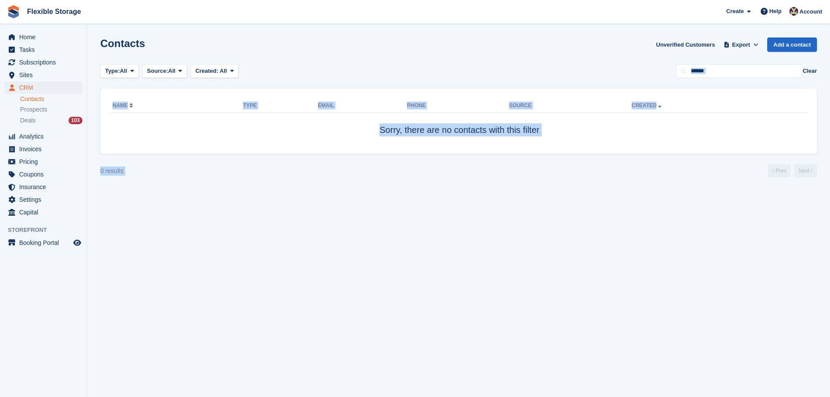
click at [547, 239] on section "Contacts Unverified Customers Export Export Contacts Export a CSV of all Contac…" at bounding box center [458, 198] width 743 height 397
click at [547, 231] on section "Contacts Unverified Customers Export Export Contacts Export a CSV of all Contac…" at bounding box center [458, 198] width 743 height 397
drag, startPoint x: 557, startPoint y: 62, endPoint x: 563, endPoint y: 195, distance: 133.6
click at [563, 195] on section "Contacts Unverified Customers Export Export Contacts Export a CSV of all Contac…" at bounding box center [458, 198] width 743 height 397
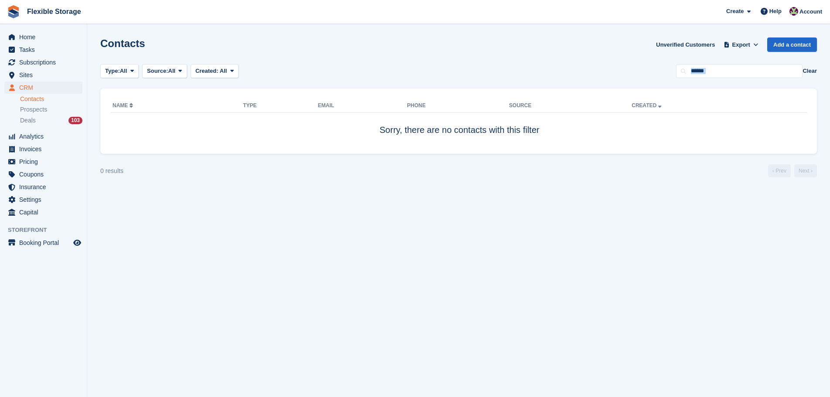
drag, startPoint x: 551, startPoint y: 47, endPoint x: 555, endPoint y: 164, distance: 117.8
click at [555, 164] on section "Contacts Unverified Customers Export Export Contacts Export a CSV of all Contac…" at bounding box center [458, 198] width 743 height 397
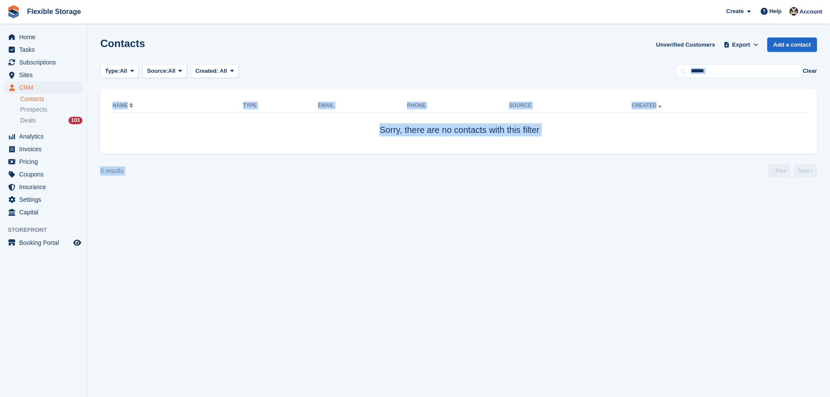
click at [555, 164] on div "0 results ‹ Prev Next ›" at bounding box center [458, 170] width 716 height 13
drag, startPoint x: 572, startPoint y: 56, endPoint x: 570, endPoint y: 170, distance: 113.8
click at [570, 170] on section "Contacts Unverified Customers Export Export Contacts Export a CSV of all Contac…" at bounding box center [458, 198] width 743 height 397
click at [570, 168] on div "0 results ‹ Prev Next ›" at bounding box center [458, 170] width 716 height 13
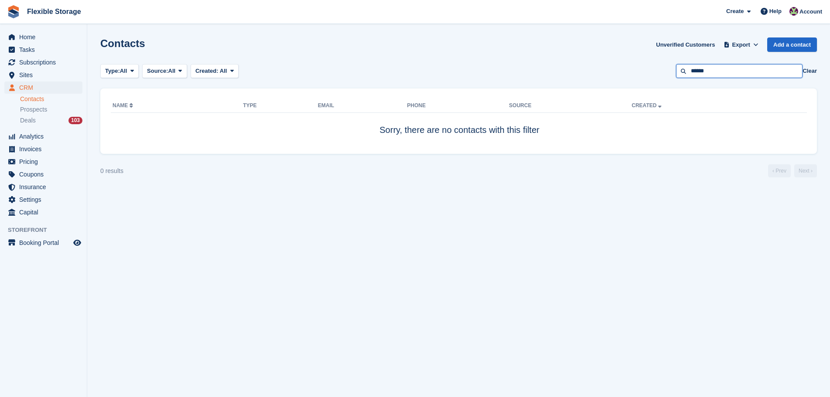
click at [699, 75] on input "******" at bounding box center [739, 71] width 126 height 14
click at [633, 178] on section "Contacts Unverified Customers Export Export Contacts Export a CSV of all Contac…" at bounding box center [458, 198] width 743 height 397
click at [692, 69] on input "******" at bounding box center [739, 71] width 126 height 14
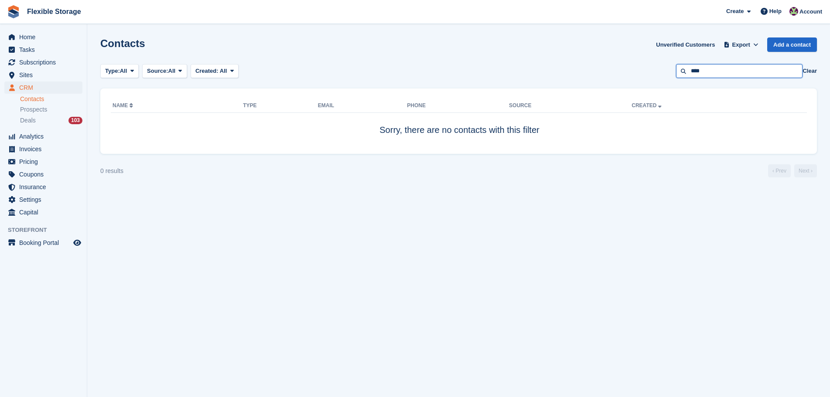
type input "****"
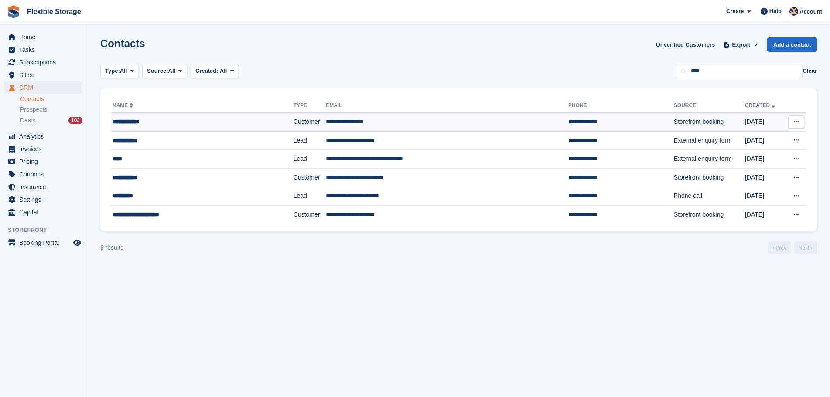
click at [293, 130] on td "Customer" at bounding box center [309, 122] width 32 height 19
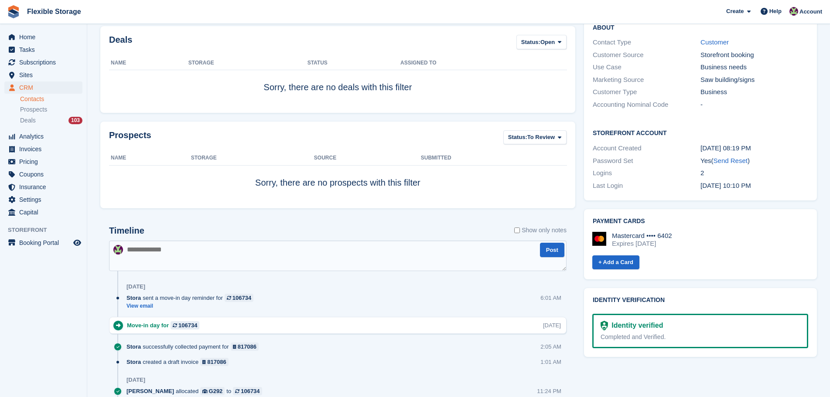
scroll to position [523, 0]
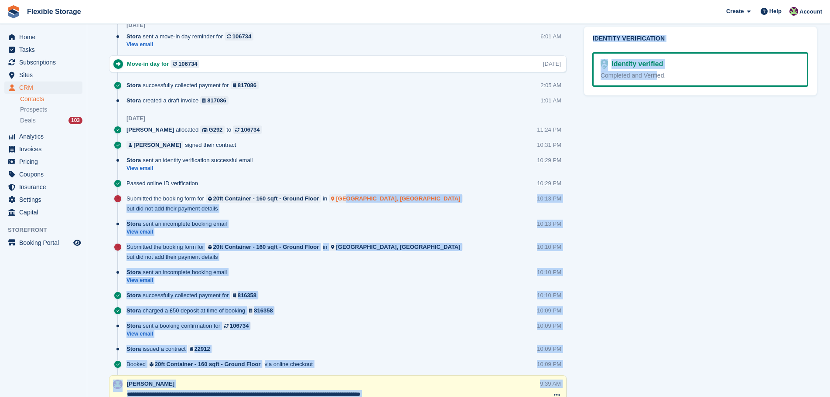
drag, startPoint x: 647, startPoint y: 381, endPoint x: 345, endPoint y: 195, distance: 354.4
click at [345, 195] on div "Subscriptions ID Booking Allocation Tenancy 106734 20ft Container - 160 sqft - …" at bounding box center [458, 26] width 725 height 978
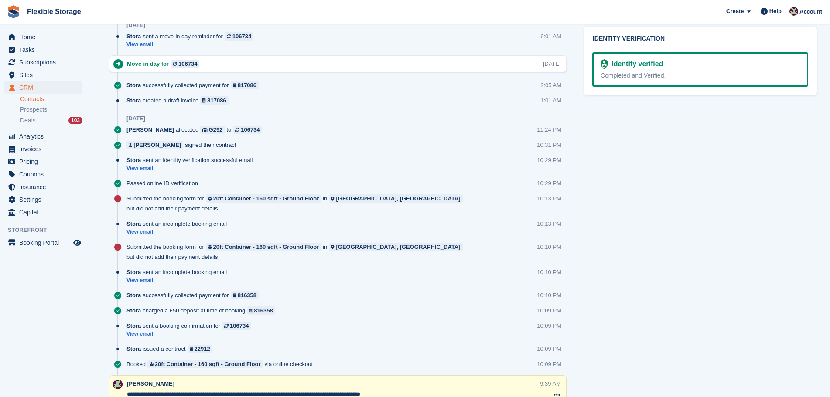
click at [706, 301] on div "Tasks 0 Add No tasks related to [PERSON_NAME] Contact Details Email [EMAIL_ADDR…" at bounding box center [701, 26] width 242 height 978
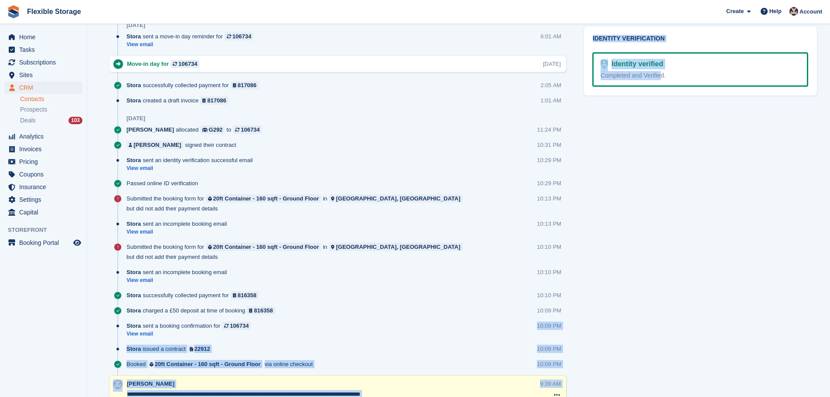
drag, startPoint x: 642, startPoint y: 370, endPoint x: 372, endPoint y: 320, distance: 274.6
click at [349, 321] on div "Subscriptions ID Booking Allocation Tenancy 106734 20ft Container - 160 sqft - …" at bounding box center [458, 26] width 725 height 978
click at [639, 354] on div "Tasks 0 Add No tasks related to [PERSON_NAME] Contact Details Email [EMAIL_ADDR…" at bounding box center [701, 26] width 242 height 978
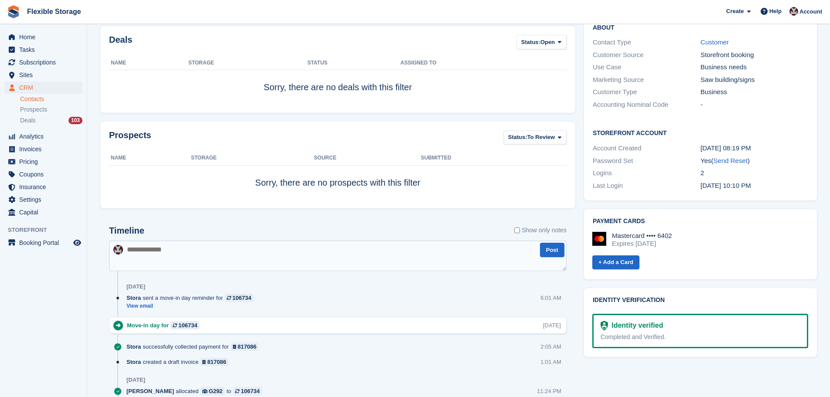
scroll to position [0, 0]
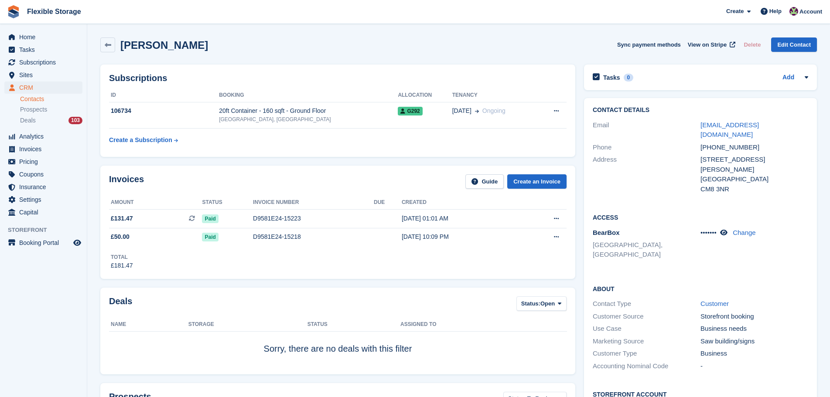
click at [723, 120] on div "[EMAIL_ADDRESS][DOMAIN_NAME]" at bounding box center [754, 130] width 108 height 20
click at [717, 127] on link "[EMAIL_ADDRESS][DOMAIN_NAME]" at bounding box center [729, 129] width 58 height 17
click at [45, 96] on link "Contacts" at bounding box center [51, 99] width 62 height 8
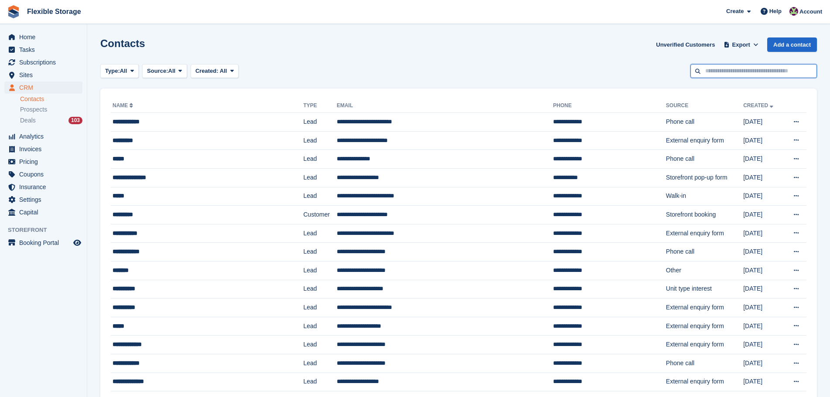
click at [706, 66] on input "text" at bounding box center [753, 71] width 126 height 14
type input "*****"
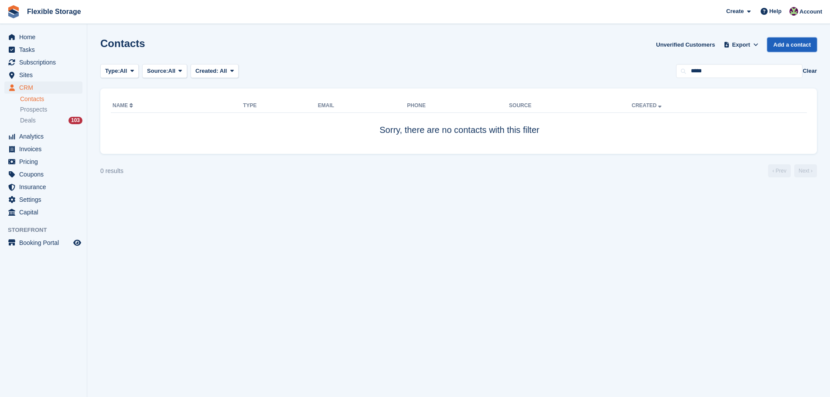
click at [780, 43] on link "Add a contact" at bounding box center [792, 45] width 50 height 14
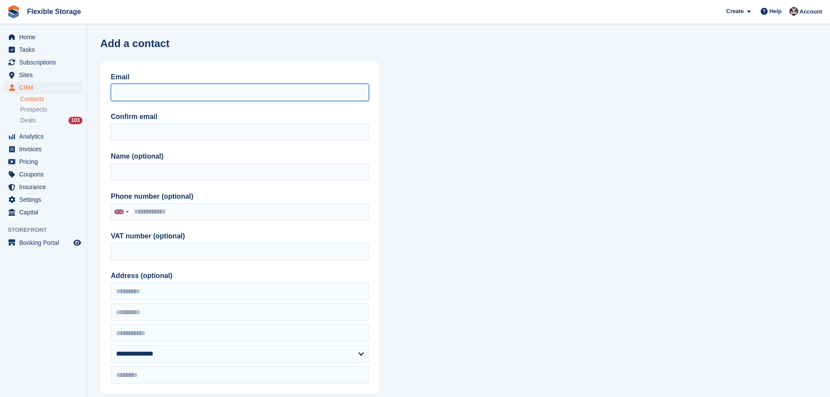
click at [184, 85] on input "Email" at bounding box center [240, 92] width 258 height 17
paste input "**********"
type input "**********"
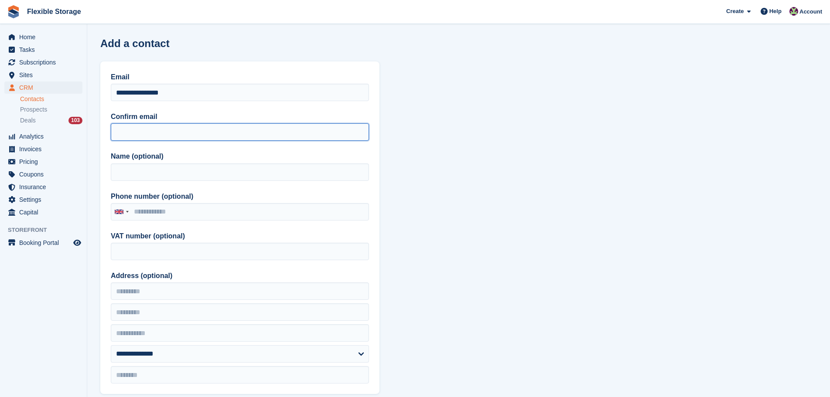
click at [139, 126] on input "Confirm email" at bounding box center [240, 131] width 258 height 17
paste input "**********"
type input "**********"
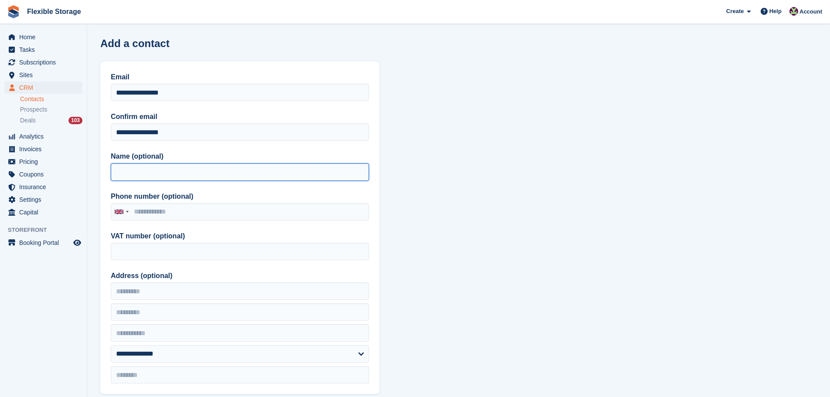
click at [133, 170] on input "Name (optional)" at bounding box center [240, 172] width 258 height 17
type input "**********"
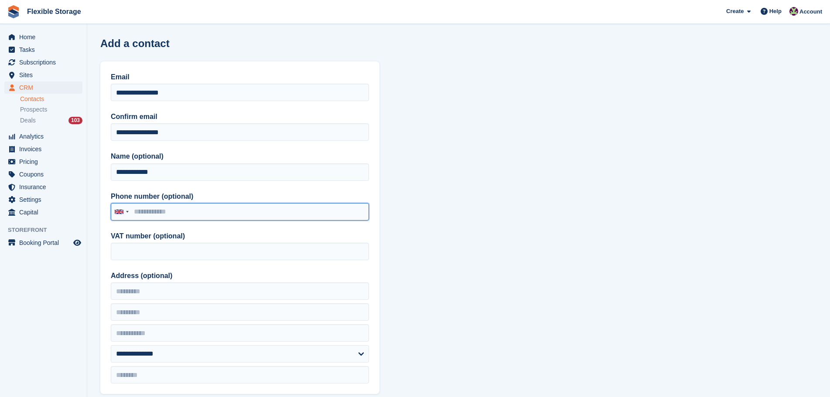
paste input "**********"
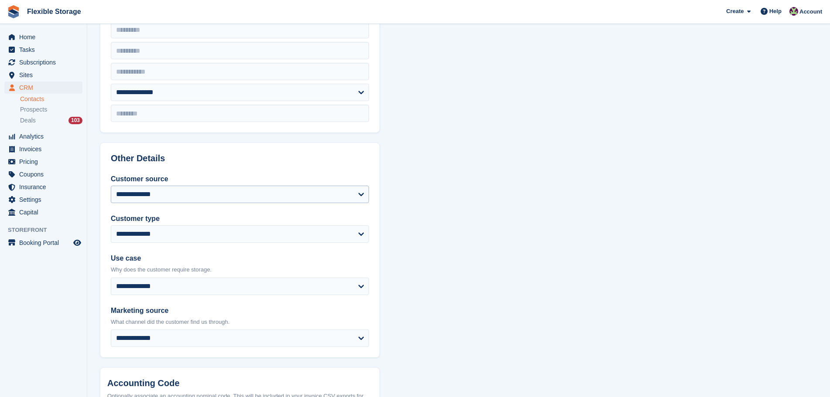
type input "**********"
click at [167, 189] on select "**********" at bounding box center [240, 194] width 258 height 17
select select "**********"
click at [111, 186] on select "**********" at bounding box center [240, 194] width 258 height 17
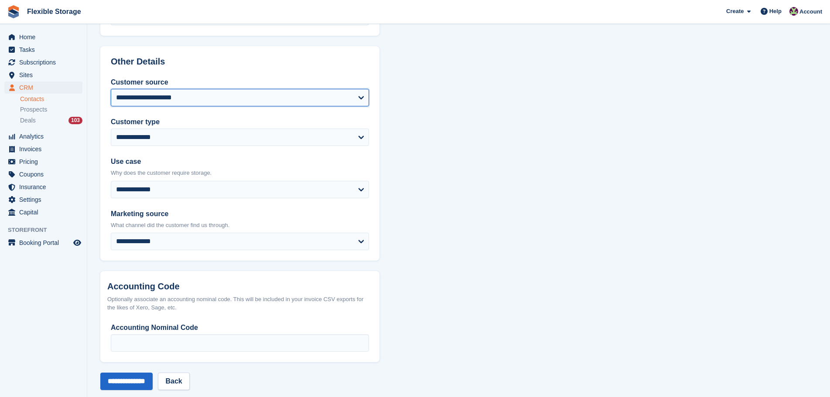
scroll to position [372, 0]
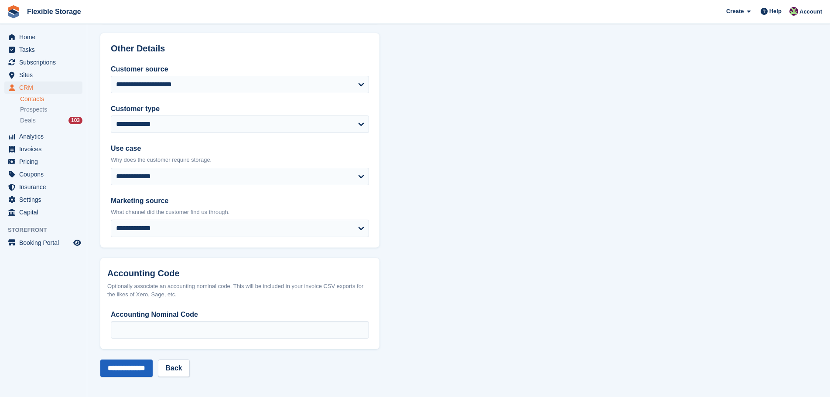
drag, startPoint x: 135, startPoint y: 348, endPoint x: 135, endPoint y: 370, distance: 22.2
click at [135, 354] on form "**********" at bounding box center [239, 33] width 279 height 687
click at [135, 370] on input "**********" at bounding box center [126, 368] width 52 height 17
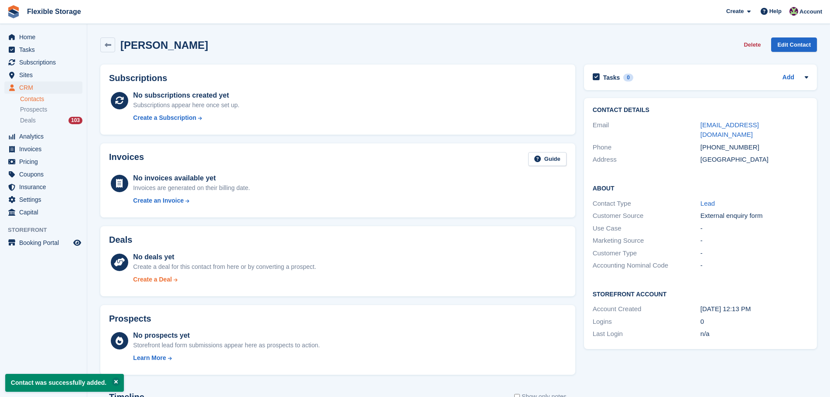
click at [157, 280] on div "Create a Deal" at bounding box center [152, 279] width 39 height 9
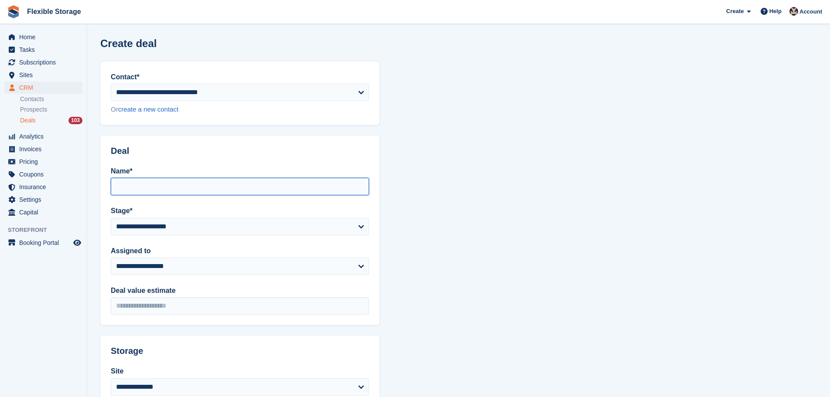
drag, startPoint x: 191, startPoint y: 193, endPoint x: 188, endPoint y: 190, distance: 4.6
click at [190, 193] on input "Name*" at bounding box center [240, 186] width 258 height 17
type input "**********"
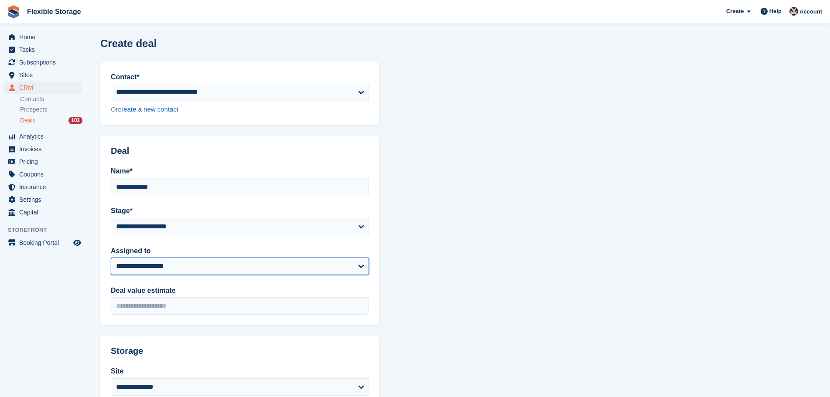
click at [169, 268] on select "**********" at bounding box center [240, 266] width 258 height 17
select select "***"
click at [111, 258] on select "**********" at bounding box center [240, 266] width 258 height 17
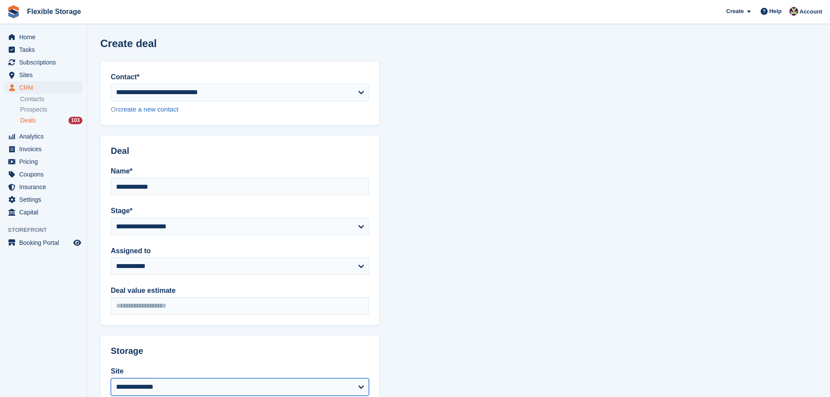
click at [152, 392] on select "**********" at bounding box center [240, 387] width 258 height 17
select select "****"
click at [111, 379] on select "**********" at bounding box center [240, 387] width 258 height 17
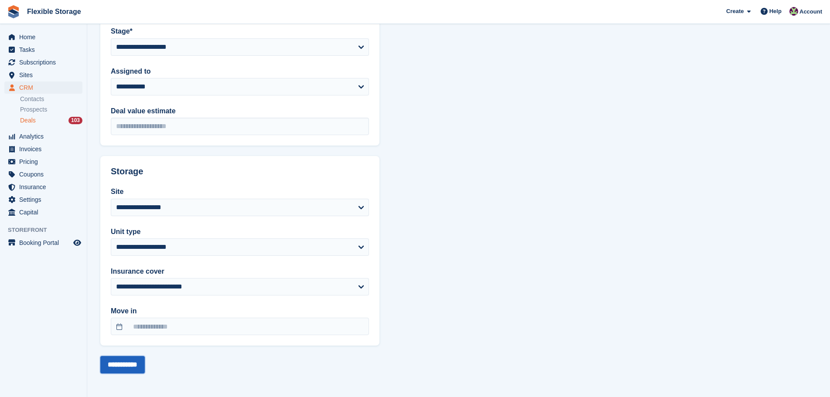
click at [130, 359] on input "**********" at bounding box center [122, 364] width 44 height 17
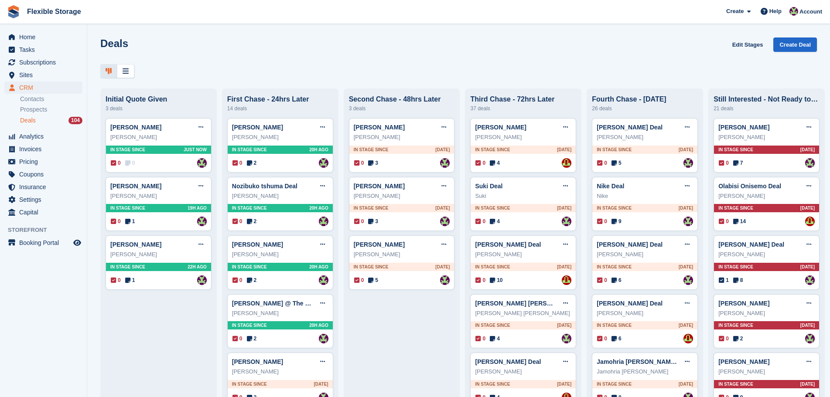
drag, startPoint x: 310, startPoint y: 75, endPoint x: 130, endPoint y: 60, distance: 181.1
click at [130, 60] on div "Deals Edit Stages Create Deal" at bounding box center [458, 58] width 743 height 41
click at [298, 82] on div "Deals Edit Stages Create Deal Initial Quote Given 3 deals Lauren White Edit dea…" at bounding box center [458, 198] width 743 height 397
click at [44, 39] on span "Home" at bounding box center [45, 37] width 52 height 12
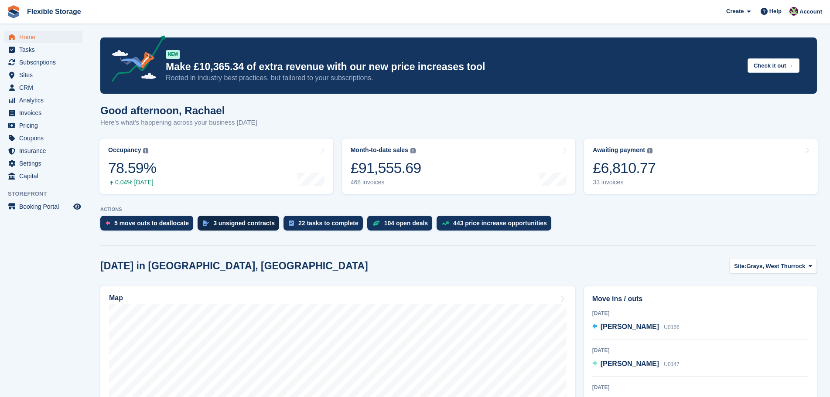
click at [227, 222] on div "3 unsigned contracts" at bounding box center [243, 223] width 61 height 7
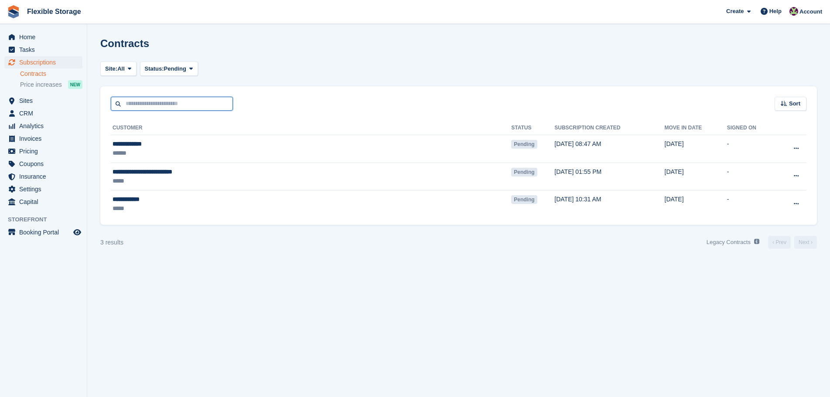
click at [189, 105] on input "text" at bounding box center [172, 104] width 122 height 14
click at [419, 362] on section "Contracts Site: All Aveley, Essex Chelmsford, Essex Grays, West Thurrock All St…" at bounding box center [458, 198] width 743 height 397
click at [41, 48] on span "Tasks" at bounding box center [45, 50] width 52 height 12
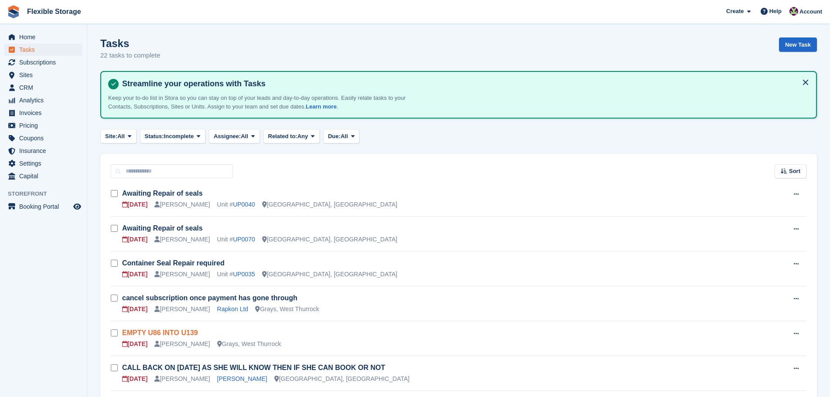
scroll to position [262, 0]
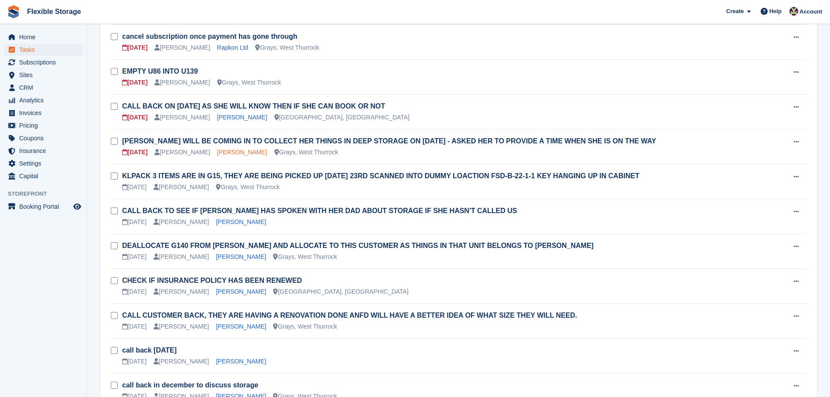
click at [228, 154] on link "Collette cass" at bounding box center [242, 152] width 50 height 7
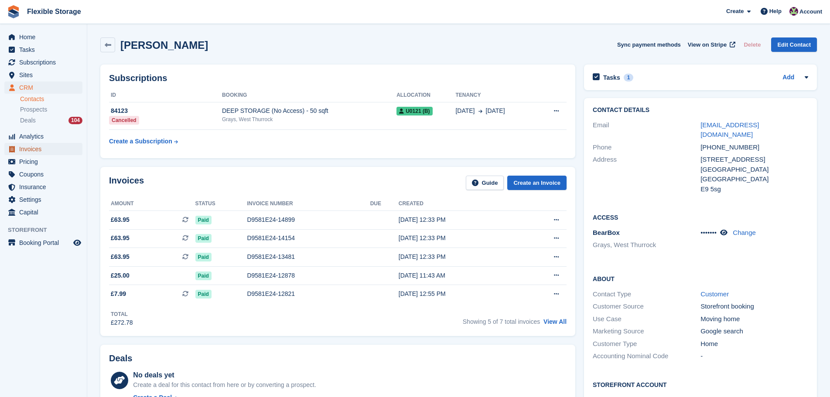
click at [32, 150] on span "Invoices" at bounding box center [45, 149] width 52 height 12
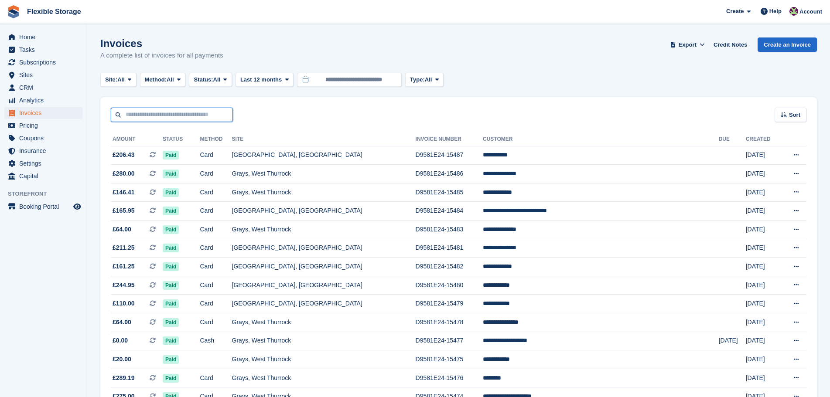
click at [187, 116] on input "text" at bounding box center [172, 115] width 122 height 14
click at [187, 115] on input "text" at bounding box center [172, 115] width 122 height 14
click at [187, 114] on input "text" at bounding box center [172, 115] width 122 height 14
type input "****"
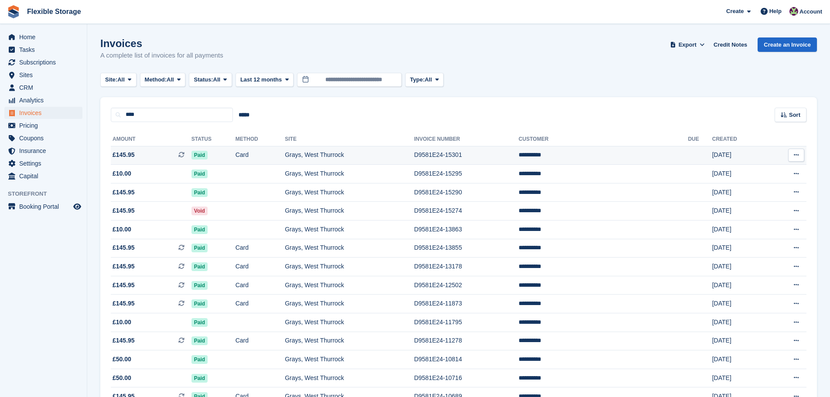
click at [208, 157] on span "Paid" at bounding box center [199, 155] width 16 height 9
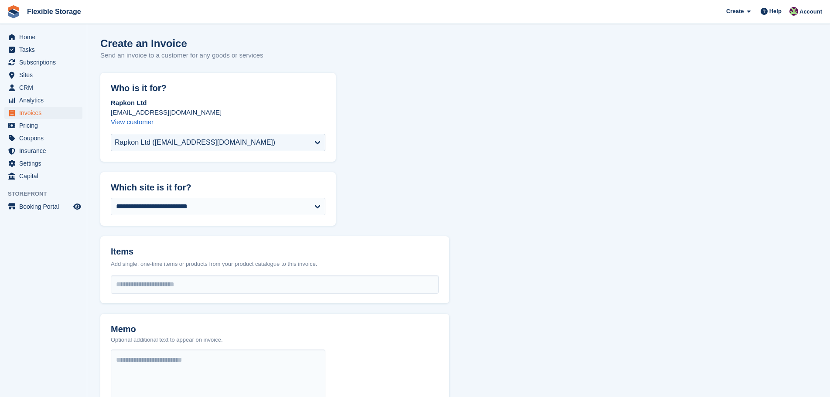
select select "***"
click at [178, 282] on input "select-one" at bounding box center [274, 284] width 327 height 17
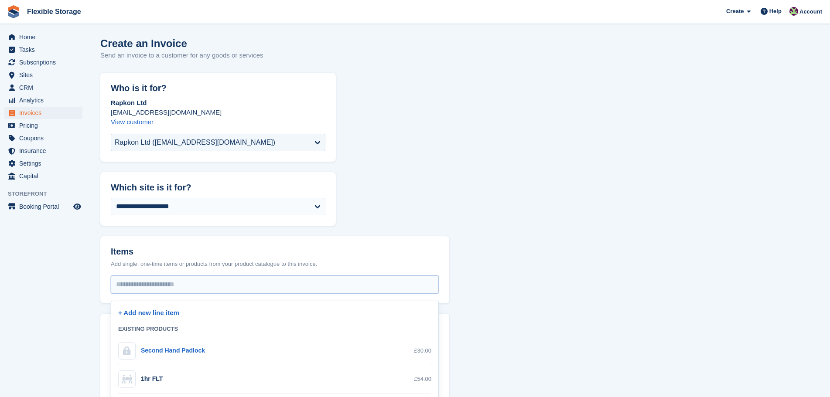
scroll to position [208, 0]
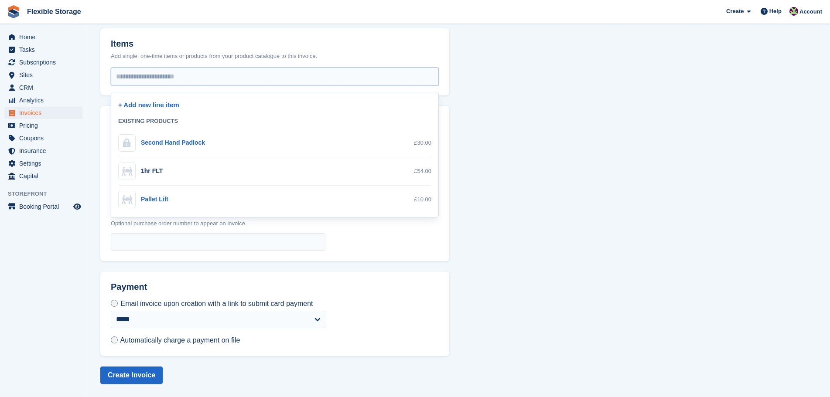
click at [169, 202] on div "Pallet Lift £10.00" at bounding box center [274, 199] width 313 height 17
select select "**"
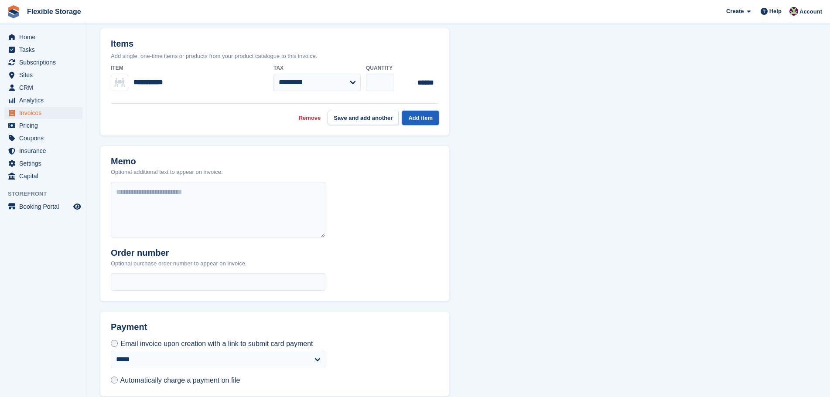
click at [423, 115] on button "Add item" at bounding box center [420, 118] width 37 height 14
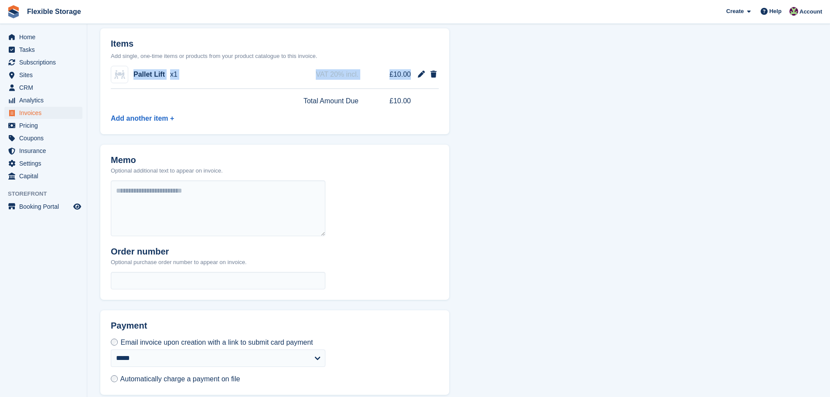
drag, startPoint x: 411, startPoint y: 72, endPoint x: 132, endPoint y: 78, distance: 279.1
click at [132, 78] on div "Pallet Lift x1 VAT 20% incl. £10.00" at bounding box center [275, 75] width 328 height 28
copy div "Pallet Lift x1 VAT 20% incl. £10.00"
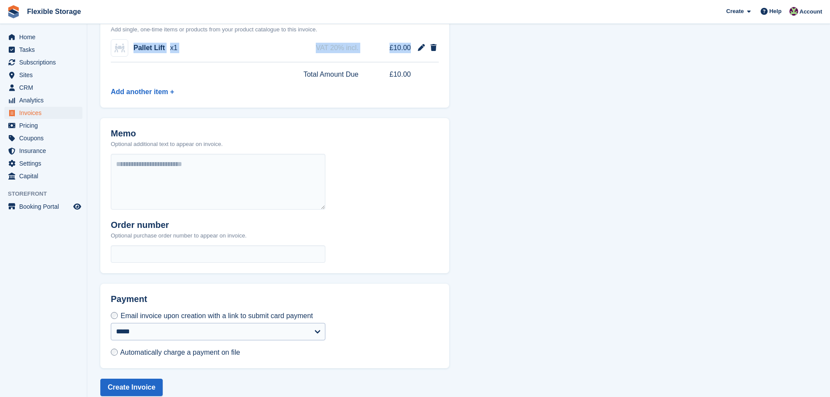
scroll to position [247, 0]
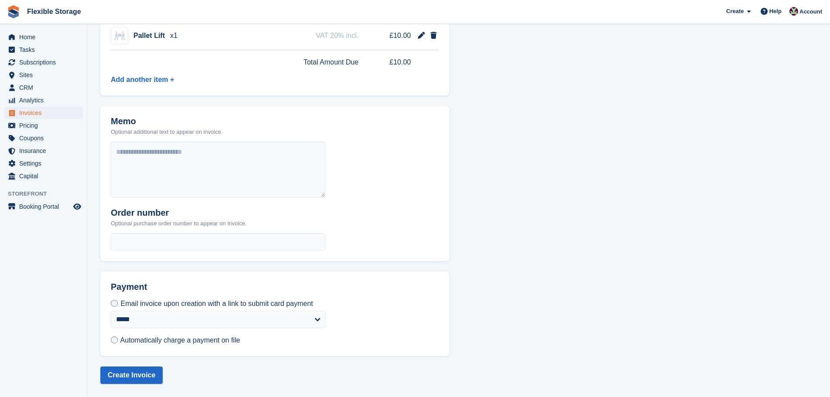
click at [157, 337] on span "Automatically charge a payment on file" at bounding box center [180, 340] width 120 height 7
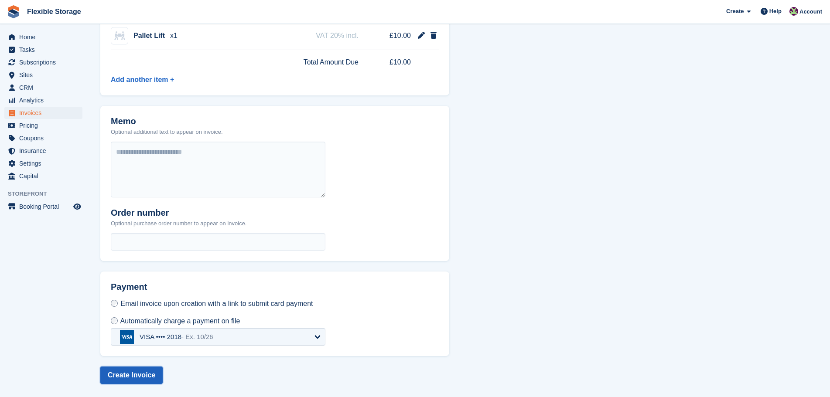
click at [144, 372] on button "Create Invoice" at bounding box center [131, 375] width 62 height 17
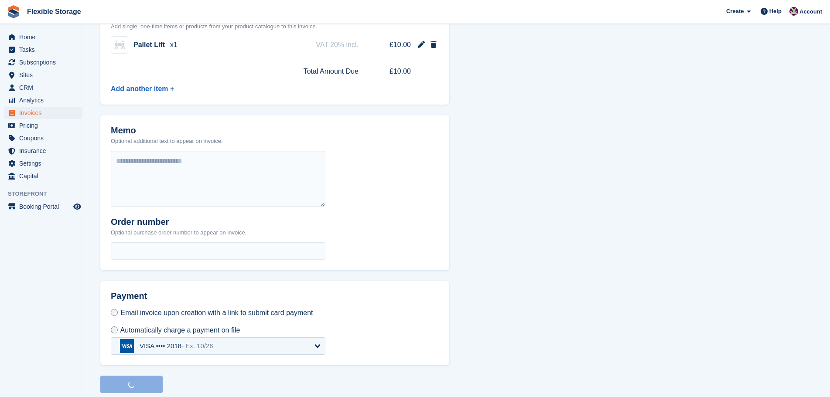
scroll to position [0, 0]
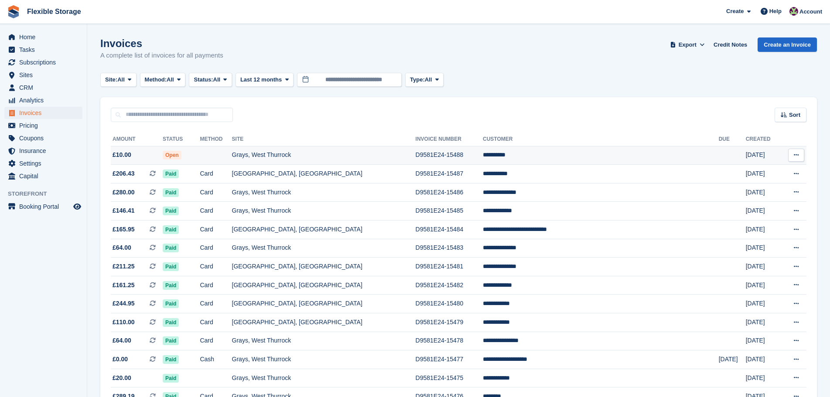
click at [322, 161] on td "Grays, West Thurrock" at bounding box center [324, 155] width 184 height 19
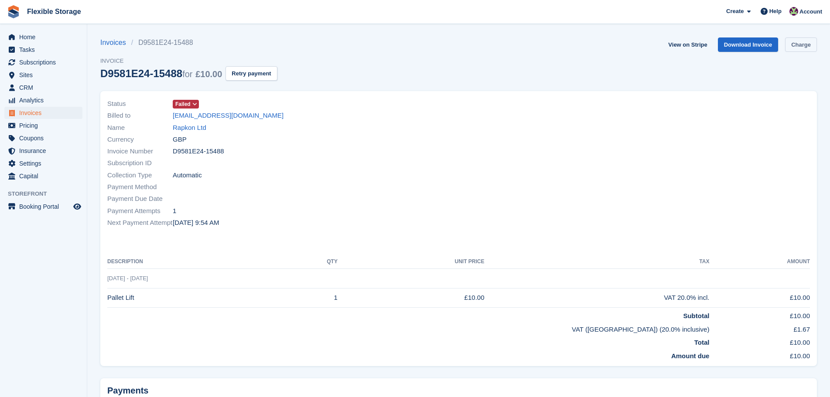
click at [798, 45] on link "Charge" at bounding box center [801, 45] width 32 height 14
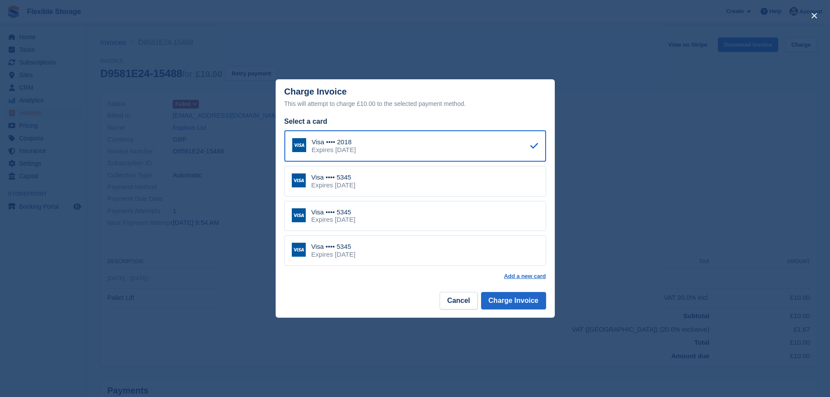
click at [396, 258] on div "Visa •••• 5345 Expires February 2029" at bounding box center [415, 250] width 262 height 31
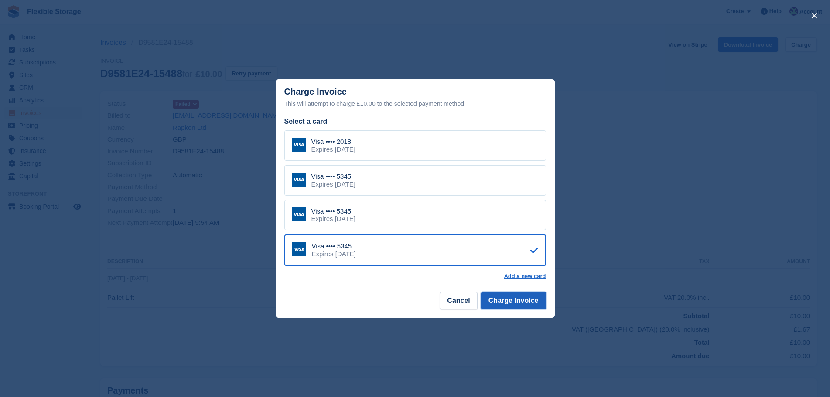
click at [527, 302] on button "Charge Invoice" at bounding box center [513, 300] width 65 height 17
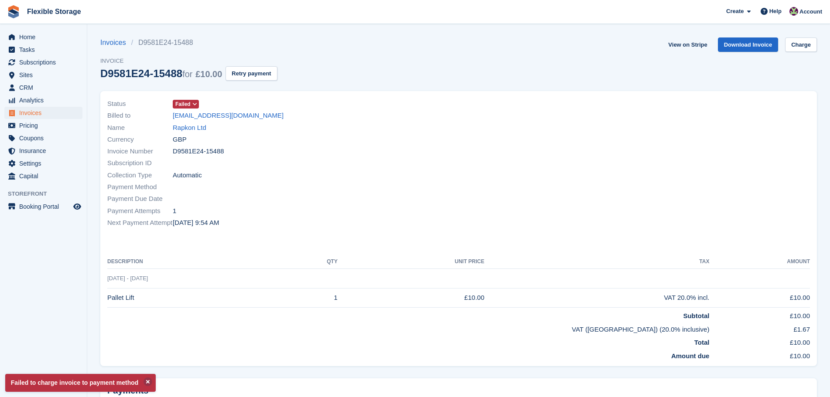
click at [801, 36] on section "Failed to charge invoice to payment method Invoices D9581E24-15488 Invoice D958…" at bounding box center [458, 239] width 743 height 478
click at [800, 45] on link "Charge" at bounding box center [801, 45] width 32 height 14
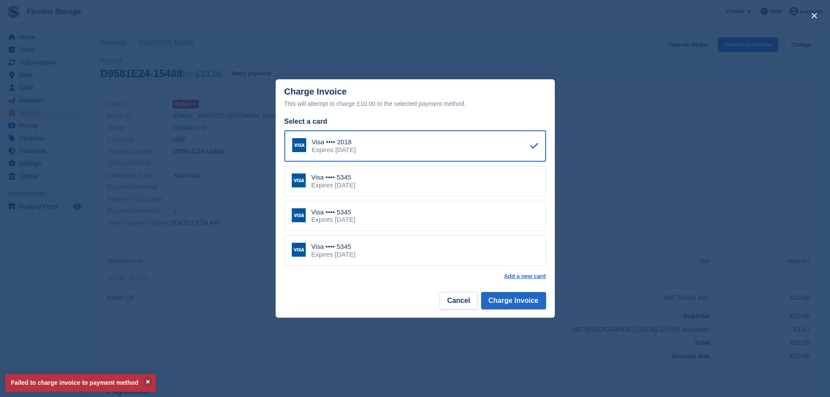
click at [449, 142] on div "Visa •••• 2018 Expires October 2026" at bounding box center [415, 145] width 262 height 31
click at [530, 299] on button "Charge Invoice" at bounding box center [513, 300] width 65 height 17
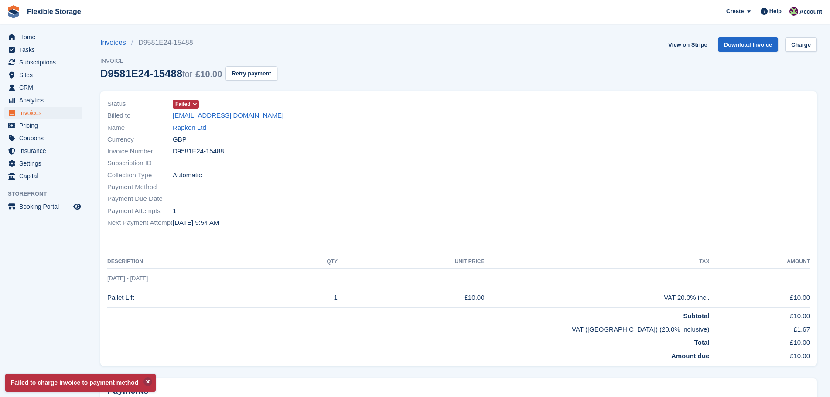
drag, startPoint x: 351, startPoint y: 225, endPoint x: 44, endPoint y: 107, distance: 328.0
click at [6, 96] on div "Home Tasks Subscriptions Subscriptions Subscriptions Contracts Price increases …" at bounding box center [415, 239] width 830 height 478
click at [303, 189] on div "Payment Method" at bounding box center [280, 187] width 346 height 12
drag, startPoint x: 292, startPoint y: 176, endPoint x: 68, endPoint y: 71, distance: 247.2
click at [68, 71] on div "Home Tasks Subscriptions Subscriptions Subscriptions Contracts Price increases …" at bounding box center [415, 239] width 830 height 478
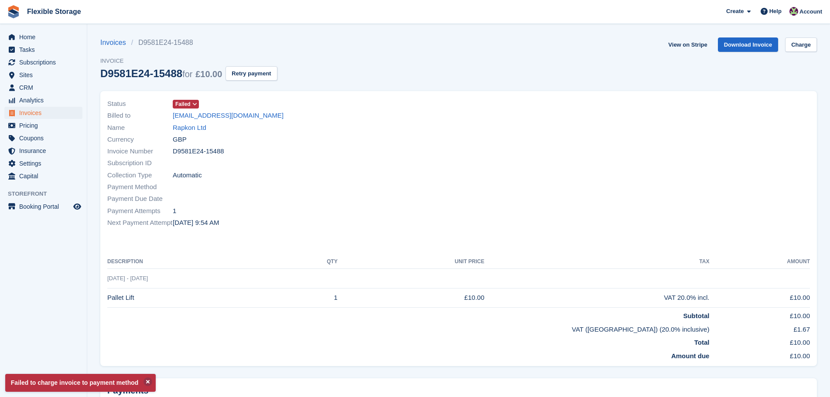
click at [324, 185] on div "Payment Method" at bounding box center [280, 187] width 346 height 12
drag, startPoint x: 433, startPoint y: 220, endPoint x: 243, endPoint y: 140, distance: 206.1
click at [75, 91] on div "Home Tasks Subscriptions Subscriptions Subscriptions Contracts Price increases …" at bounding box center [415, 239] width 830 height 478
click at [429, 204] on div "Payment Due Date" at bounding box center [280, 199] width 346 height 12
click at [448, 209] on div "Payment Attempts 1" at bounding box center [280, 211] width 346 height 12
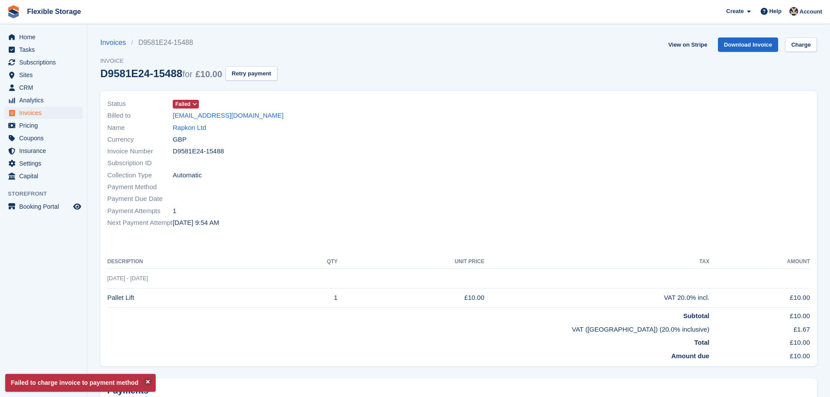
drag, startPoint x: 502, startPoint y: 214, endPoint x: 194, endPoint y: 95, distance: 330.5
click at [153, 87] on div "Status Failed Billed to rapulu.o.a@gmail.com Name Rapkon Ltd Currency GBP Invoi…" at bounding box center [458, 231] width 727 height 291
click at [362, 139] on div "Currency GBP" at bounding box center [280, 139] width 346 height 12
click at [179, 128] on link "Rapkon Ltd" at bounding box center [190, 128] width 34 height 10
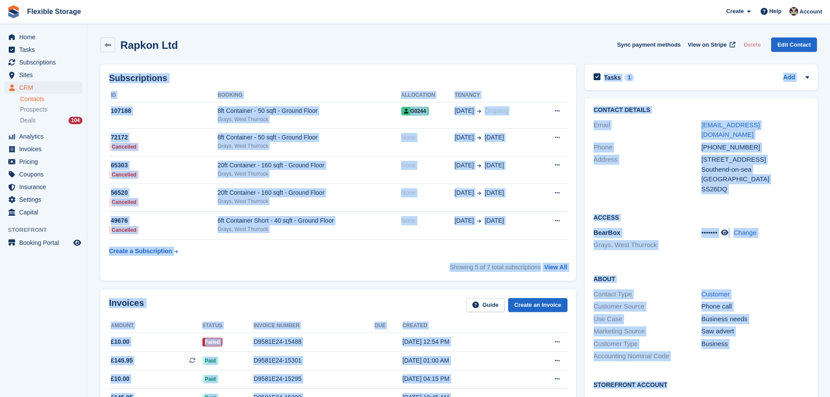
drag, startPoint x: 764, startPoint y: 355, endPoint x: 765, endPoint y: 362, distance: 7.1
click at [770, 351] on div at bounding box center [755, 356] width 108 height 10
drag, startPoint x: 741, startPoint y: 319, endPoint x: 370, endPoint y: 64, distance: 450.1
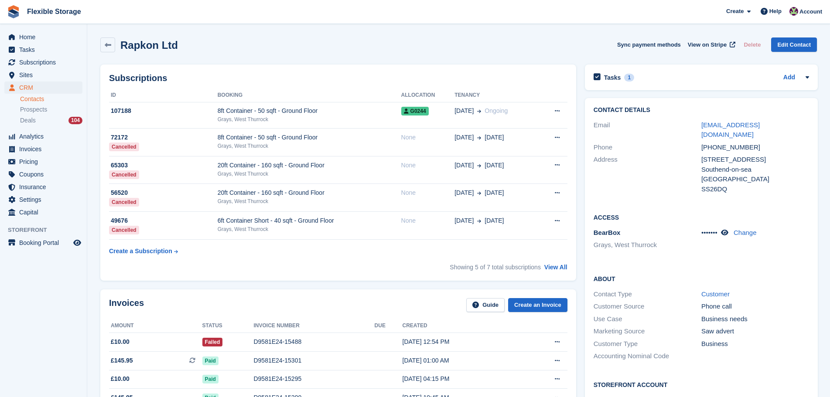
click at [519, 53] on div "Rapkon Ltd Sync payment methods View on Stripe Delete Edit Contact" at bounding box center [458, 46] width 725 height 27
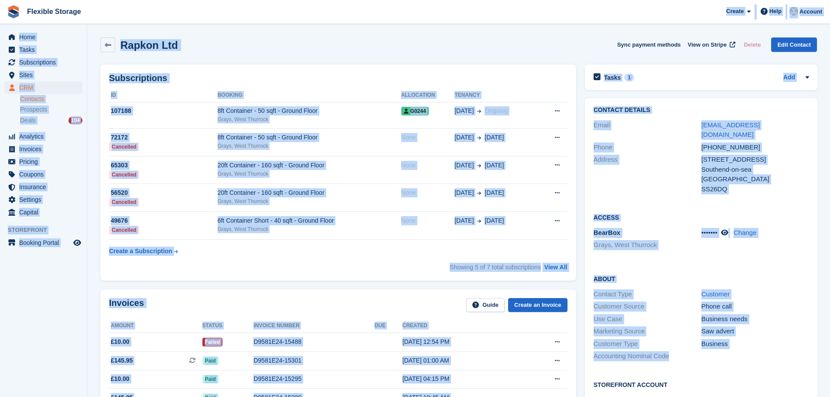
drag, startPoint x: 788, startPoint y: 352, endPoint x: 483, endPoint y: 20, distance: 450.9
click at [615, 63] on div "Tasks 1 Add cancel subscription once payment has gone through 10 Jul" at bounding box center [701, 79] width 242 height 39
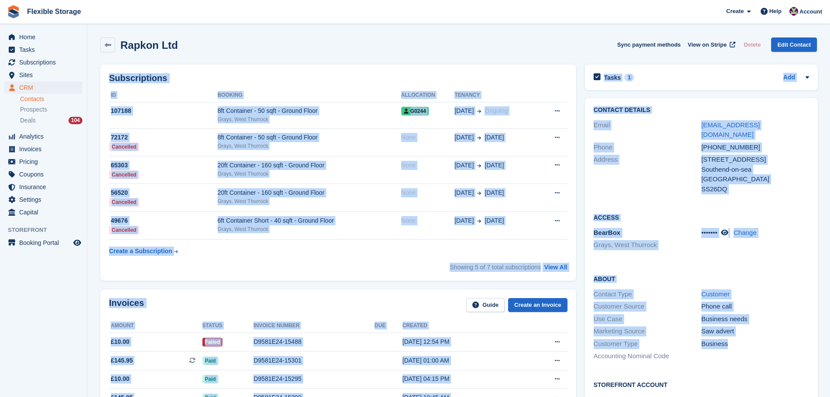
click at [785, 339] on div "Business" at bounding box center [755, 344] width 108 height 10
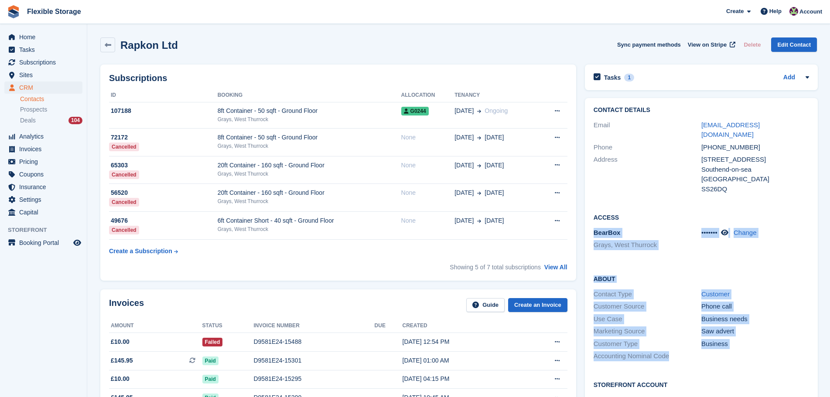
drag, startPoint x: 785, startPoint y: 346, endPoint x: 645, endPoint y: 208, distance: 196.7
click at [644, 206] on div "Contact Details Email rapulu.o.a@gmail.com Phone +447931475446 Address 47 Victo…" at bounding box center [701, 275] width 233 height 355
click at [714, 266] on div "About Contact Type Customer Customer Source Phone call Use Case Business needs …" at bounding box center [701, 319] width 233 height 106
drag, startPoint x: 745, startPoint y: 339, endPoint x: 591, endPoint y: 270, distance: 168.1
click at [591, 270] on div "About Contact Type Customer Customer Source Phone call Use Case Business needs …" at bounding box center [701, 319] width 233 height 106
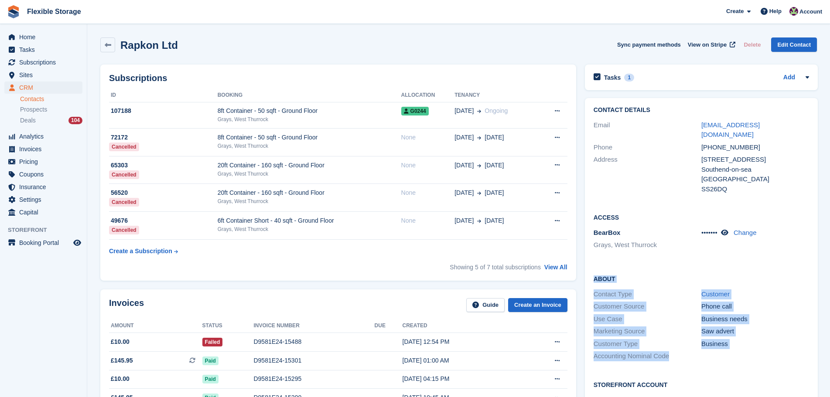
click at [602, 274] on h2 "About" at bounding box center [701, 278] width 215 height 9
drag, startPoint x: 593, startPoint y: 270, endPoint x: 749, endPoint y: 347, distance: 174.2
click at [749, 347] on div "About Contact Type Customer Customer Source Phone call Use Case Business needs …" at bounding box center [701, 319] width 233 height 106
click at [750, 351] on div at bounding box center [755, 356] width 108 height 10
drag, startPoint x: 757, startPoint y: 346, endPoint x: 585, endPoint y: 273, distance: 187.4
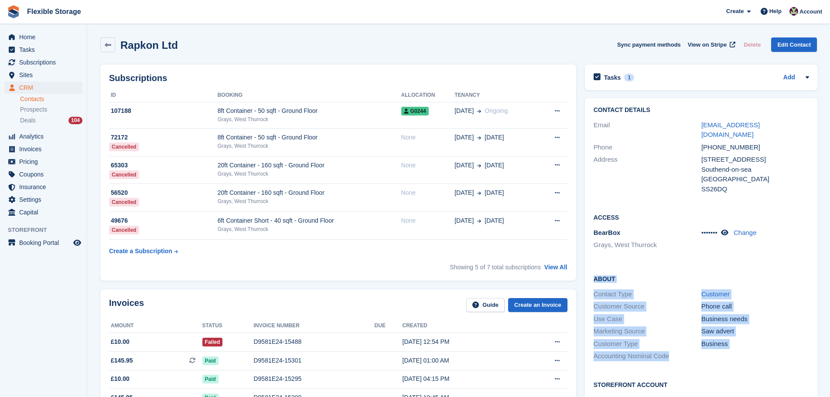
click at [585, 273] on div "About Contact Type Customer Customer Source Phone call Use Case Business needs …" at bounding box center [701, 319] width 233 height 106
click at [608, 274] on h2 "About" at bounding box center [701, 278] width 215 height 9
drag, startPoint x: 594, startPoint y: 268, endPoint x: 761, endPoint y: 346, distance: 183.8
click at [761, 346] on div "About Contact Type Customer Customer Source Phone call Use Case Business needs …" at bounding box center [701, 319] width 233 height 106
click at [761, 351] on div at bounding box center [755, 356] width 108 height 10
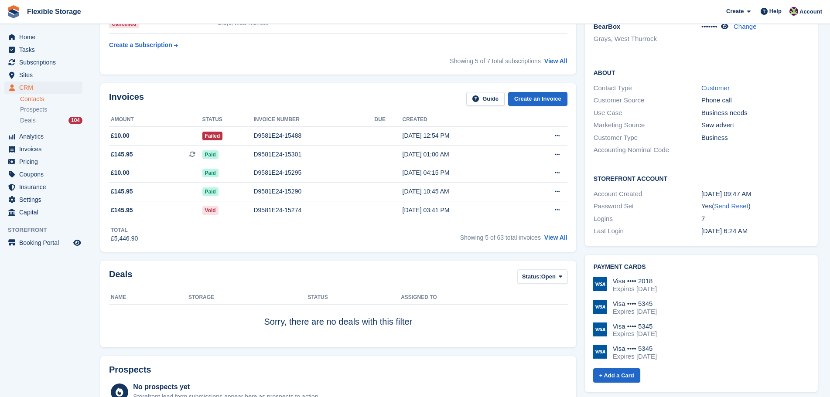
scroll to position [262, 0]
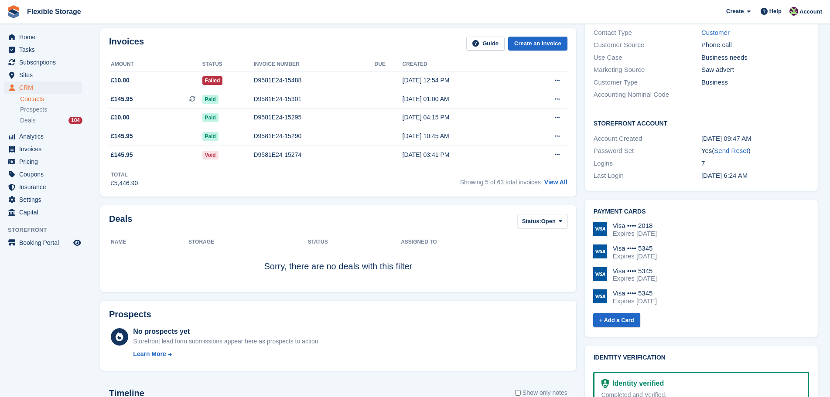
drag, startPoint x: 704, startPoint y: 300, endPoint x: 589, endPoint y: 212, distance: 145.0
click at [589, 212] on div "Payment cards Visa •••• 2018 Expires October 2026 Visa •••• 5345 Expires Februa…" at bounding box center [701, 269] width 233 height 138
click at [750, 255] on div "Visa •••• 2018 Expires October 2026 Visa •••• 5345 Expires February 2029 Visa •…" at bounding box center [701, 267] width 216 height 90
drag, startPoint x: 690, startPoint y: 224, endPoint x: 614, endPoint y: 216, distance: 76.7
click at [614, 222] on div "Visa •••• 2018 Expires October 2026" at bounding box center [701, 230] width 216 height 16
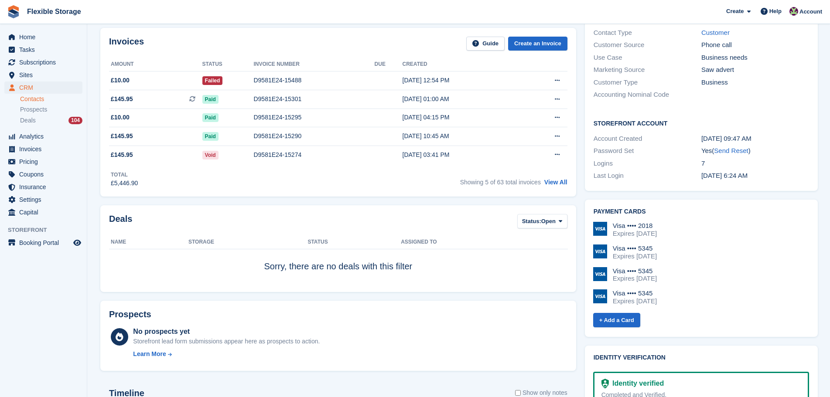
click at [650, 222] on div "Visa •••• 2018" at bounding box center [635, 226] width 44 height 8
drag, startPoint x: 682, startPoint y: 228, endPoint x: 661, endPoint y: 216, distance: 24.2
click at [609, 222] on div "Visa •••• 2018 Expires October 2026 Visa •••• 5345 Expires February 2029 Visa •…" at bounding box center [701, 267] width 216 height 90
click at [657, 222] on div "Visa •••• 2018" at bounding box center [635, 226] width 44 height 8
click at [704, 223] on div "Visa •••• 2018 Expires October 2026" at bounding box center [701, 230] width 216 height 16
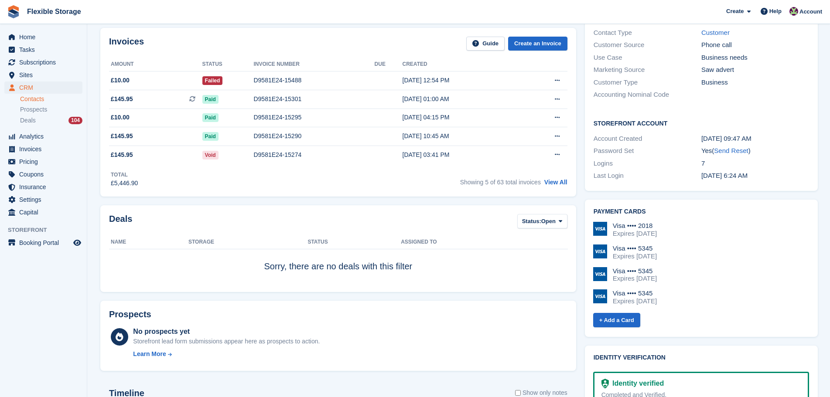
drag, startPoint x: 682, startPoint y: 298, endPoint x: 615, endPoint y: 221, distance: 102.9
click at [603, 222] on div "Visa •••• 2018 Expires October 2026 Visa •••• 5345 Expires February 2029 Visa •…" at bounding box center [701, 267] width 216 height 90
click at [651, 229] on div "Visa •••• 2018 Expires October 2026 Visa •••• 5345 Expires February 2029 Visa •…" at bounding box center [701, 267] width 216 height 90
click at [345, 79] on div "D9581E24-15488" at bounding box center [313, 80] width 121 height 9
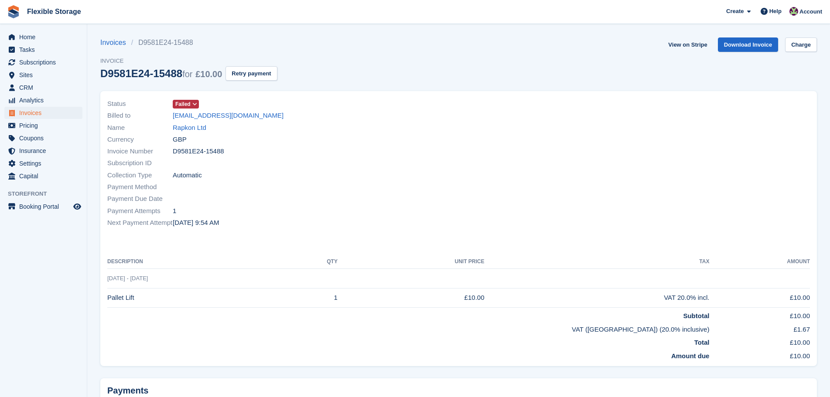
drag, startPoint x: 282, startPoint y: 225, endPoint x: 136, endPoint y: 119, distance: 179.8
click at [129, 114] on div "Status Failed Billed to [EMAIL_ADDRESS][DOMAIN_NAME] Name Rapkon Ltd Currency G…" at bounding box center [280, 163] width 357 height 141
click at [259, 166] on div "Subscription ID" at bounding box center [280, 163] width 346 height 12
drag, startPoint x: 231, startPoint y: 113, endPoint x: 239, endPoint y: 225, distance: 112.8
click at [235, 226] on div "Status Failed Billed to [EMAIL_ADDRESS][DOMAIN_NAME] Name Rapkon Ltd Currency G…" at bounding box center [280, 163] width 357 height 141
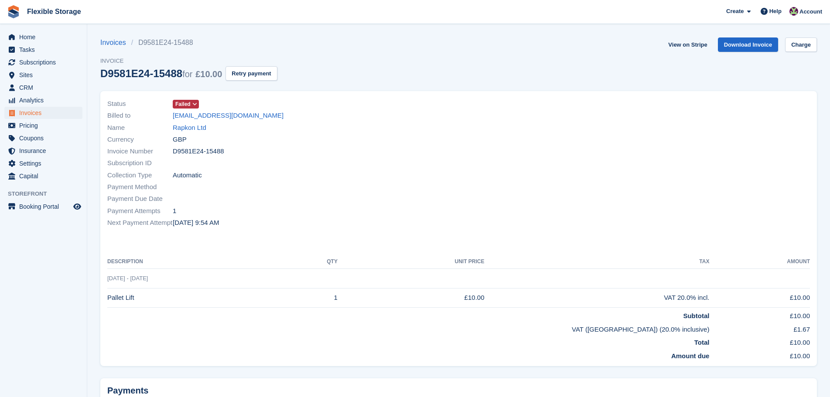
click at [239, 225] on div "Next Payment Attempt [DATE] 9:54 AM" at bounding box center [280, 223] width 346 height 12
click at [267, 209] on div "Payment Attempts 1" at bounding box center [280, 211] width 346 height 12
drag, startPoint x: 353, startPoint y: 139, endPoint x: 340, endPoint y: 226, distance: 88.2
click at [340, 229] on div "Status Failed Billed to [EMAIL_ADDRESS][DOMAIN_NAME] Name Rapkon Ltd Currency G…" at bounding box center [458, 229] width 716 height 276
click at [359, 218] on div "Next Payment Attempt [DATE] 9:54 AM" at bounding box center [280, 223] width 346 height 12
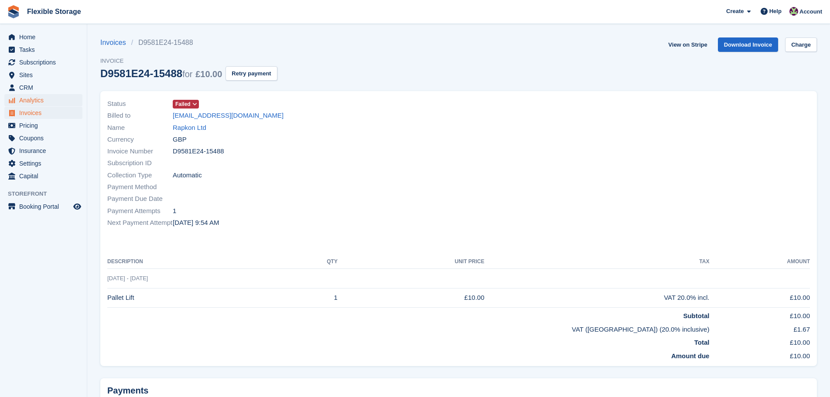
drag, startPoint x: 419, startPoint y: 234, endPoint x: 67, endPoint y: 97, distance: 377.5
click at [67, 97] on div "Home Tasks Subscriptions Subscriptions Subscriptions Contracts Price increases …" at bounding box center [415, 239] width 830 height 478
click at [393, 175] on div "Collection Type Automatic" at bounding box center [280, 175] width 346 height 12
drag, startPoint x: 420, startPoint y: 222, endPoint x: 102, endPoint y: 103, distance: 339.1
click at [102, 103] on div "Status Failed Billed to rapulu.o.a@gmail.com Name Rapkon Ltd Currency GBP Invoi…" at bounding box center [280, 163] width 357 height 141
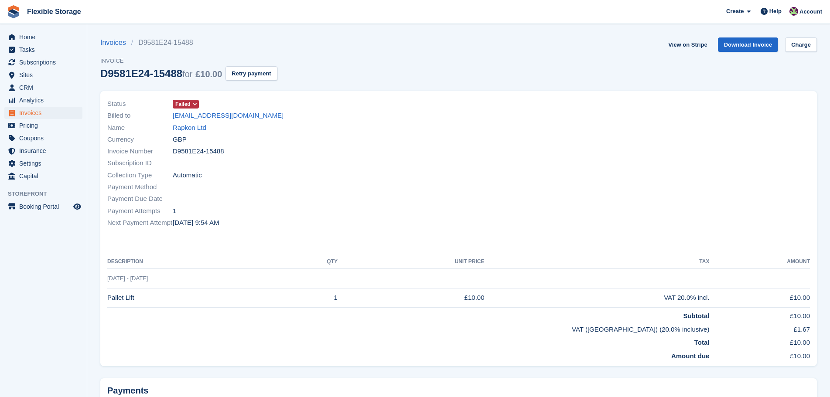
click at [148, 105] on span "Status" at bounding box center [139, 104] width 65 height 10
drag, startPoint x: 103, startPoint y: 76, endPoint x: 330, endPoint y: 221, distance: 269.6
click at [325, 223] on section "Invoices D9581E24-15488 Invoice D9581E24-15488 for £10.00 Retry payment View on…" at bounding box center [458, 239] width 743 height 478
click at [330, 221] on div "Next Payment Attempt 20 Sep, 9:54 AM" at bounding box center [280, 223] width 346 height 12
click at [54, 36] on span "Home" at bounding box center [45, 37] width 52 height 12
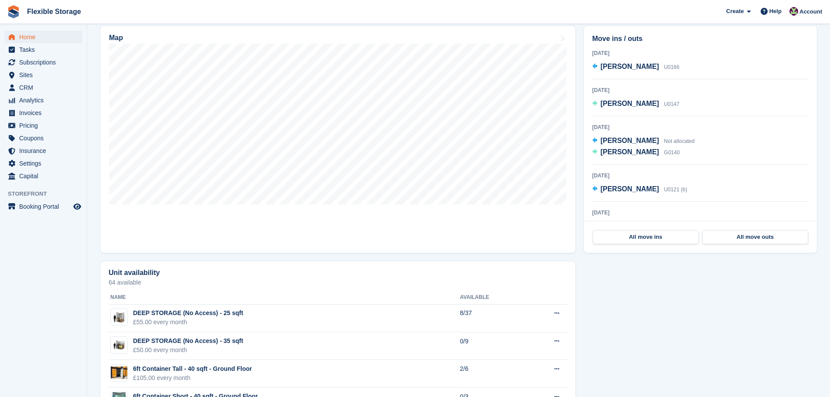
scroll to position [262, 0]
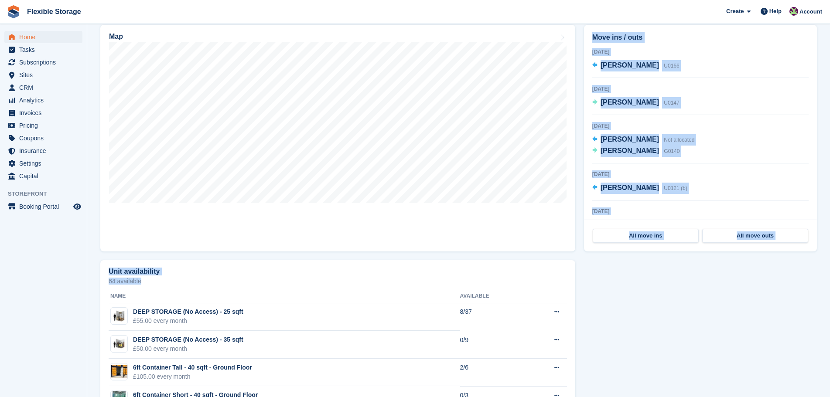
click at [433, 161] on div "Today in Grays, West Thurrock Site: Grays, West Thurrock Grays, West Thurrock C…" at bounding box center [458, 391] width 716 height 789
drag, startPoint x: 736, startPoint y: 365, endPoint x: 467, endPoint y: 250, distance: 292.8
click at [464, 248] on div "Today in Grays, West Thurrock Site: Grays, West Thurrock Grays, West Thurrock C…" at bounding box center [458, 391] width 716 height 789
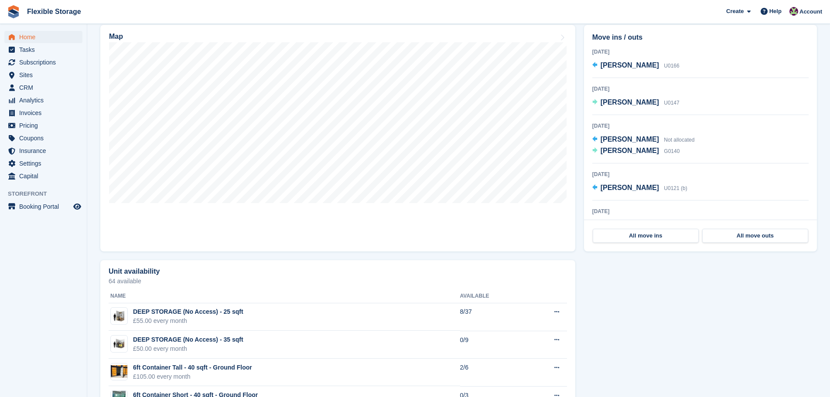
scroll to position [0, 0]
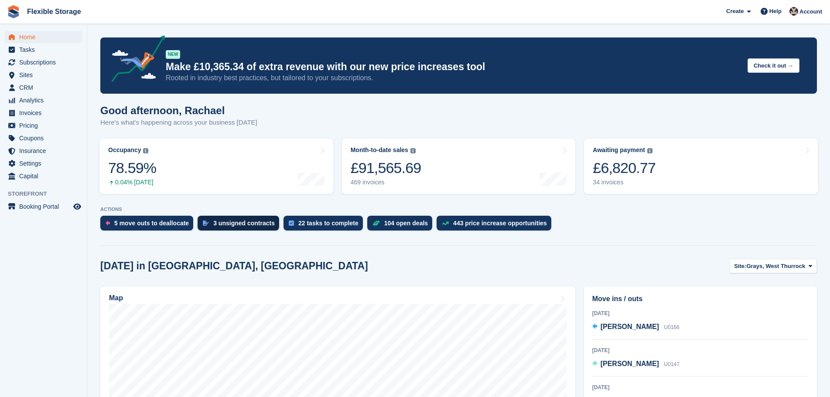
click at [227, 223] on div "3 unsigned contracts" at bounding box center [243, 223] width 61 height 7
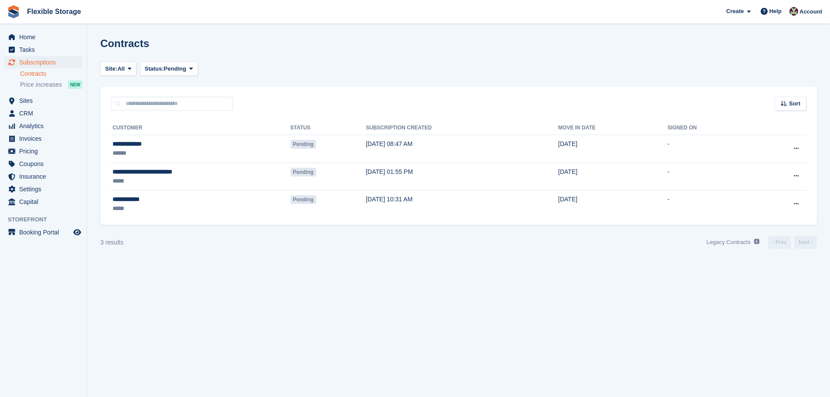
click at [654, 340] on section "Contracts Site: All Aveley, Essex Chelmsford, Essex Grays, West Thurrock All St…" at bounding box center [458, 198] width 743 height 397
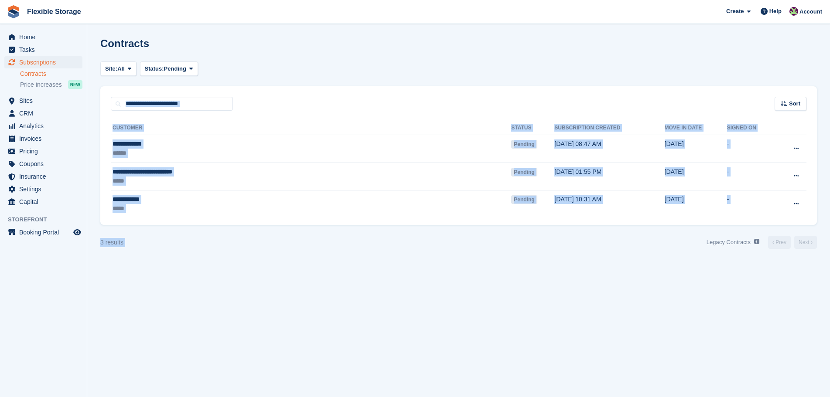
click at [654, 340] on section "Contracts Site: All Aveley, Essex Chelmsford, Essex Grays, West Thurrock All St…" at bounding box center [458, 198] width 743 height 397
drag, startPoint x: 764, startPoint y: 337, endPoint x: 543, endPoint y: 85, distance: 334.4
click at [543, 85] on section "Contracts Site: All [GEOGRAPHIC_DATA], [GEOGRAPHIC_DATA], [GEOGRAPHIC_DATA], [G…" at bounding box center [458, 198] width 743 height 397
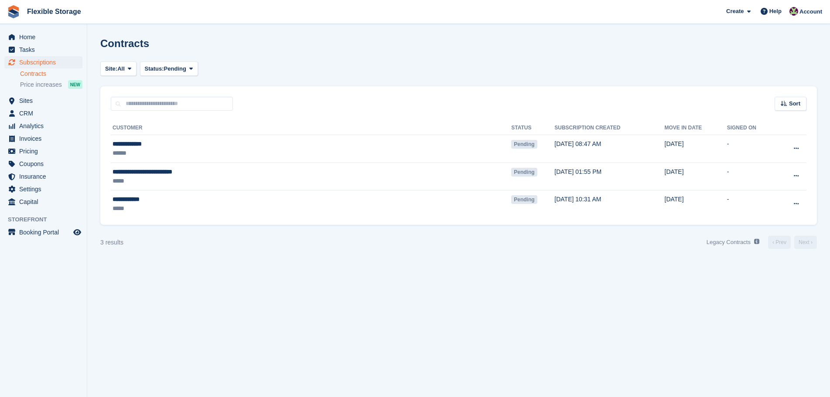
click at [640, 73] on div "Site: All Aveley, Essex Chelmsford, Essex Grays, West Thurrock All Status: Pend…" at bounding box center [458, 68] width 716 height 14
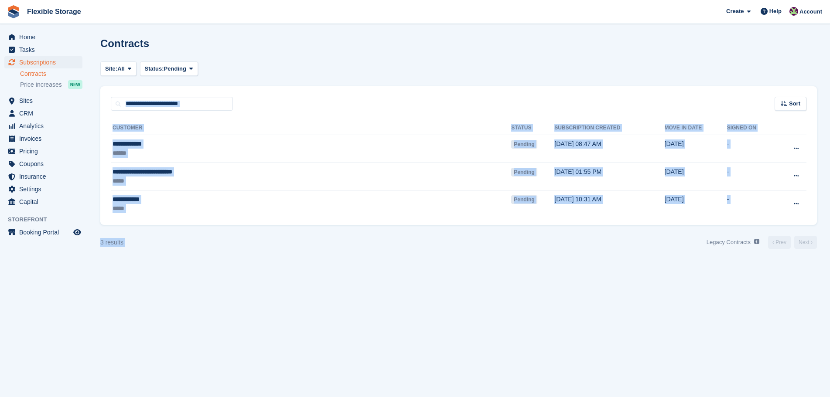
drag, startPoint x: 690, startPoint y: 42, endPoint x: 759, endPoint y: 316, distance: 282.9
click at [759, 314] on section "Contracts Site: All [GEOGRAPHIC_DATA], [GEOGRAPHIC_DATA], [GEOGRAPHIC_DATA], [G…" at bounding box center [458, 198] width 743 height 397
click at [760, 316] on section "Contracts Site: All Aveley, Essex Chelmsford, Essex Grays, West Thurrock All St…" at bounding box center [458, 198] width 743 height 397
drag, startPoint x: 488, startPoint y: 96, endPoint x: 488, endPoint y: 75, distance: 20.9
click at [462, 78] on section "Contracts Site: All Aveley, Essex Chelmsford, Essex Grays, West Thurrock All St…" at bounding box center [458, 198] width 743 height 397
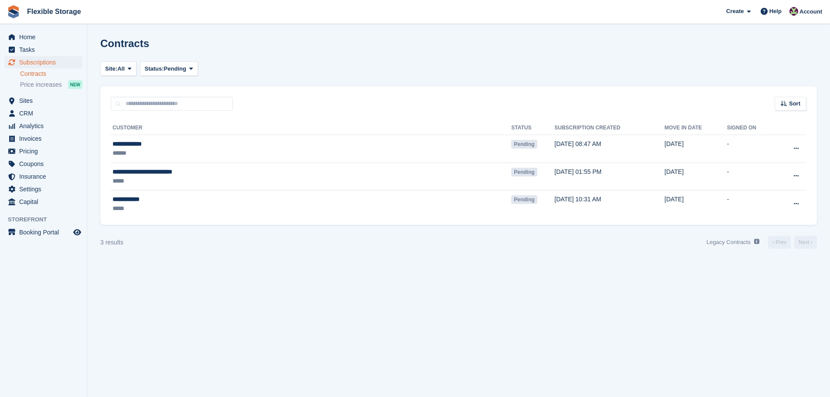
click at [613, 73] on div "Site: All Aveley, Essex Chelmsford, Essex Grays, West Thurrock All Status: Pend…" at bounding box center [458, 68] width 716 height 14
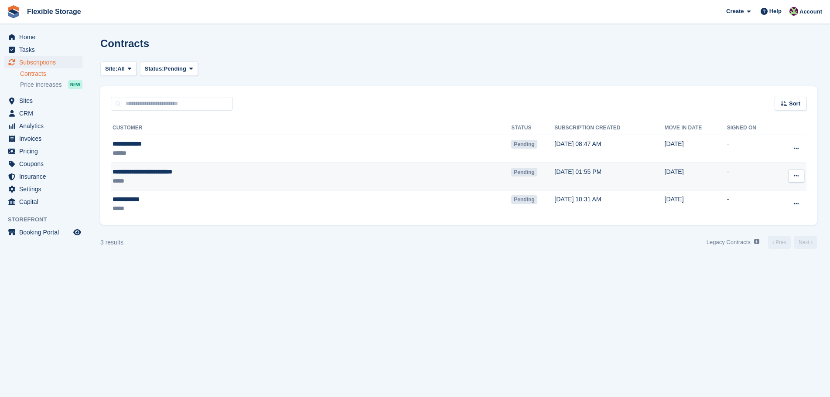
click at [211, 177] on div "*****" at bounding box center [232, 181] width 238 height 9
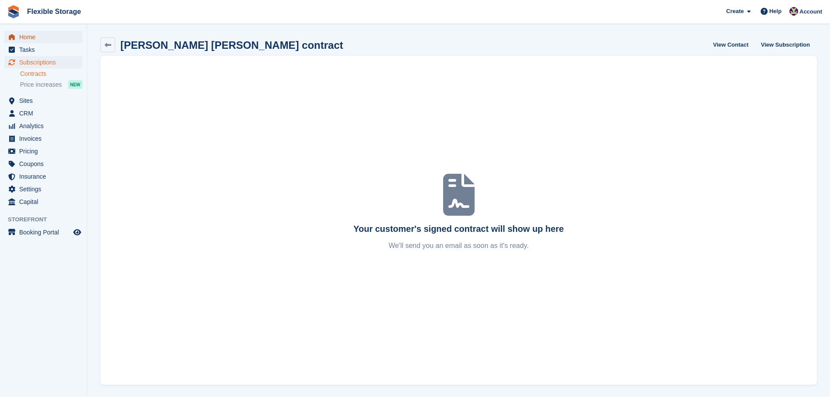
click at [43, 39] on span "Home" at bounding box center [45, 37] width 52 height 12
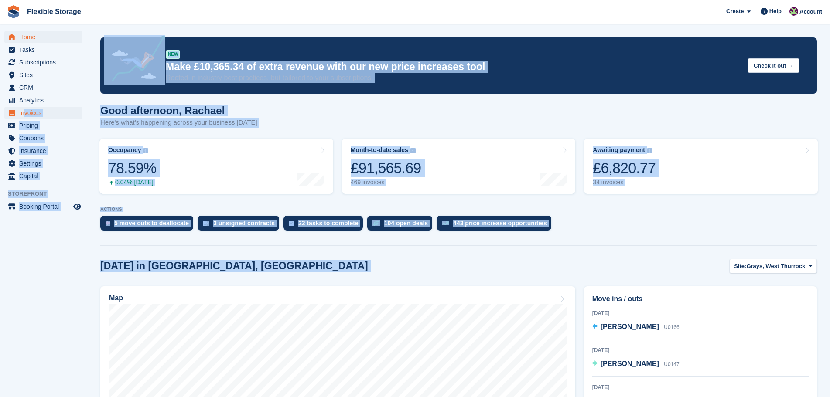
drag, startPoint x: 657, startPoint y: 264, endPoint x: 25, endPoint y: 114, distance: 650.0
click at [403, 133] on div "Good afternoon, [PERSON_NAME] Here's what's happening across your business [DAT…" at bounding box center [458, 122] width 716 height 34
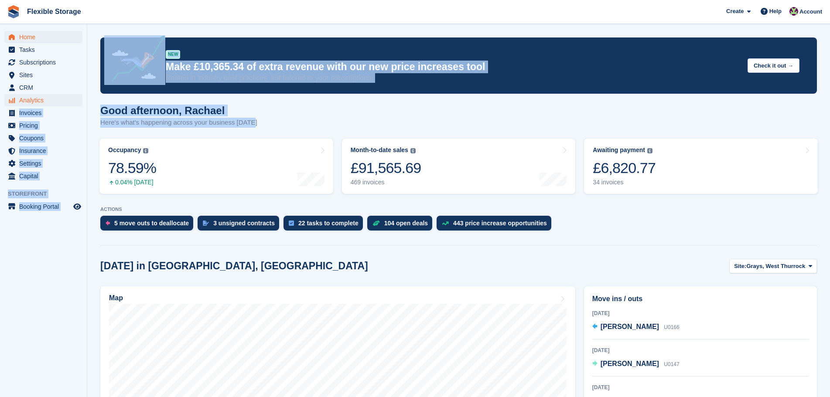
drag, startPoint x: 291, startPoint y: 116, endPoint x: 70, endPoint y: 105, distance: 221.8
click at [280, 129] on div "Good afternoon, [PERSON_NAME] Here's what's happening across your business [DAT…" at bounding box center [458, 122] width 716 height 34
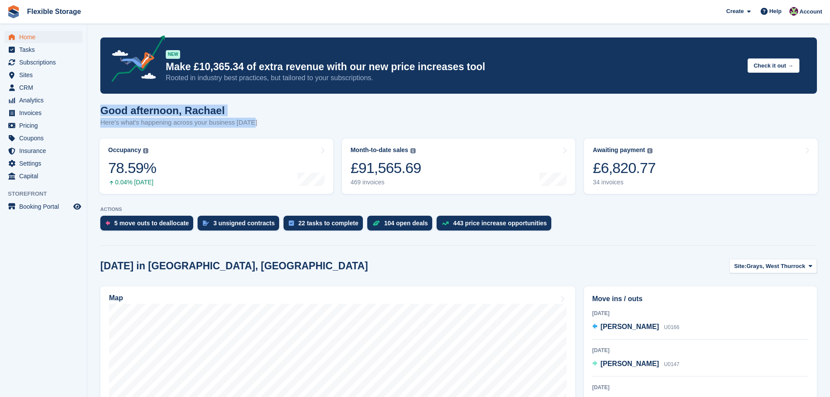
drag, startPoint x: 293, startPoint y: 132, endPoint x: 145, endPoint y: 113, distance: 149.0
click at [145, 113] on h1 "Good afternoon, Rachael" at bounding box center [178, 111] width 157 height 12
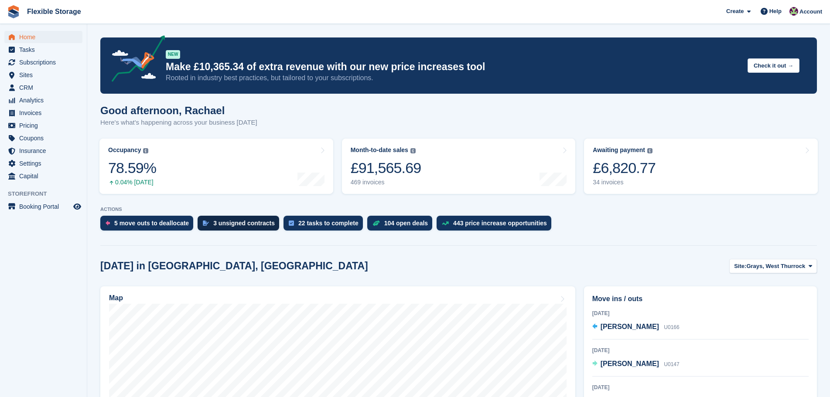
click at [239, 224] on div "3 unsigned contracts" at bounding box center [243, 223] width 61 height 7
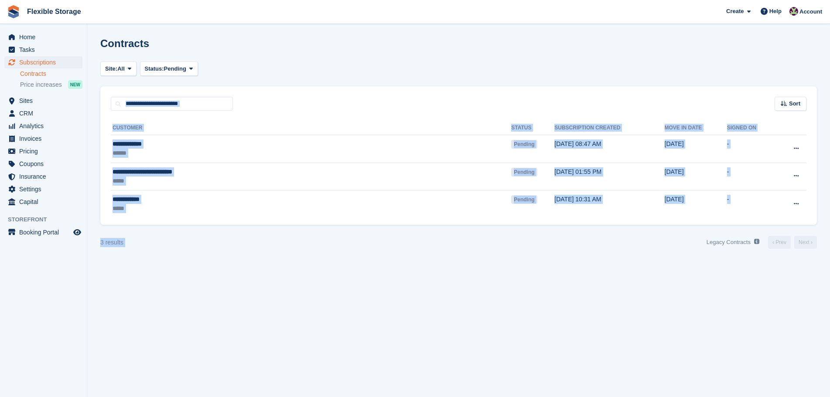
drag, startPoint x: 491, startPoint y: 73, endPoint x: 554, endPoint y: 320, distance: 254.4
click at [554, 320] on section "Contracts Site: All [GEOGRAPHIC_DATA], [GEOGRAPHIC_DATA], [GEOGRAPHIC_DATA], [G…" at bounding box center [458, 198] width 743 height 397
click at [554, 319] on section "Contracts Site: All Aveley, Essex Chelmsford, Essex Grays, West Thurrock All St…" at bounding box center [458, 198] width 743 height 397
drag, startPoint x: 659, startPoint y: 310, endPoint x: 495, endPoint y: 102, distance: 265.1
click at [495, 102] on section "Contracts Site: All Aveley, Essex Chelmsford, Essex Grays, West Thurrock All St…" at bounding box center [458, 198] width 743 height 397
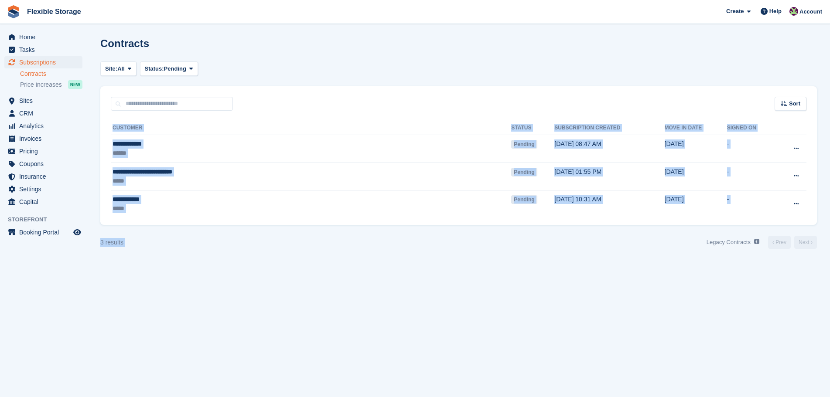
click at [591, 76] on turbo-frame "Site: All Aveley, Essex Chelmsford, Essex Grays, West Thurrock All Status: Pend…" at bounding box center [458, 155] width 716 height 188
drag, startPoint x: 653, startPoint y: 35, endPoint x: 630, endPoint y: 307, distance: 272.6
click at [630, 310] on section "Contracts Site: All Aveley, Essex Chelmsford, Essex Grays, West Thurrock All St…" at bounding box center [458, 198] width 743 height 397
click at [630, 307] on section "Contracts Site: All Aveley, Essex Chelmsford, Essex Grays, West Thurrock All St…" at bounding box center [458, 198] width 743 height 397
drag, startPoint x: 643, startPoint y: 26, endPoint x: 682, endPoint y: 344, distance: 319.9
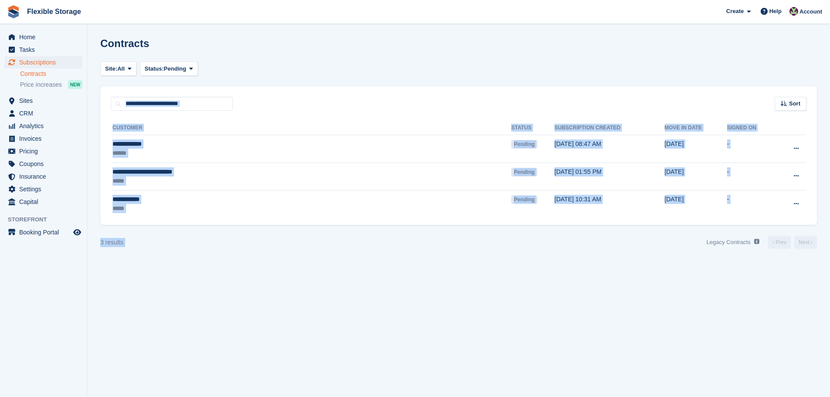
click at [682, 344] on section "Contracts Site: All Aveley, Essex Chelmsford, Essex Grays, West Thurrock All St…" at bounding box center [458, 198] width 743 height 397
click at [682, 324] on section "Contracts Site: All Aveley, Essex Chelmsford, Essex Grays, West Thurrock All St…" at bounding box center [458, 198] width 743 height 397
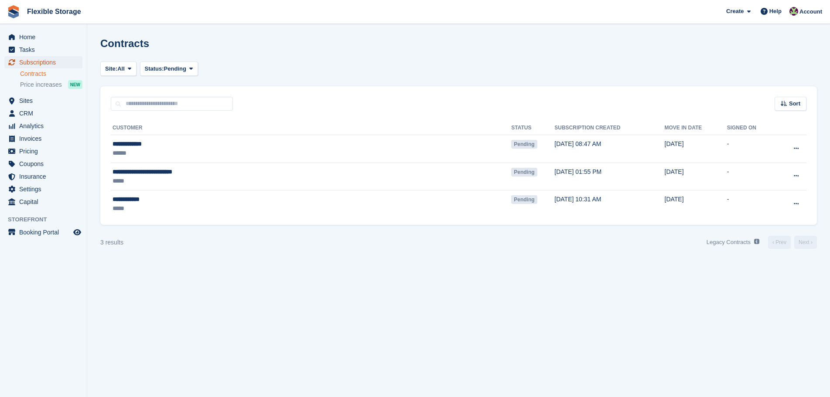
click at [62, 59] on span "Subscriptions" at bounding box center [45, 62] width 52 height 12
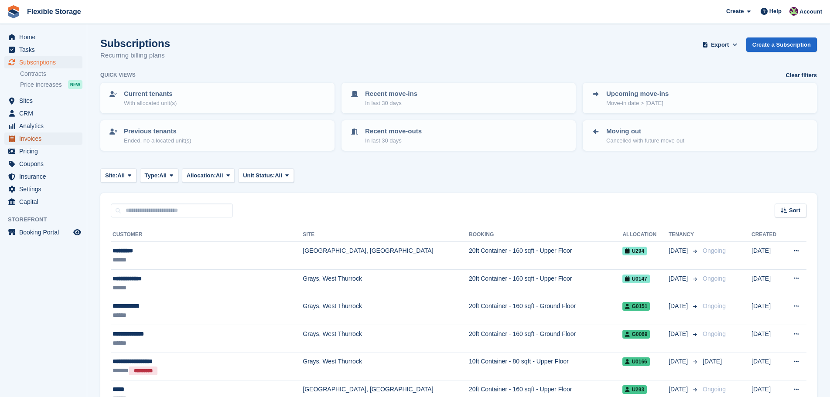
click at [44, 140] on span "Invoices" at bounding box center [45, 139] width 52 height 12
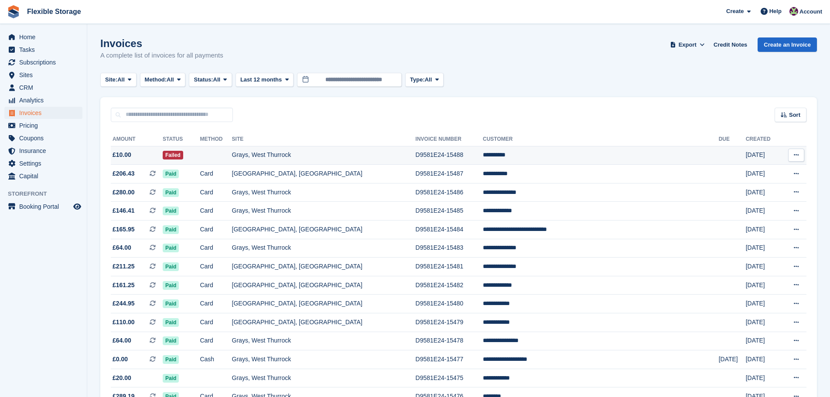
click at [425, 154] on td "D9581E24-15488" at bounding box center [449, 155] width 67 height 19
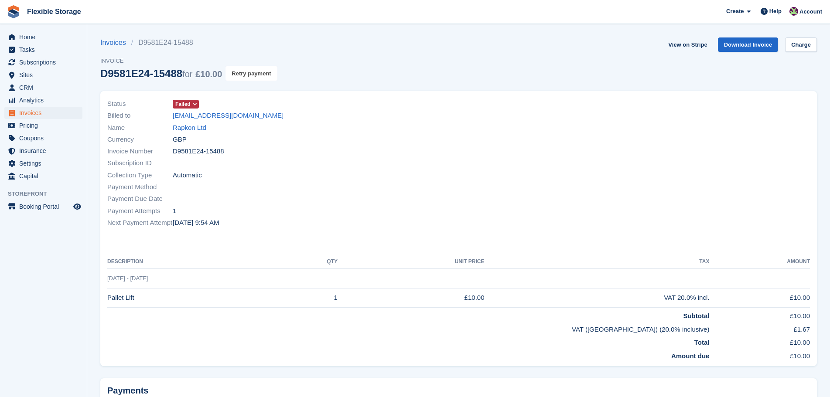
drag, startPoint x: 260, startPoint y: 73, endPoint x: 456, endPoint y: 31, distance: 200.6
click at [260, 73] on button "Retry payment" at bounding box center [250, 73] width 51 height 14
drag, startPoint x: 447, startPoint y: 219, endPoint x: 276, endPoint y: 131, distance: 192.1
click at [127, 118] on div "Status Failed Billed to [EMAIL_ADDRESS][DOMAIN_NAME] Name Rapkon Ltd Currency G…" at bounding box center [280, 163] width 357 height 141
click at [401, 155] on div "Invoice Number D9581E24-15488" at bounding box center [280, 152] width 346 height 12
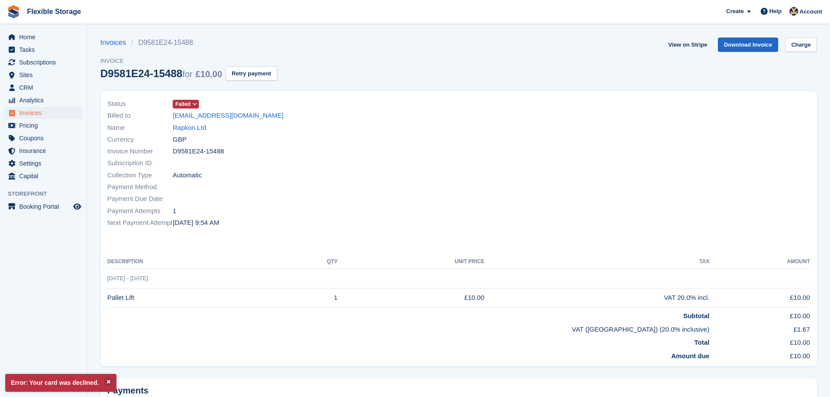
click at [798, 36] on section "Error: Your card was declined. Invoices D9581E24-15488 Invoice D9581E24-15488 f…" at bounding box center [458, 239] width 743 height 478
click at [796, 44] on link "Charge" at bounding box center [801, 45] width 32 height 14
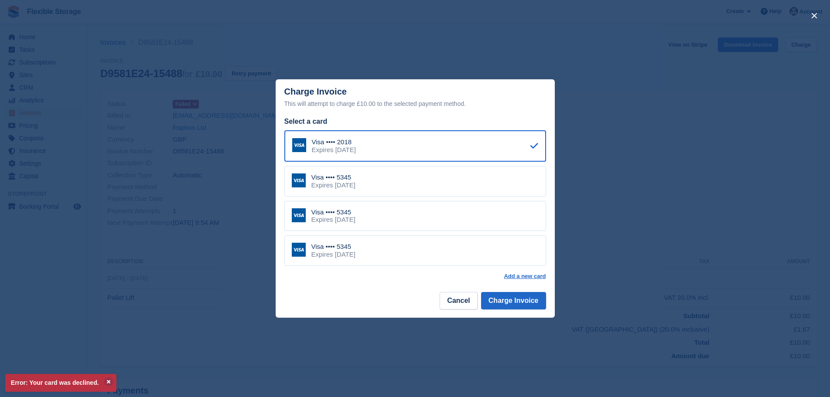
drag, startPoint x: 397, startPoint y: 250, endPoint x: 439, endPoint y: 263, distance: 44.0
click at [397, 250] on div "Visa •••• 5345 Expires [DATE]" at bounding box center [415, 250] width 262 height 31
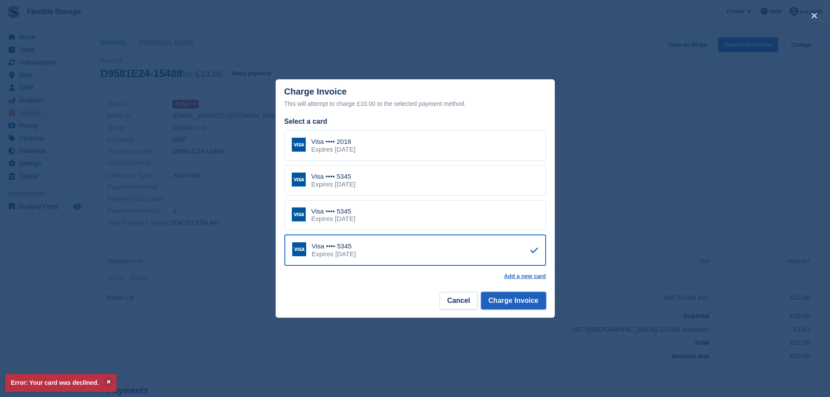
click at [519, 305] on button "Charge Invoice" at bounding box center [513, 300] width 65 height 17
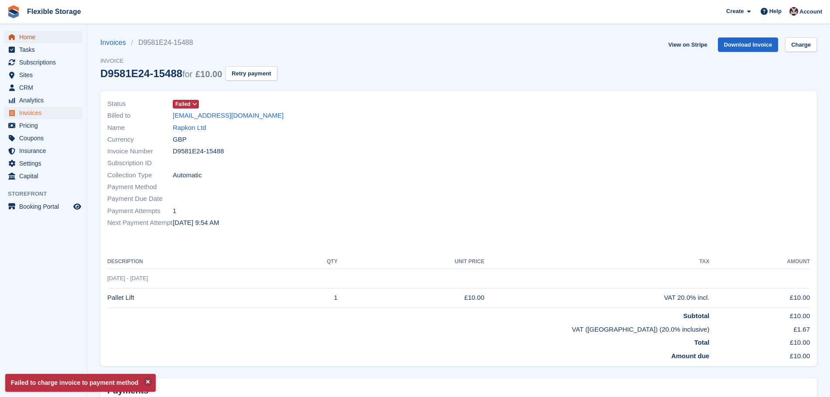
click at [47, 37] on span "Home" at bounding box center [45, 37] width 52 height 12
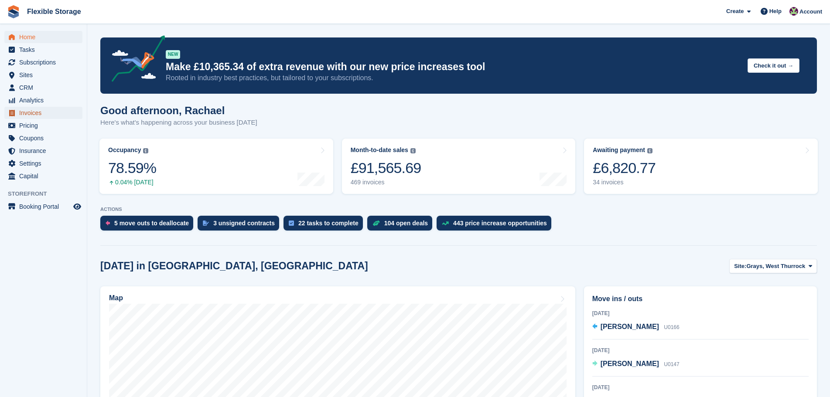
click at [36, 110] on span "Invoices" at bounding box center [45, 113] width 52 height 12
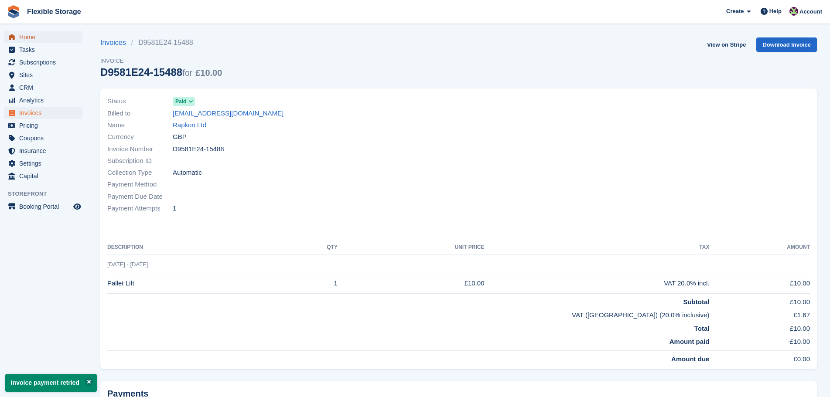
click at [28, 41] on span "Home" at bounding box center [45, 37] width 52 height 12
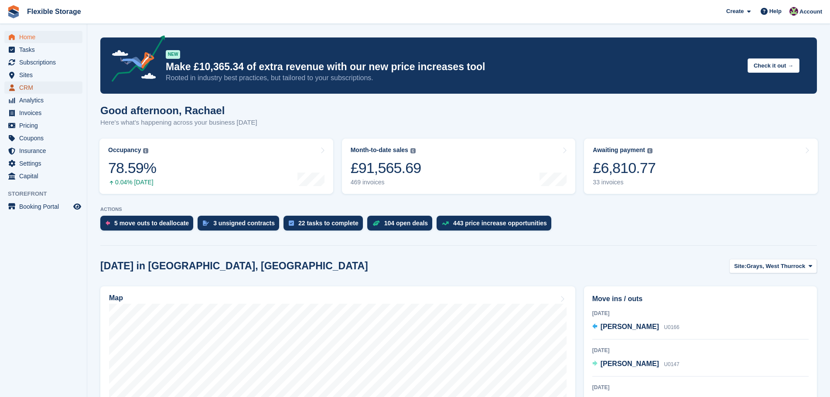
click at [42, 83] on span "CRM" at bounding box center [45, 88] width 52 height 12
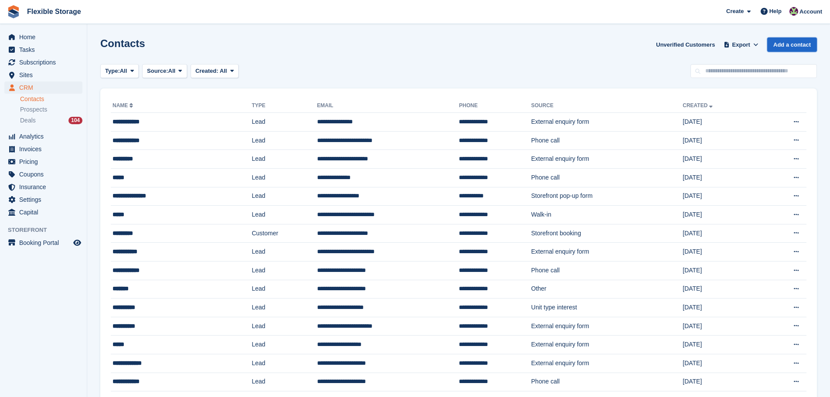
click at [805, 46] on link "Add a contact" at bounding box center [792, 45] width 50 height 14
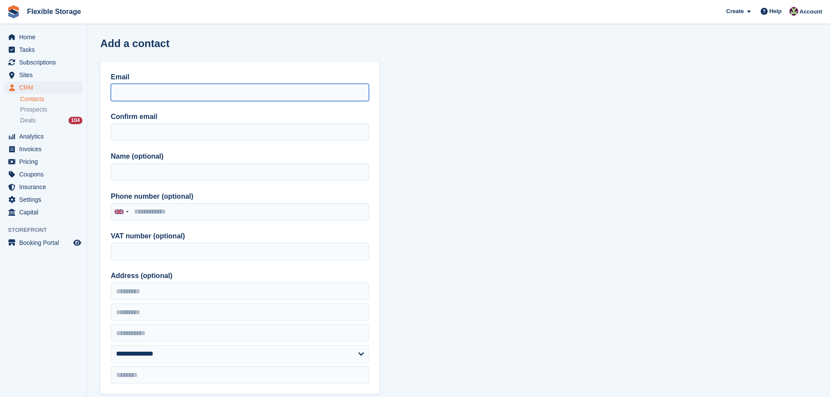
click at [184, 91] on input "Email" at bounding box center [240, 92] width 258 height 17
type input "**********"
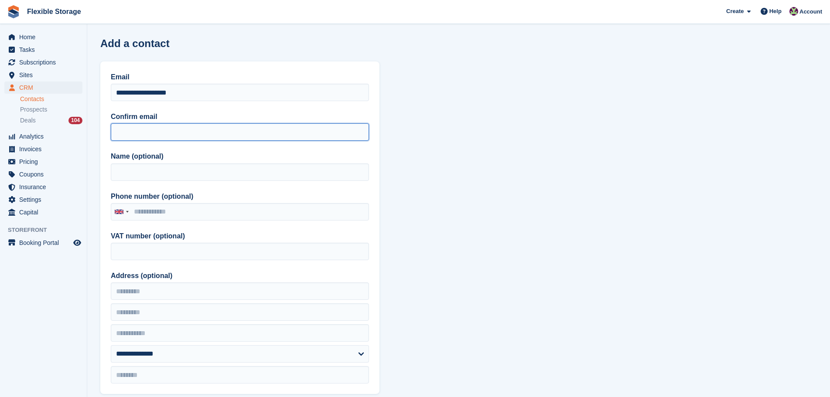
click at [149, 131] on input "Confirm email" at bounding box center [240, 131] width 258 height 17
paste input "**********"
type input "**********"
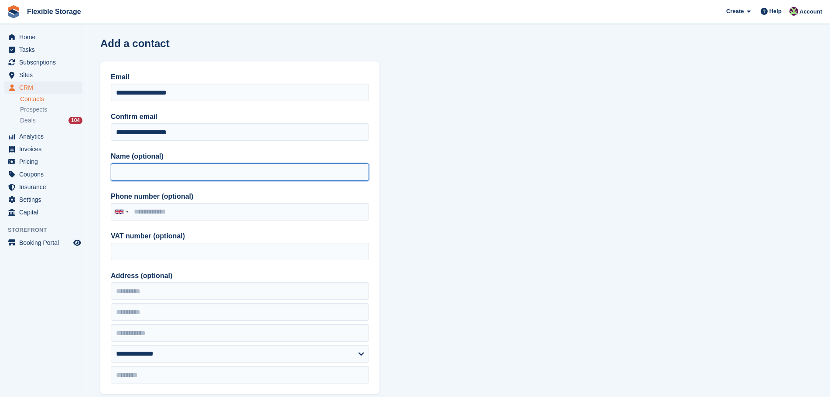
drag, startPoint x: 140, startPoint y: 172, endPoint x: 142, endPoint y: 166, distance: 6.1
click at [140, 172] on input "Name (optional)" at bounding box center [240, 172] width 258 height 17
type input "******"
drag, startPoint x: 135, startPoint y: 171, endPoint x: 0, endPoint y: 169, distance: 134.8
click at [0, 167] on div "Home Tasks Subscriptions Subscriptions Subscriptions Contracts Price increases …" at bounding box center [415, 384] width 830 height 769
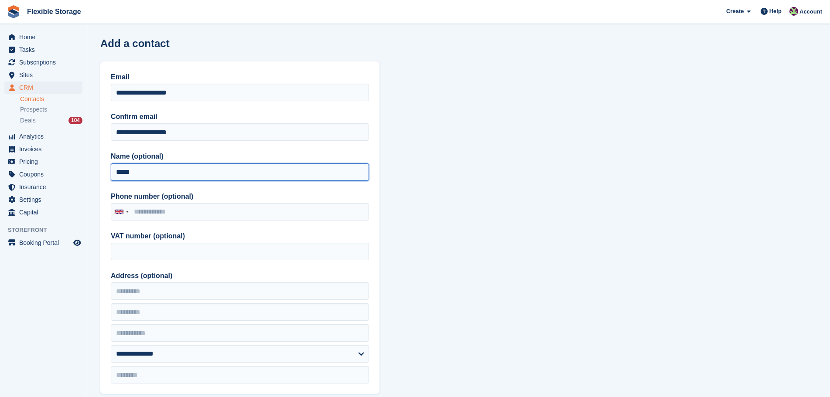
scroll to position [262, 0]
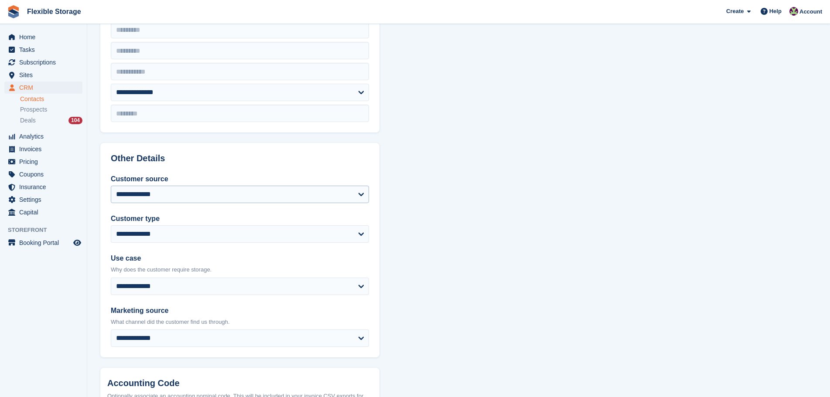
type input "*****"
click at [163, 196] on select "**********" at bounding box center [240, 194] width 258 height 17
select select "*****"
click at [111, 186] on select "**********" at bounding box center [240, 194] width 258 height 17
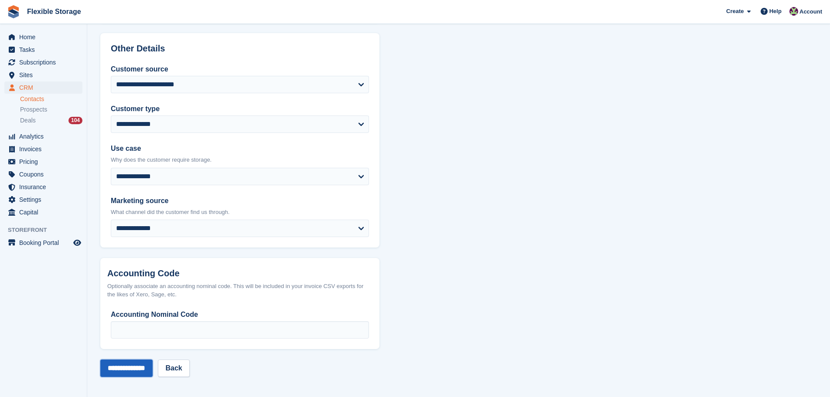
click at [146, 366] on input "**********" at bounding box center [126, 368] width 52 height 17
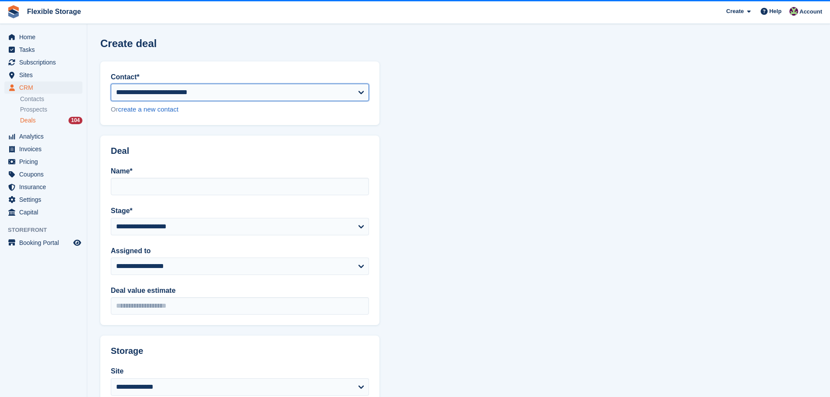
drag, startPoint x: 171, startPoint y: 92, endPoint x: 583, endPoint y: 95, distance: 411.2
click at [171, 92] on select "**********" at bounding box center [240, 92] width 258 height 17
click at [621, 78] on section "**********" at bounding box center [458, 288] width 743 height 577
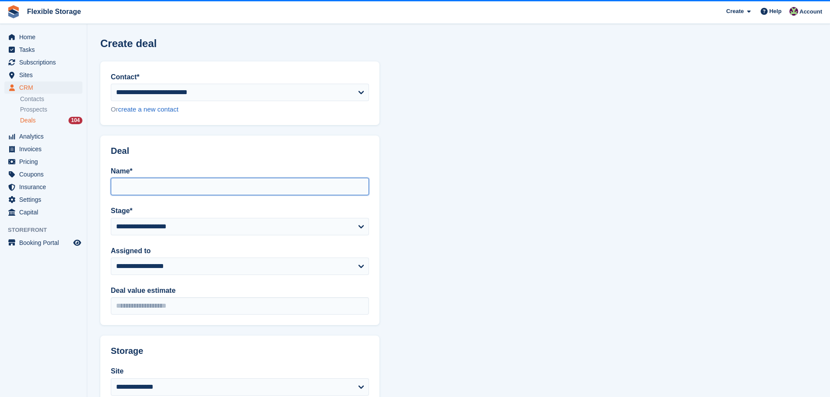
click at [171, 187] on input "Name*" at bounding box center [240, 186] width 258 height 17
type input "*****"
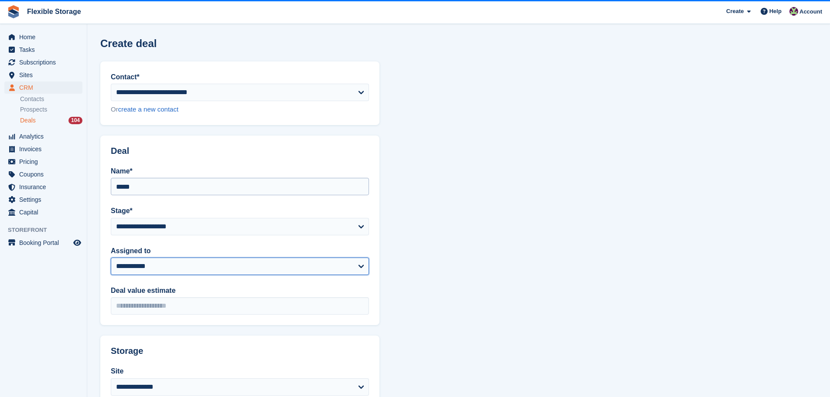
select select "***"
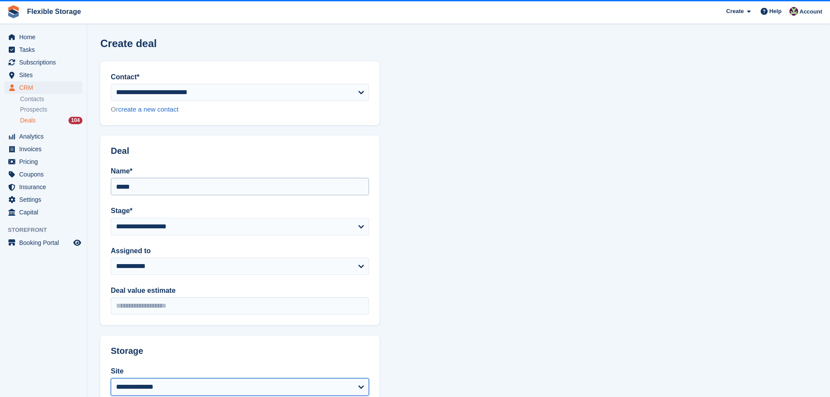
select select "***"
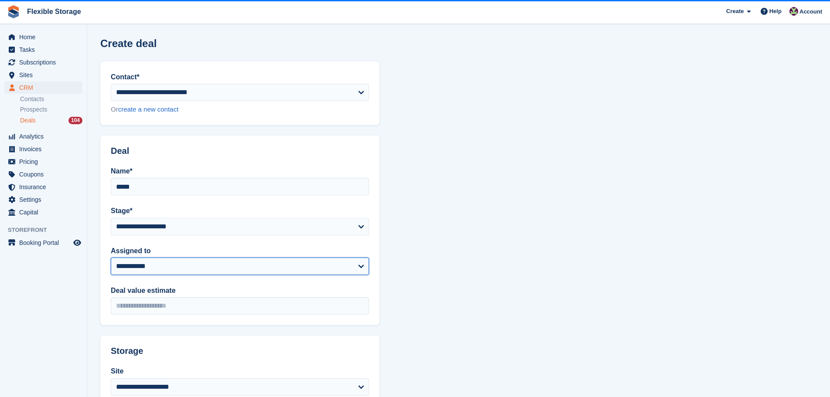
click at [167, 267] on select "**********" at bounding box center [240, 266] width 258 height 17
select select "***"
click at [111, 258] on select "**********" at bounding box center [240, 266] width 258 height 17
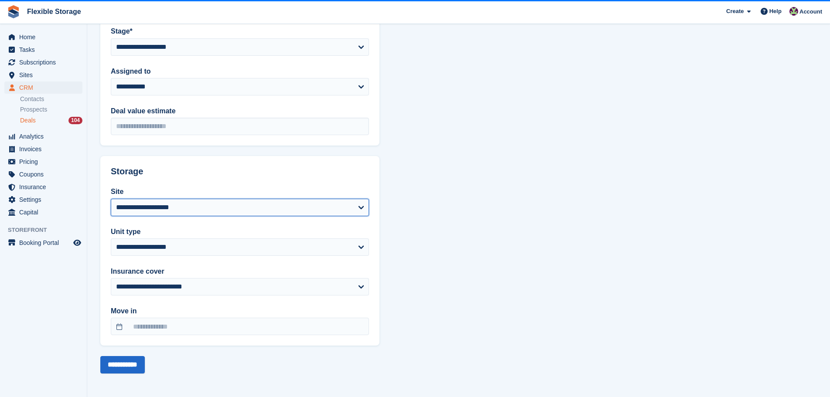
drag, startPoint x: 154, startPoint y: 208, endPoint x: 155, endPoint y: 216, distance: 7.5
click at [154, 208] on select "**********" at bounding box center [240, 207] width 258 height 17
select select "****"
click at [111, 199] on select "**********" at bounding box center [240, 207] width 258 height 17
click at [126, 371] on input "**********" at bounding box center [122, 364] width 44 height 17
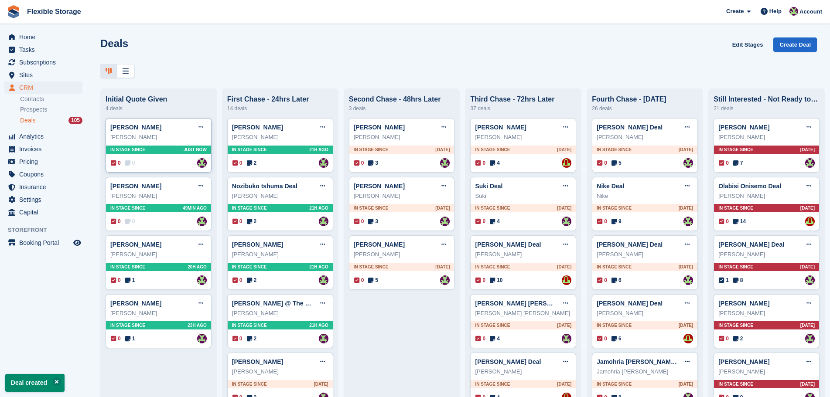
click at [188, 159] on div "[PERSON_NAME] Edit deal [PERSON_NAME] as won [PERSON_NAME] as lost Delete deal …" at bounding box center [159, 145] width 106 height 55
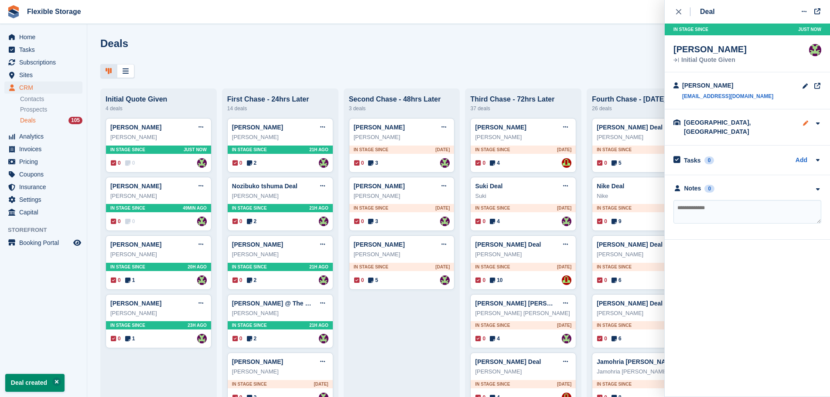
click at [806, 123] on icon at bounding box center [805, 123] width 7 height 0
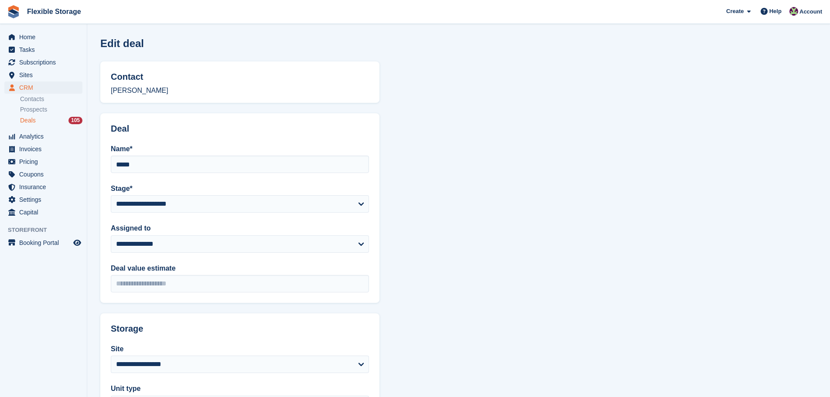
scroll to position [157, 0]
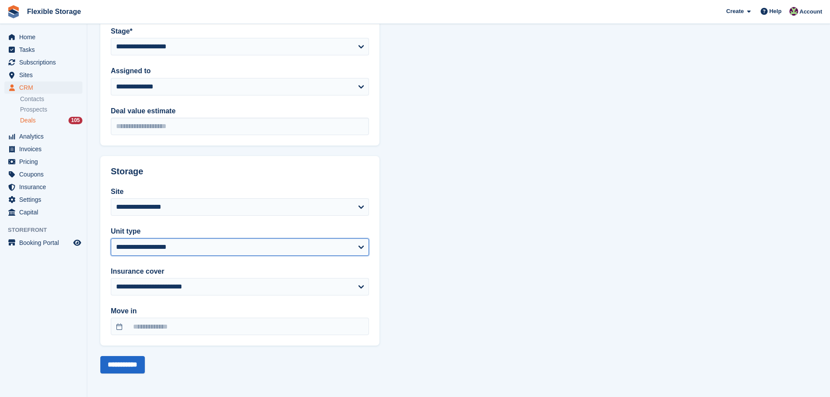
click at [188, 243] on select "**********" at bounding box center [240, 247] width 258 height 17
select select "*****"
click at [111, 239] on select "**********" at bounding box center [240, 247] width 258 height 17
click at [130, 360] on input "**********" at bounding box center [122, 364] width 44 height 17
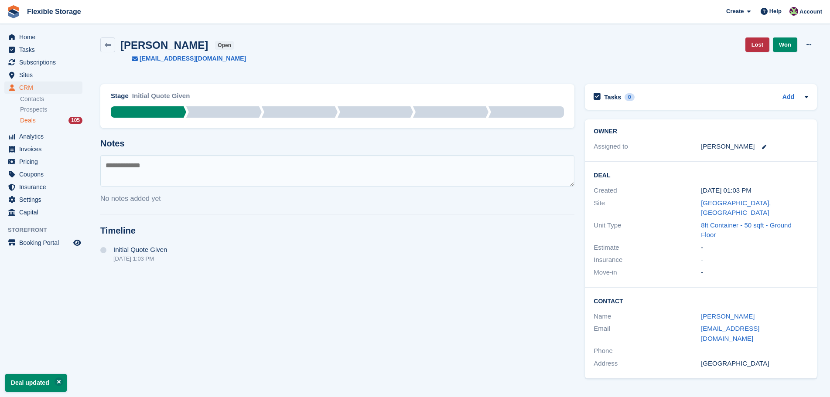
click at [126, 167] on textarea at bounding box center [337, 170] width 474 height 31
type textarea "**********"
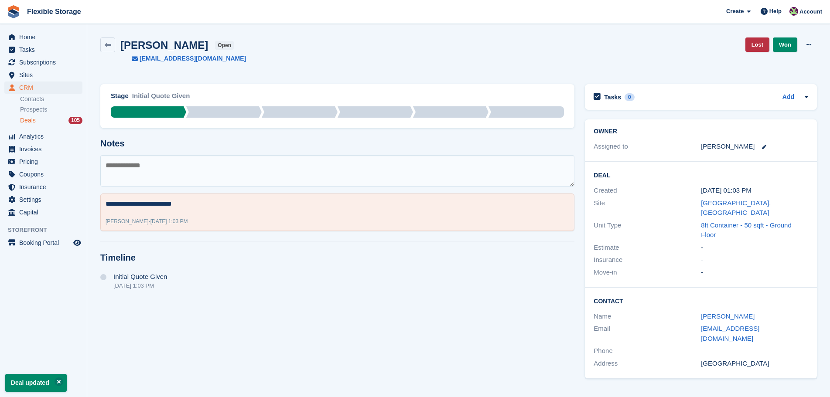
click at [35, 122] on div "Deals 105" at bounding box center [51, 120] width 62 height 8
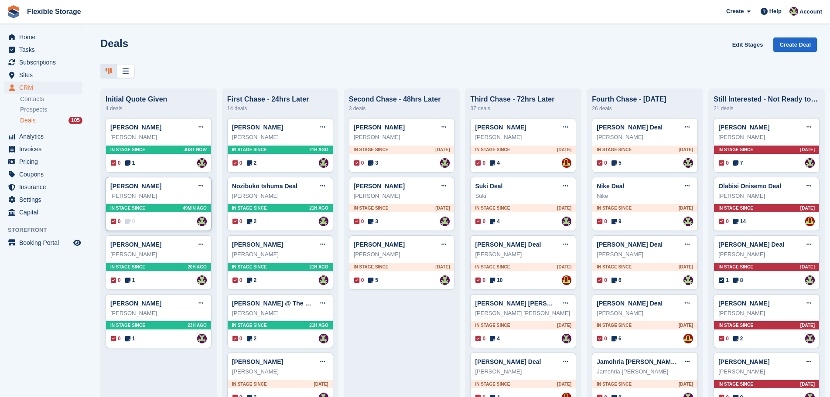
click at [138, 208] on span "In stage since" at bounding box center [127, 208] width 35 height 7
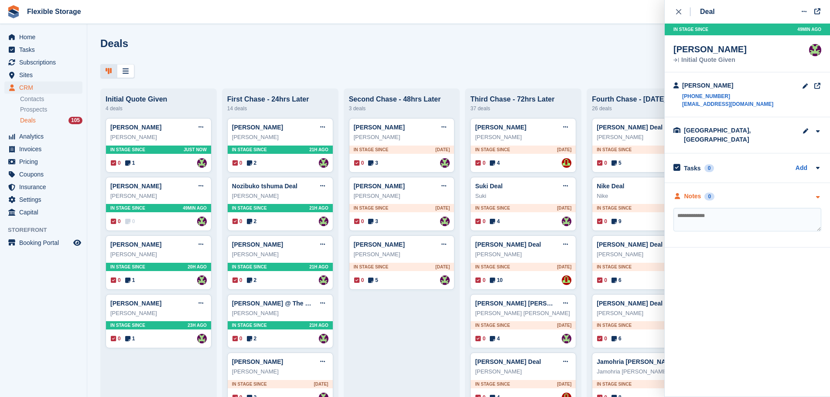
click at [754, 192] on div "Notes 0" at bounding box center [747, 196] width 148 height 9
click at [753, 208] on textarea at bounding box center [747, 220] width 148 height 24
type textarea "**********"
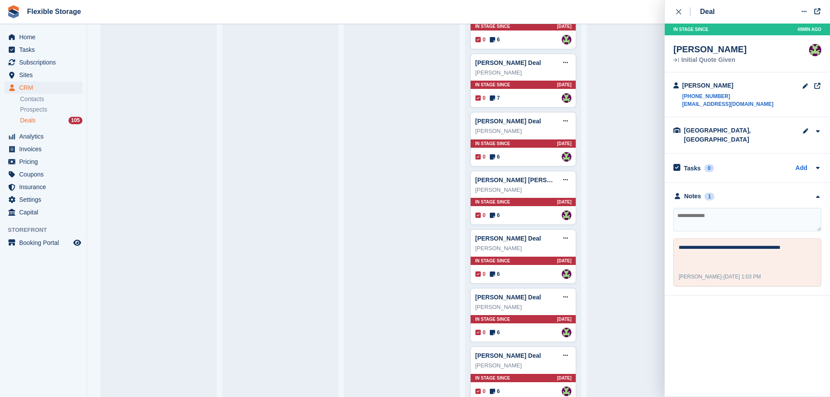
scroll to position [1900, 0]
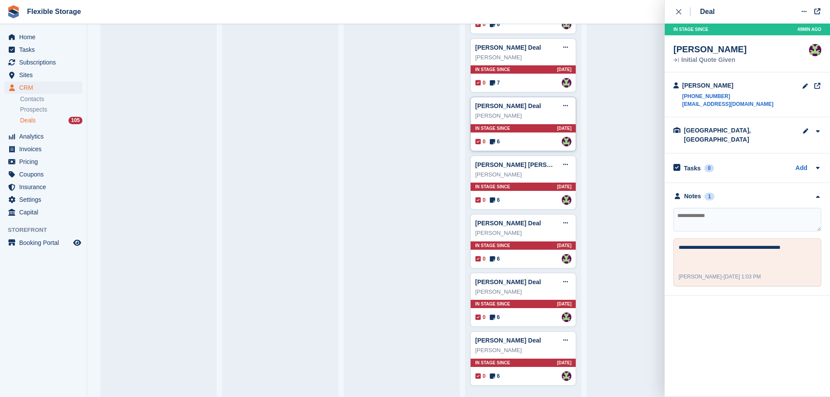
click at [527, 144] on div "0 6 Assigned to [PERSON_NAME]" at bounding box center [523, 142] width 96 height 10
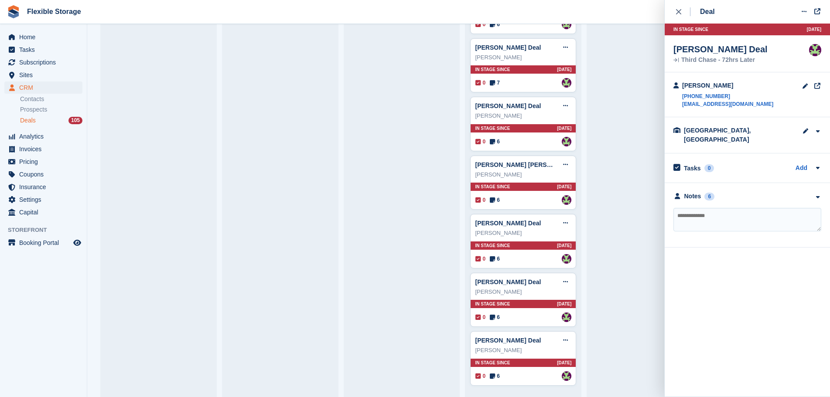
click at [773, 195] on div "**********" at bounding box center [747, 215] width 165 height 65
click at [773, 192] on div "Notes 6" at bounding box center [747, 196] width 148 height 9
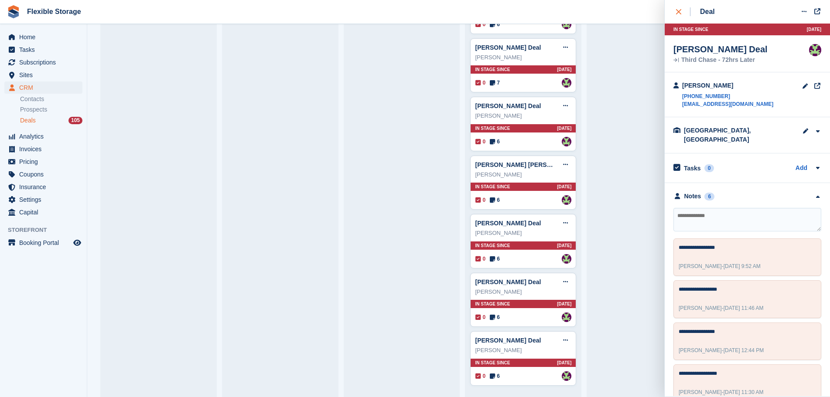
click at [684, 17] on button "close" at bounding box center [683, 12] width 20 height 24
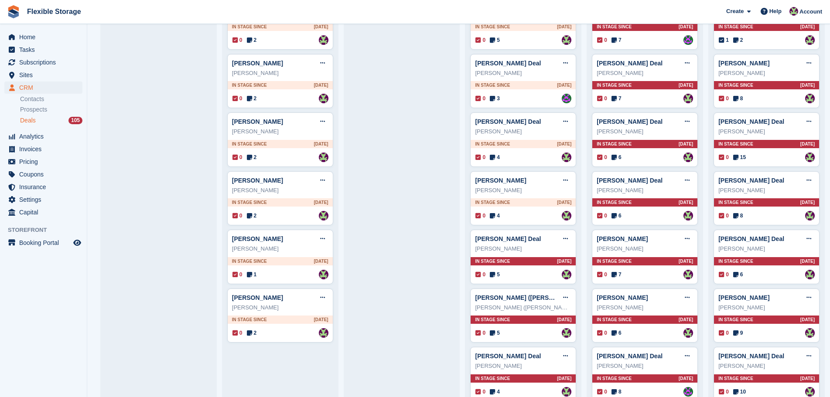
scroll to position [0, 0]
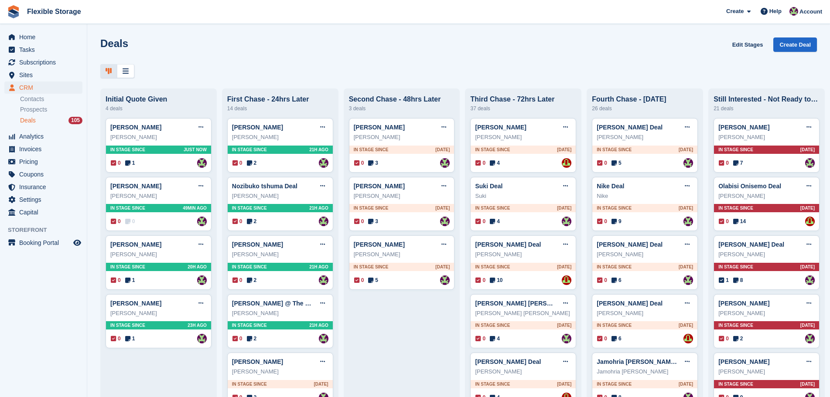
click at [325, 77] on div at bounding box center [458, 71] width 716 height 14
click at [116, 44] on h1 "Deals" at bounding box center [114, 44] width 28 height 12
click at [221, 48] on div "Deals Edit Stages Create Deal" at bounding box center [458, 50] width 716 height 25
